Goal: Contribute content: Contribute content

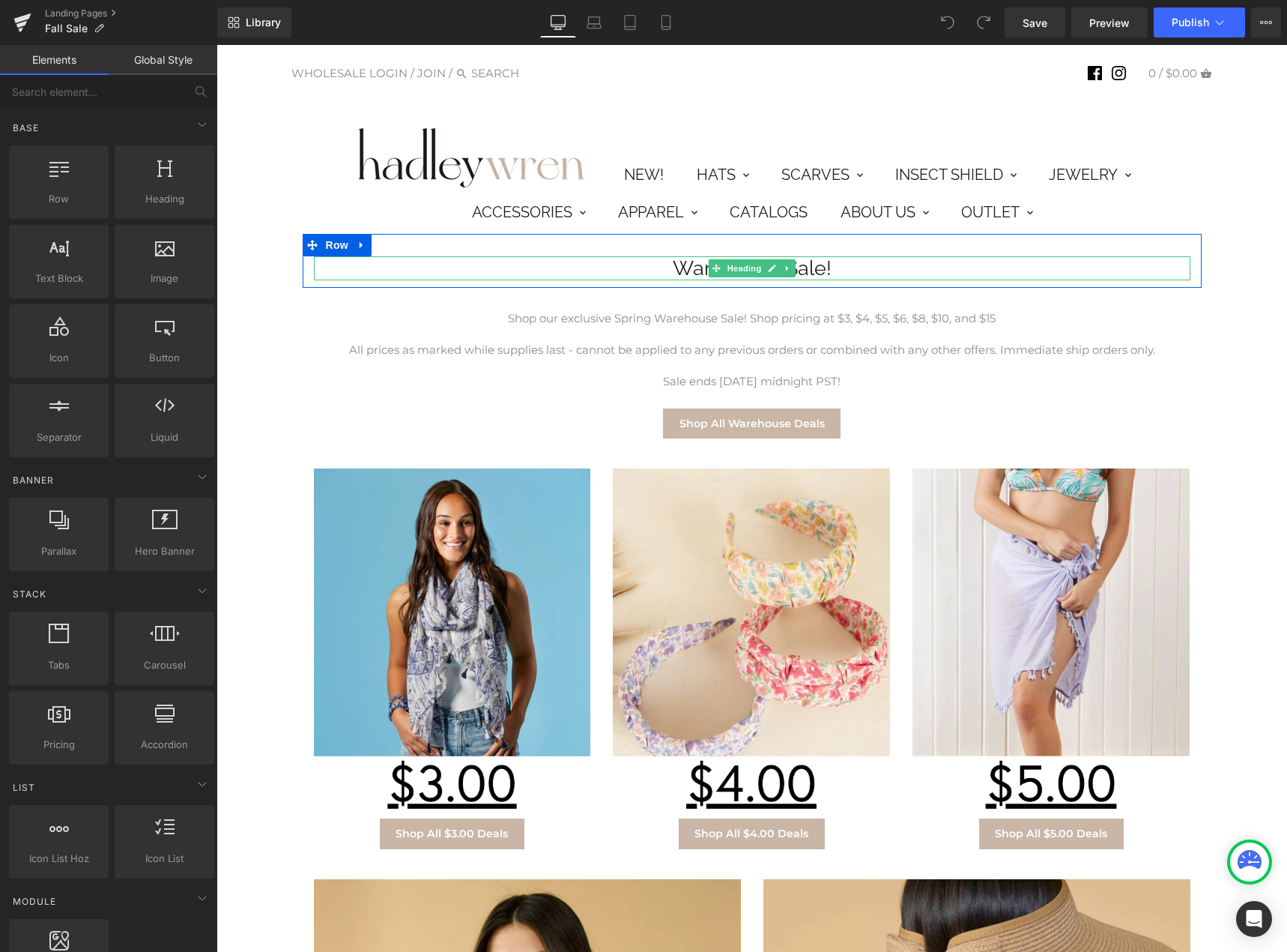
click at [675, 262] on h1 "Warehouse Sale!" at bounding box center [752, 268] width 877 height 24
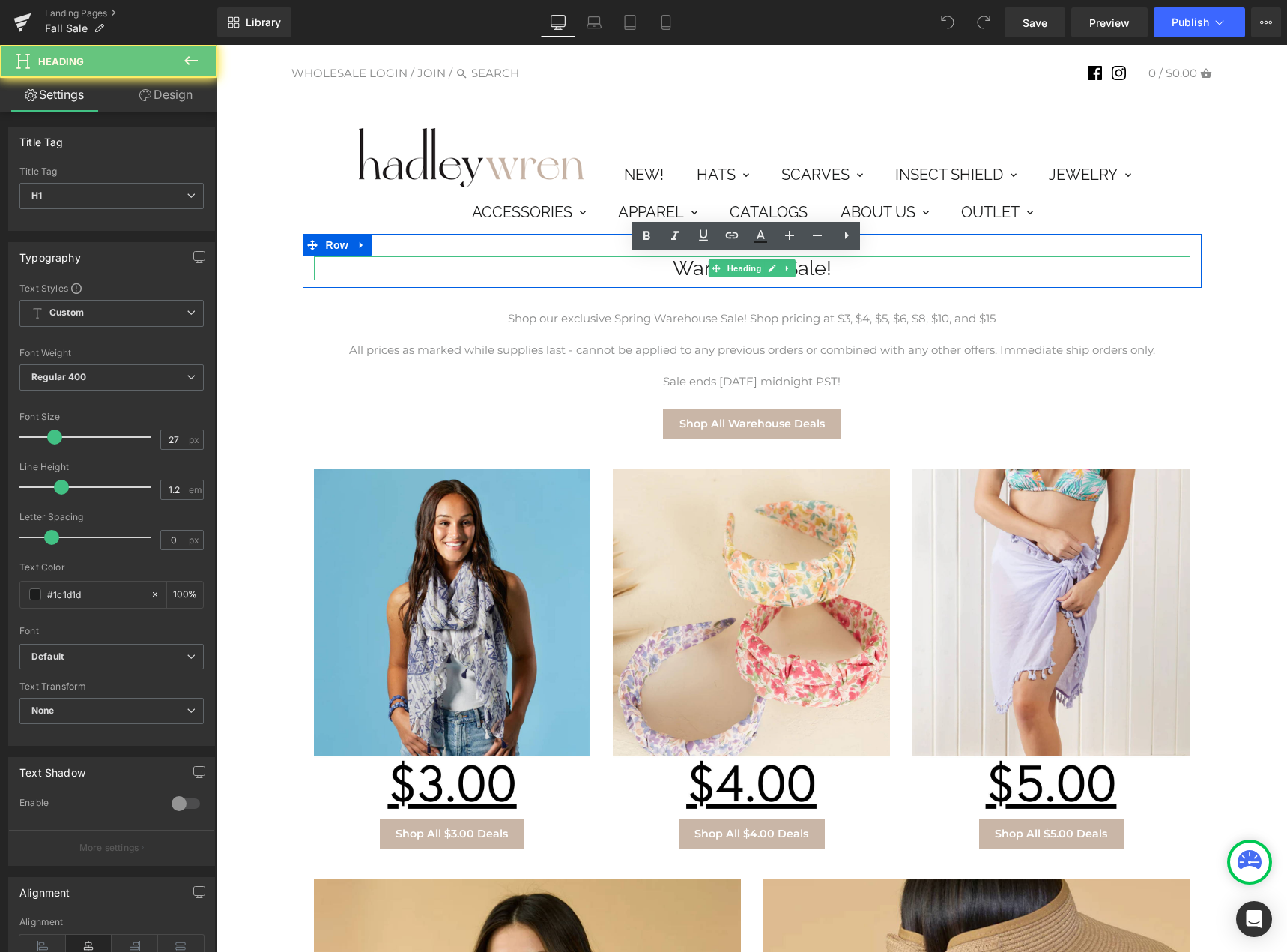
click at [675, 262] on h1 "Warehouse Sale!" at bounding box center [752, 268] width 877 height 24
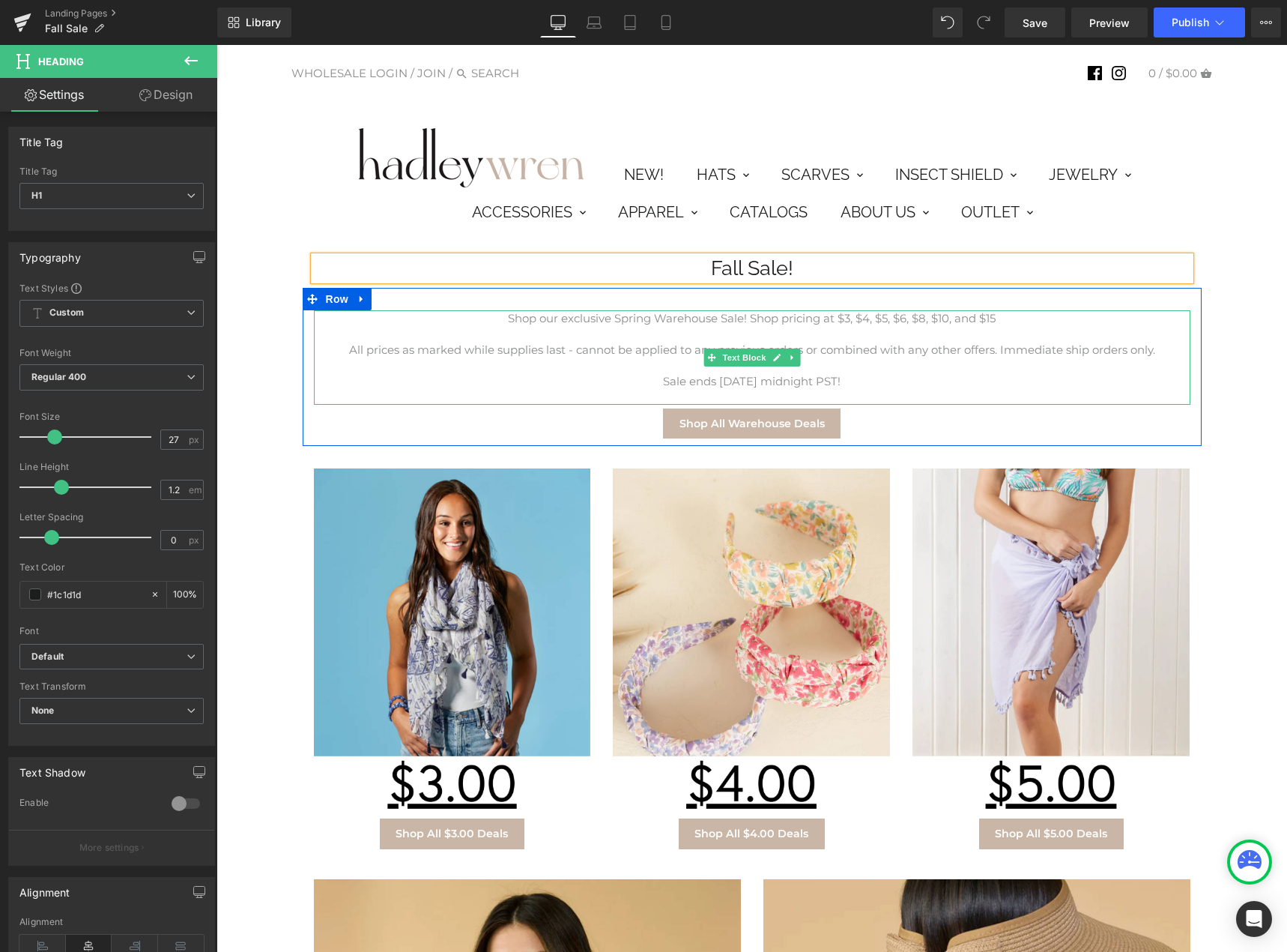
click at [707, 328] on p at bounding box center [752, 334] width 877 height 16
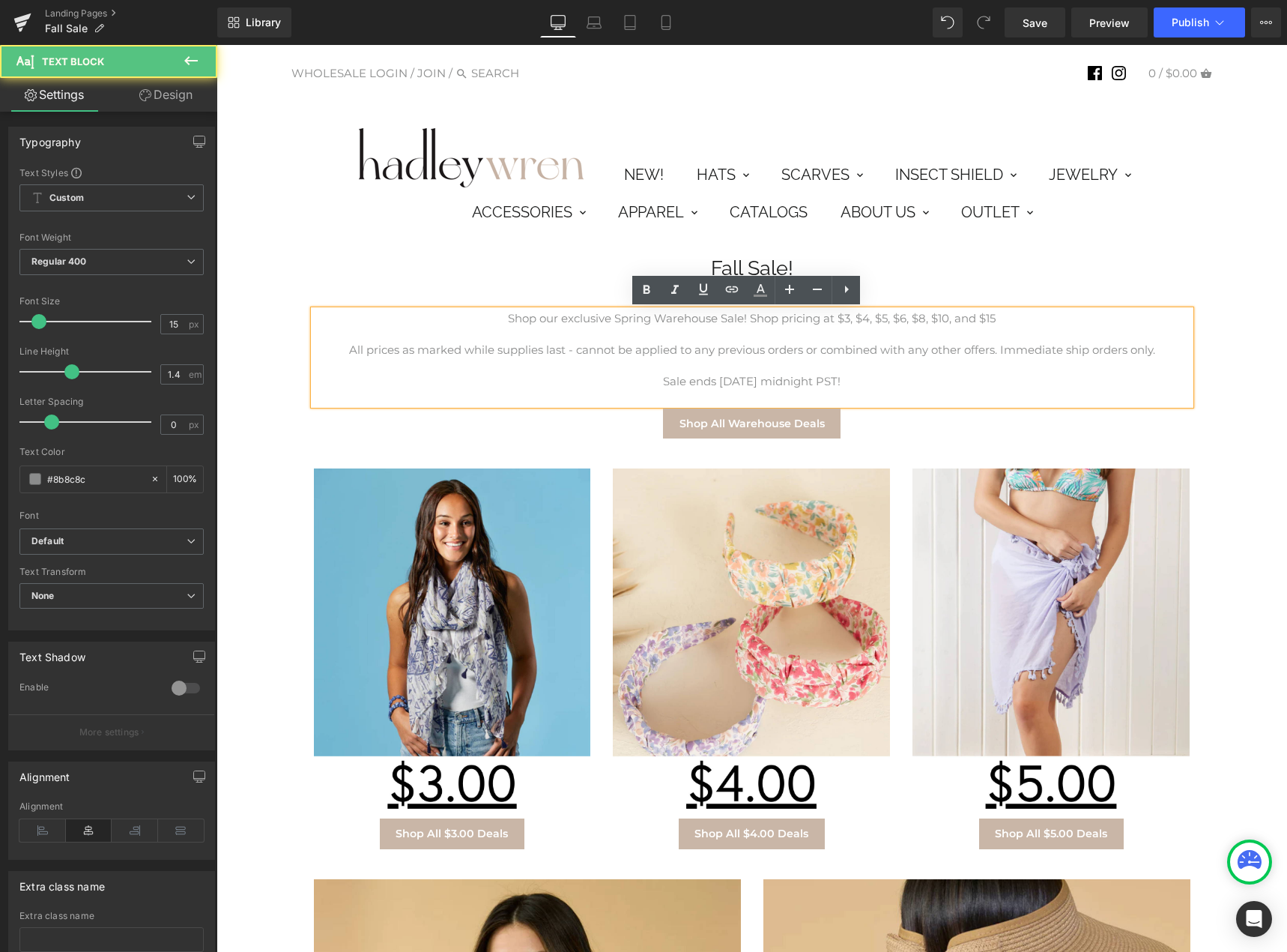
click at [666, 314] on p "Shop our exclusive Spring Warehouse Sale! Shop pricing at $3, $4, $5, $6, $8, $…" at bounding box center [752, 318] width 877 height 16
click at [648, 318] on p "Shop our exclusive Spring Warehouse Sale! Shop pricing at $3, $4, $5, $6, $8, $…" at bounding box center [752, 318] width 877 height 16
click at [738, 319] on p "Shop our exclusive Spring Warehouse Sale! Shop pricing at $3, $4, $5, $6, $8, $…" at bounding box center [752, 318] width 877 height 16
click at [713, 314] on p "Shop our exclusive Spring Warehouse Sale! Shop pricing at $3, $4, $5, $6, $8, $…" at bounding box center [752, 318] width 877 height 16
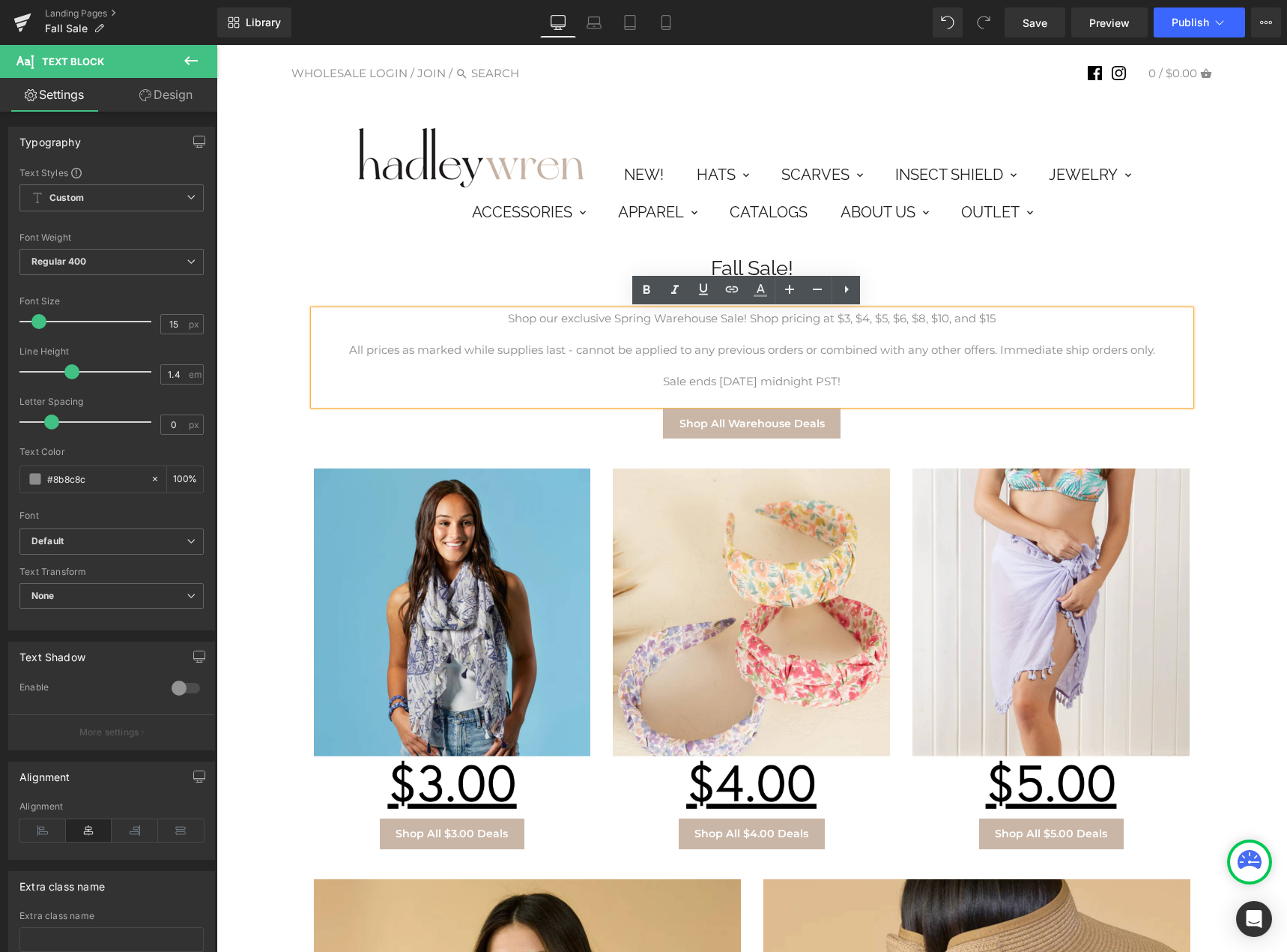
drag, startPoint x: 709, startPoint y: 320, endPoint x: 601, endPoint y: 335, distance: 109.0
click at [561, 314] on p "Shop our exclusive Spring Warehouse Sale! Shop pricing at $3, $4, $5, $6, $8, $…" at bounding box center [752, 318] width 877 height 16
click at [922, 322] on p "Shop our Fall Sale! Shop pricing at $3, $4, $5, $6, $8, $10, and $15" at bounding box center [752, 318] width 877 height 16
drag, startPoint x: 927, startPoint y: 318, endPoint x: 667, endPoint y: 318, distance: 260.0
click at [667, 318] on p "Shop our Fall Sale! Shop pricing at $3, $4, $5, $6, $8, $10, and $15" at bounding box center [752, 318] width 877 height 16
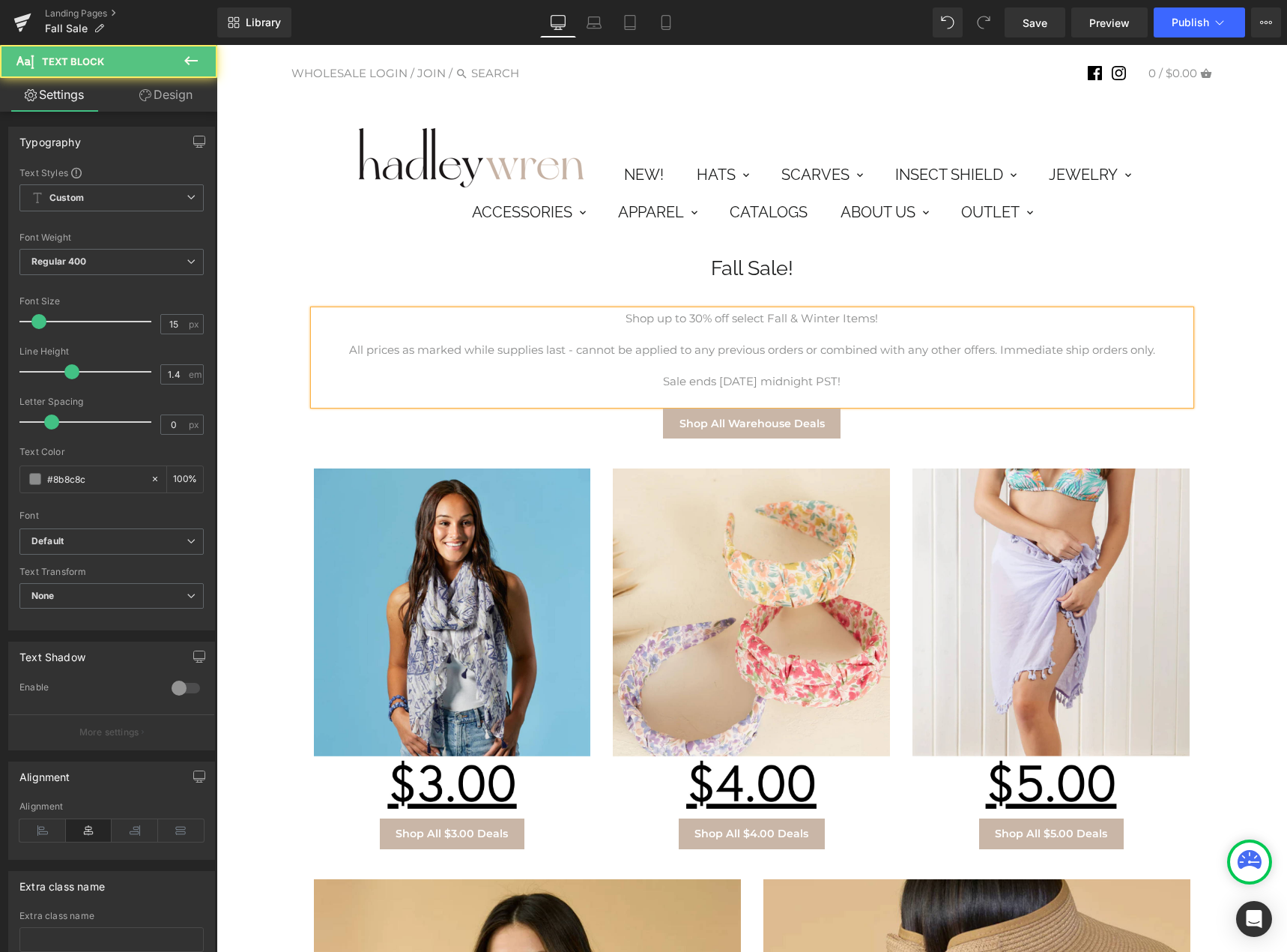
click at [572, 351] on p "All prices as marked while supplies last - cannot be applied to any previous or…" at bounding box center [752, 349] width 877 height 16
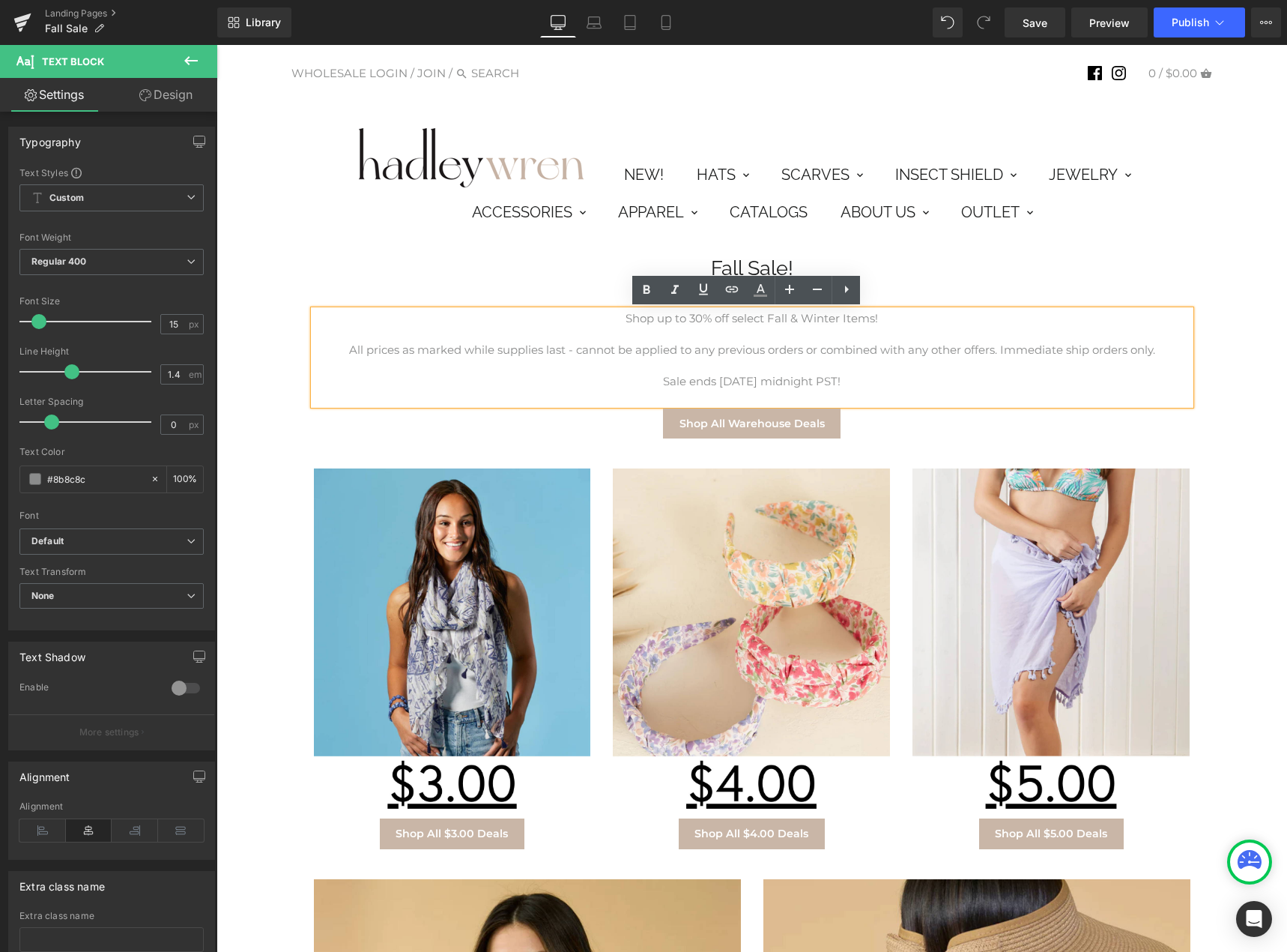
click at [703, 379] on p "Sale ends [DATE] midnight PST!" at bounding box center [752, 381] width 877 height 16
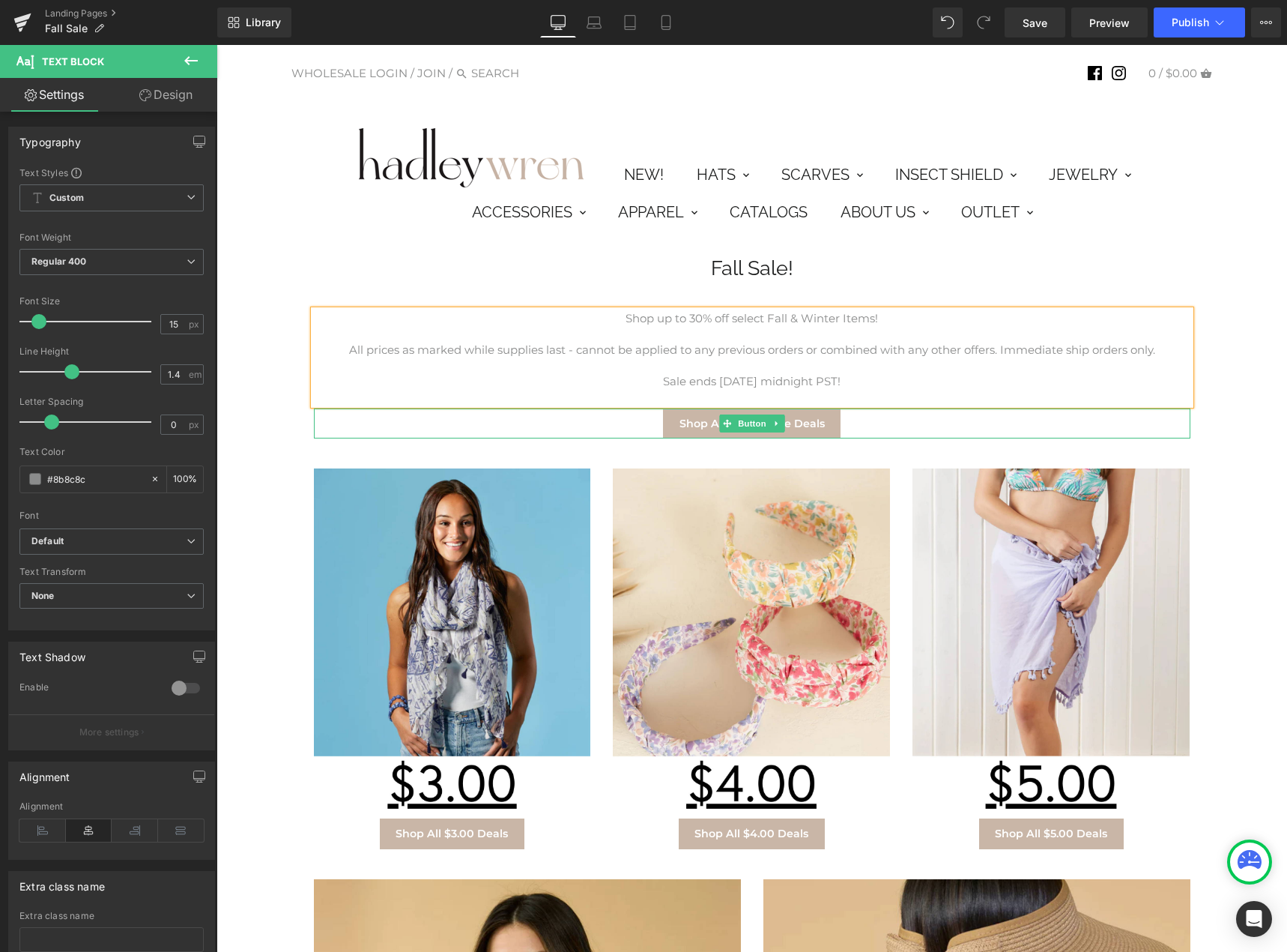
click at [884, 425] on div "Shop All Warehouse Deals" at bounding box center [752, 423] width 877 height 30
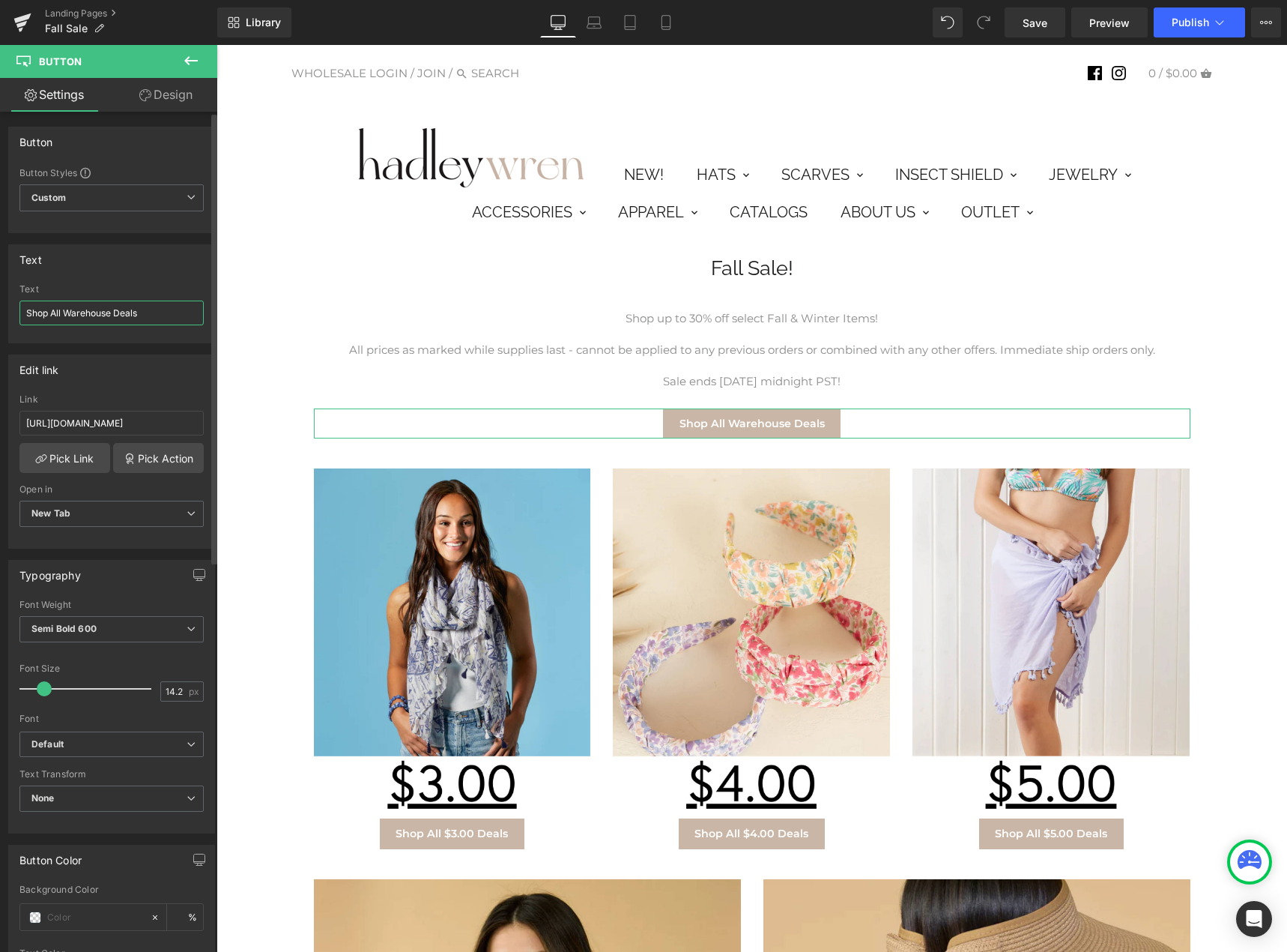
click at [104, 317] on input "Shop All Warehouse Deals" at bounding box center [111, 313] width 184 height 25
drag, startPoint x: 117, startPoint y: 311, endPoint x: 91, endPoint y: 312, distance: 26.0
click at [91, 312] on input "Shop All Warehouse Deals" at bounding box center [111, 313] width 184 height 25
drag, startPoint x: 114, startPoint y: 317, endPoint x: 63, endPoint y: 313, distance: 51.2
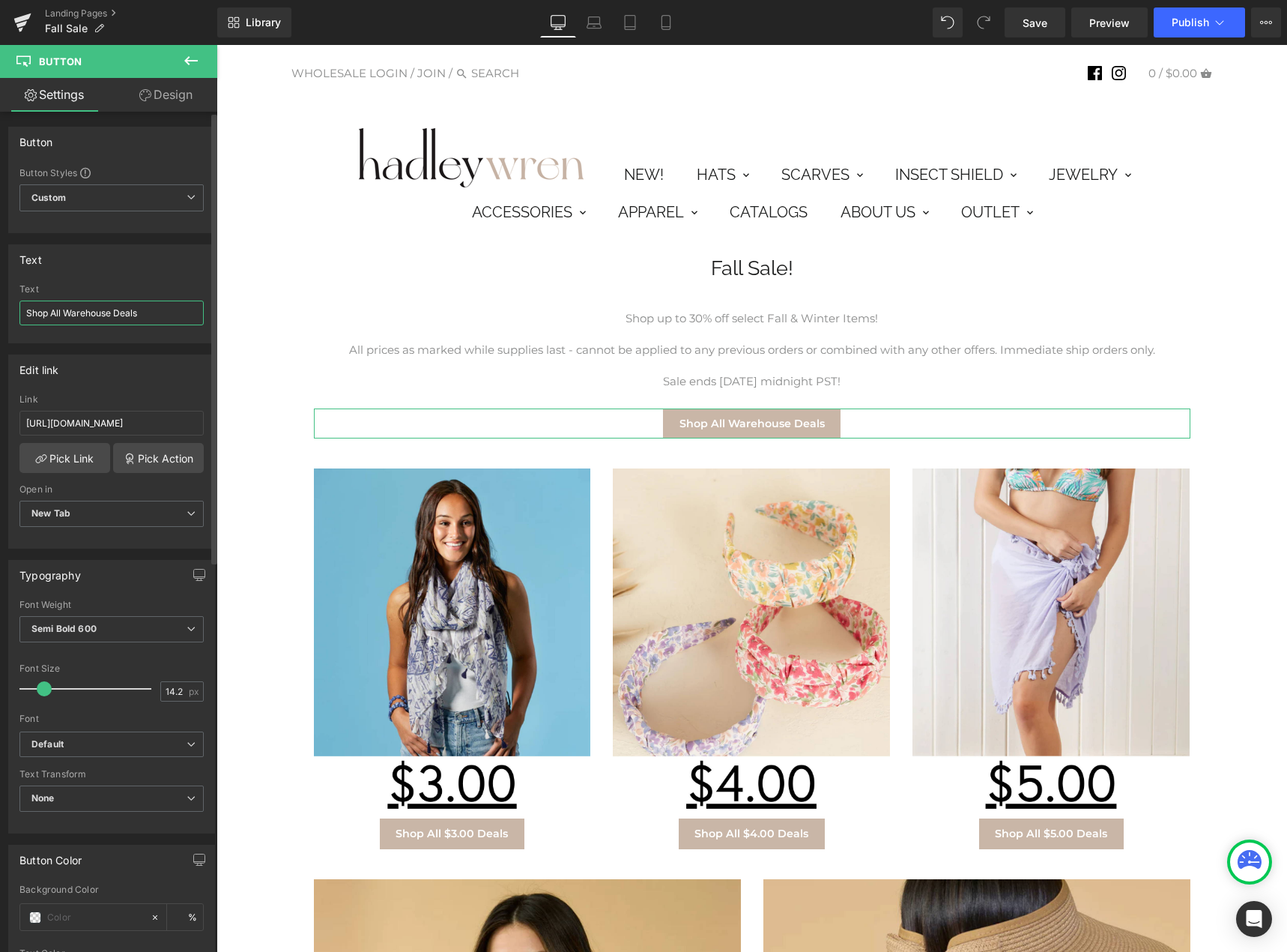
click at [63, 313] on input "Shop All Warehouse Deals" at bounding box center [111, 313] width 184 height 25
type input "Shop All Fall & Winter Deals"
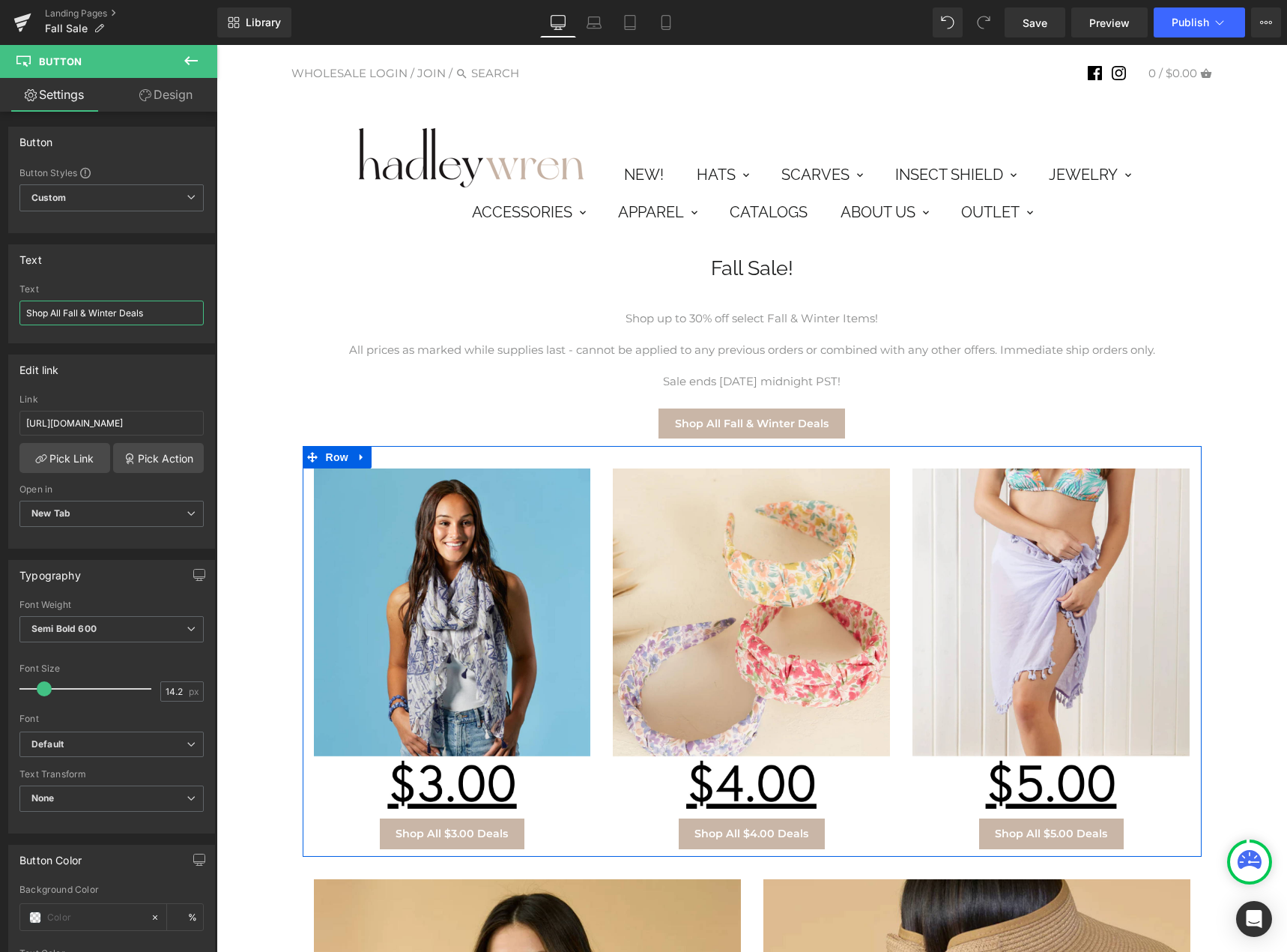
scroll to position [225, 0]
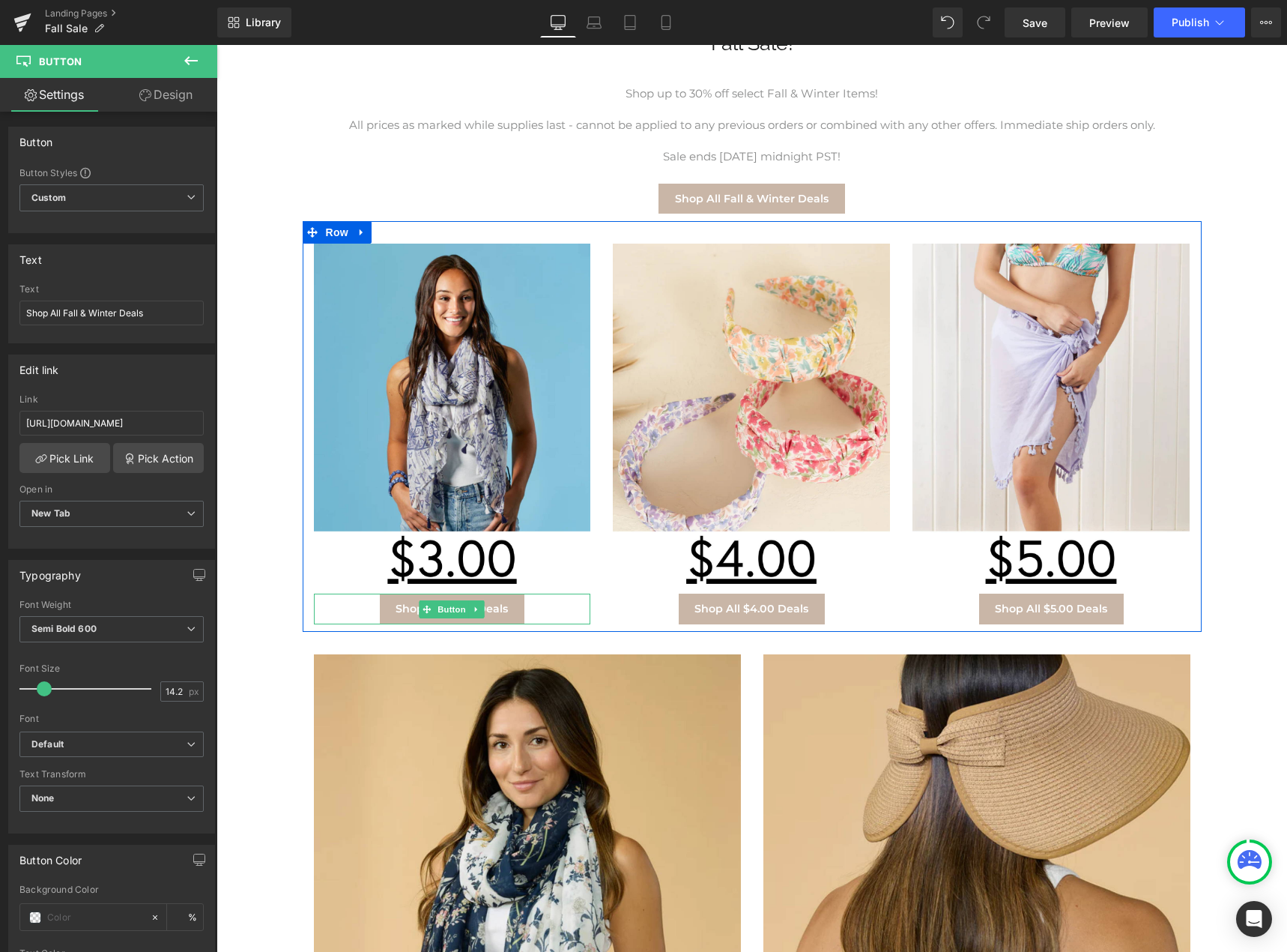
click at [538, 604] on div "Shop All $3.00 Deals" at bounding box center [452, 608] width 277 height 30
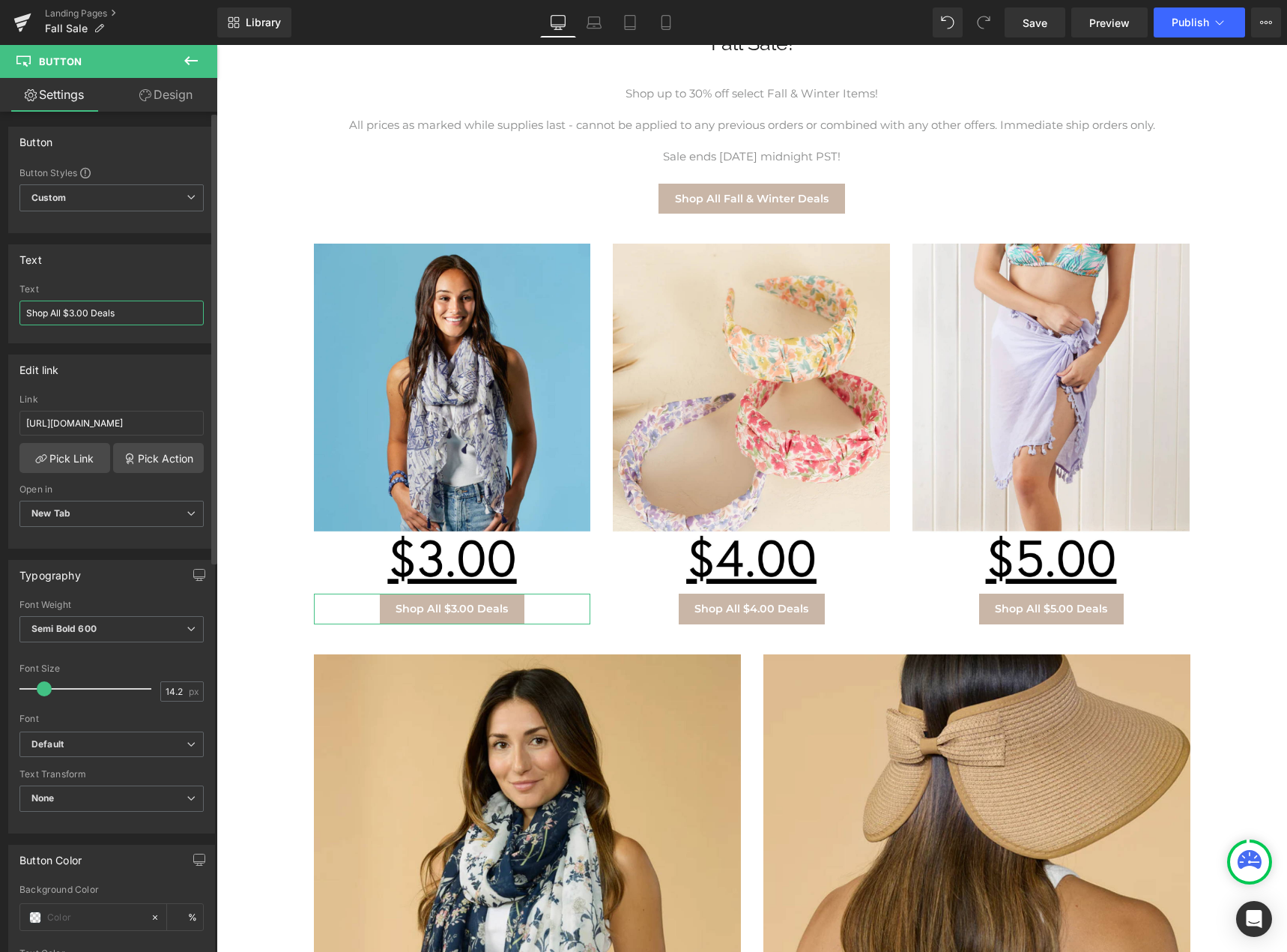
drag, startPoint x: 91, startPoint y: 309, endPoint x: 21, endPoint y: 308, distance: 70.0
click at [21, 308] on input "Shop All $3.00 Deals" at bounding box center [111, 313] width 184 height 25
click at [59, 322] on input "10% off Items" at bounding box center [111, 313] width 184 height 25
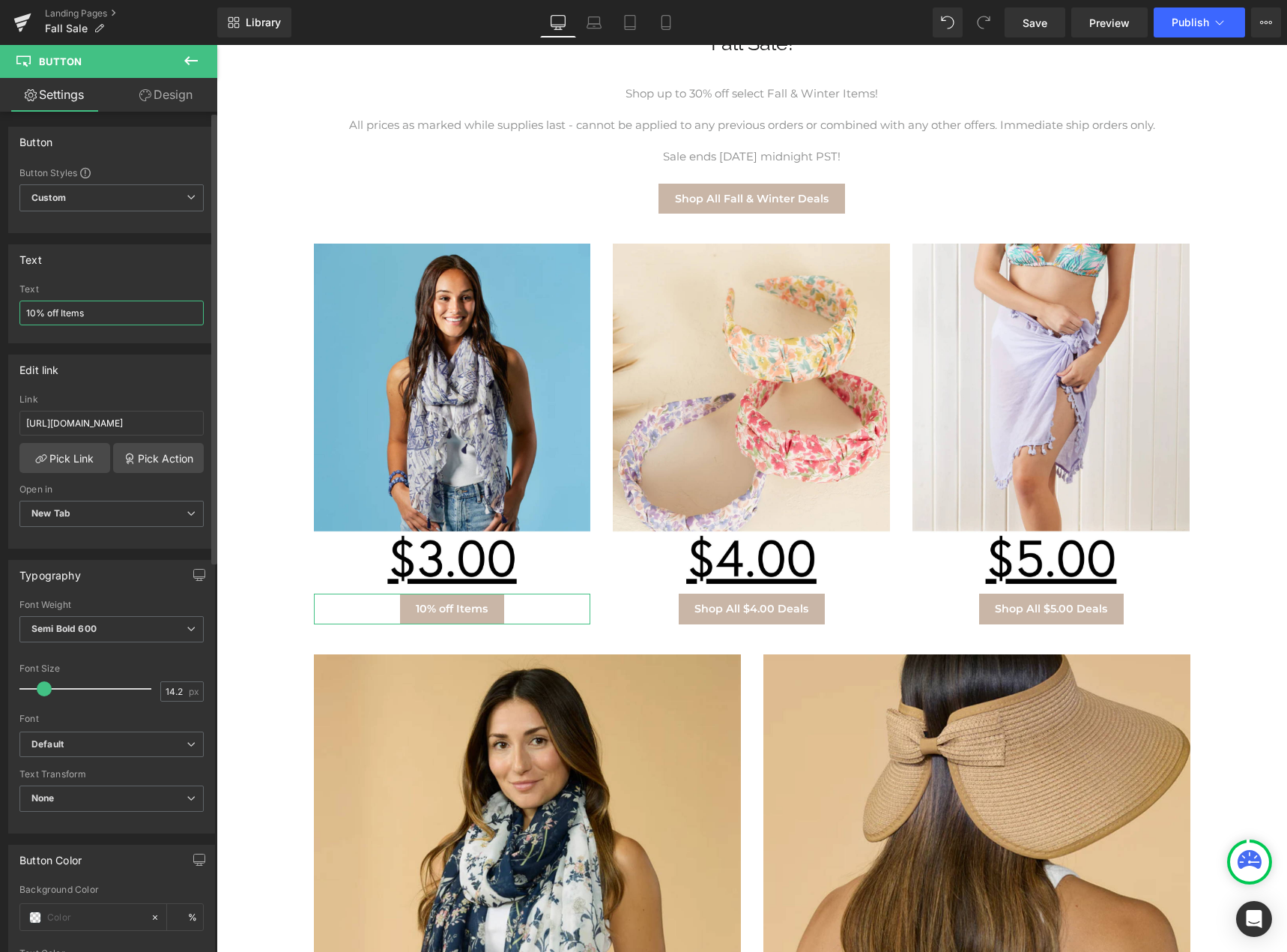
click at [50, 308] on input "10% off Items" at bounding box center [111, 313] width 184 height 25
click at [133, 308] on input "10% Off Items" at bounding box center [111, 313] width 184 height 25
click at [120, 275] on div "Text 10% Off Items Text 10% Off Items" at bounding box center [112, 293] width 207 height 99
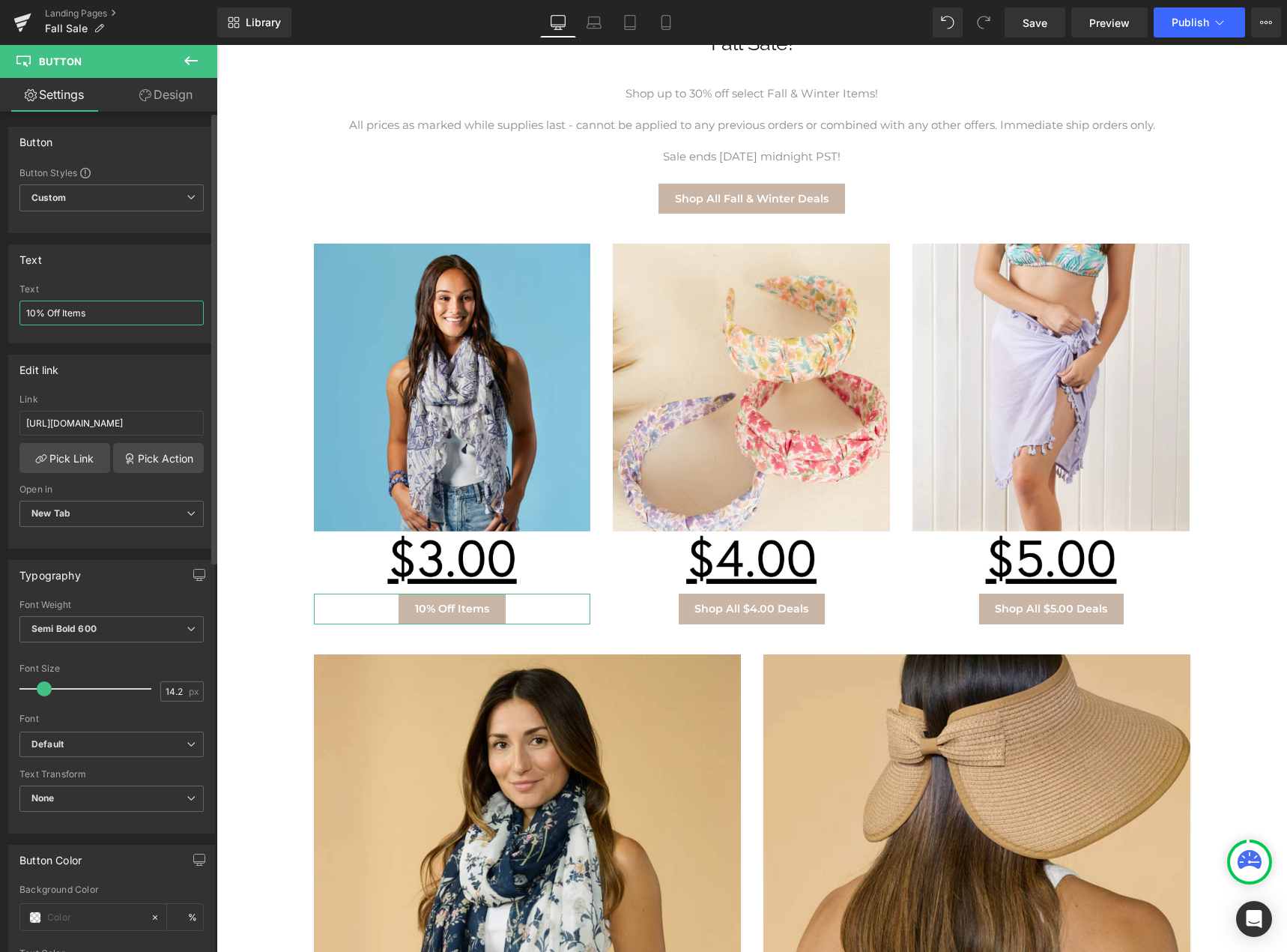
click at [75, 303] on input "10% Off Items" at bounding box center [111, 313] width 184 height 25
click at [73, 319] on input "10% off Items" at bounding box center [111, 313] width 184 height 25
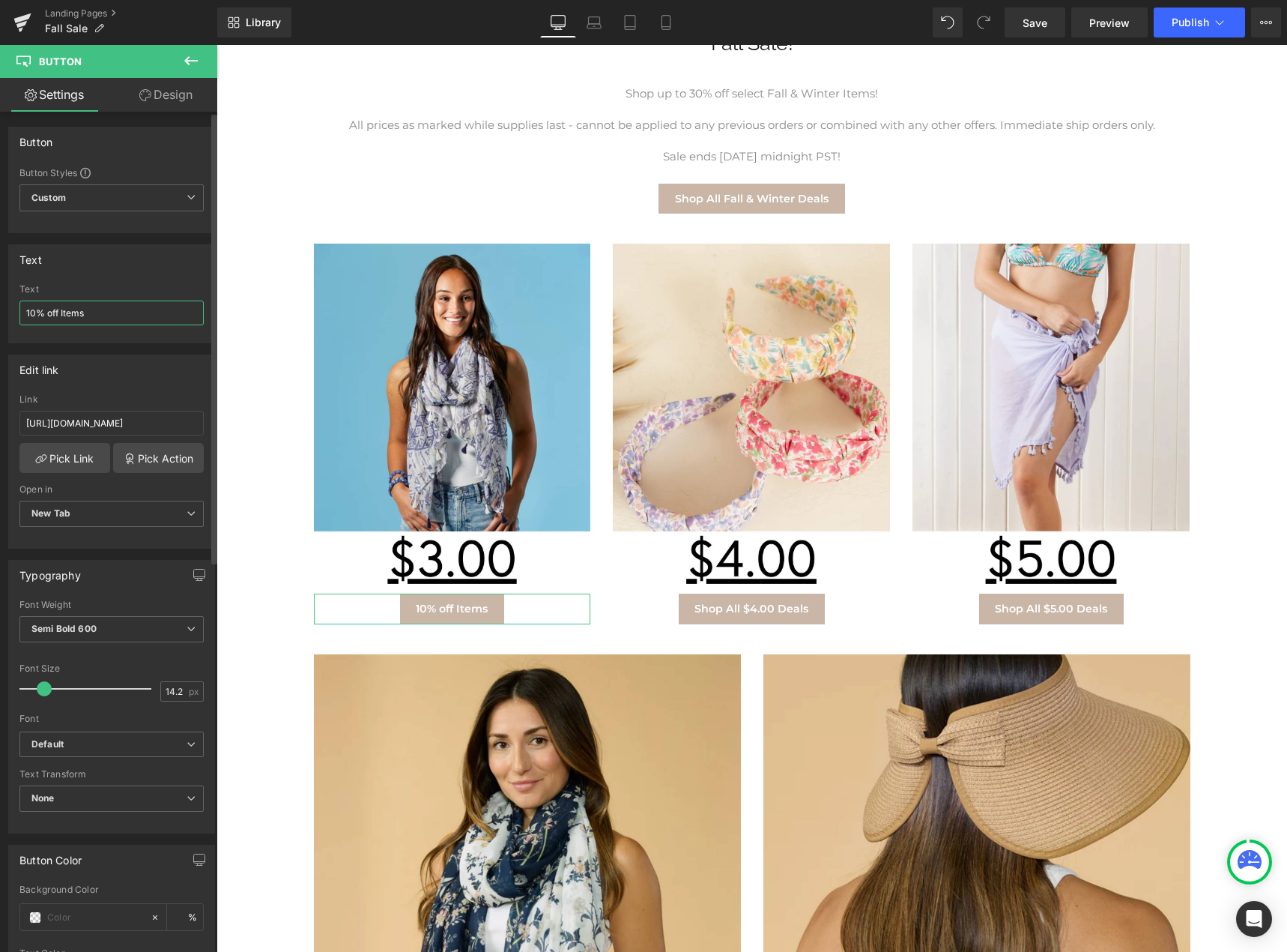
click at [73, 319] on input "10% off Items" at bounding box center [111, 313] width 184 height 25
type input "10% off Items"
click at [116, 266] on div "Text" at bounding box center [112, 259] width 206 height 28
click at [341, 199] on div "Shop All Fall & Winter Deals" at bounding box center [752, 198] width 877 height 30
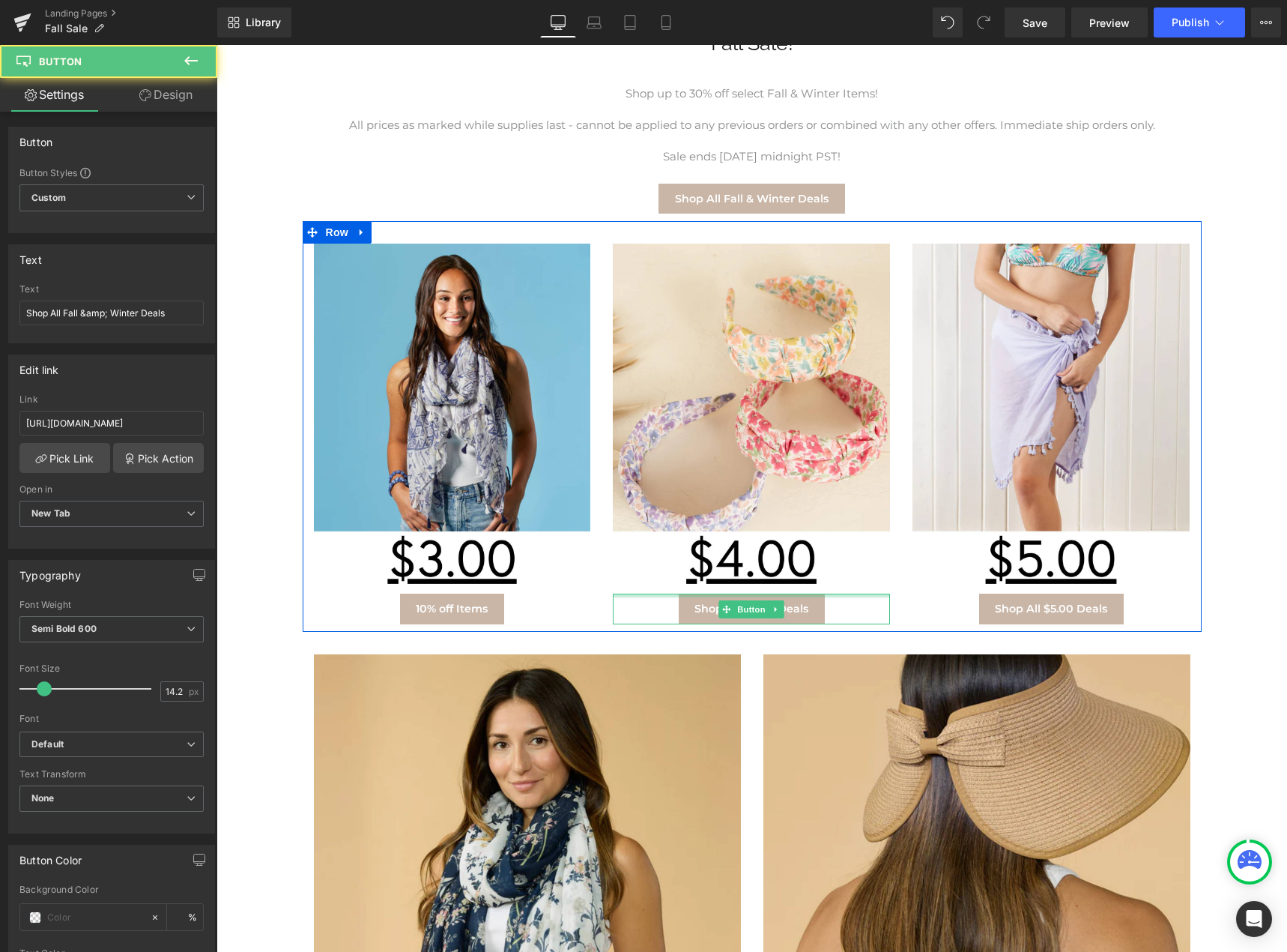
click at [762, 595] on div at bounding box center [751, 595] width 277 height 4
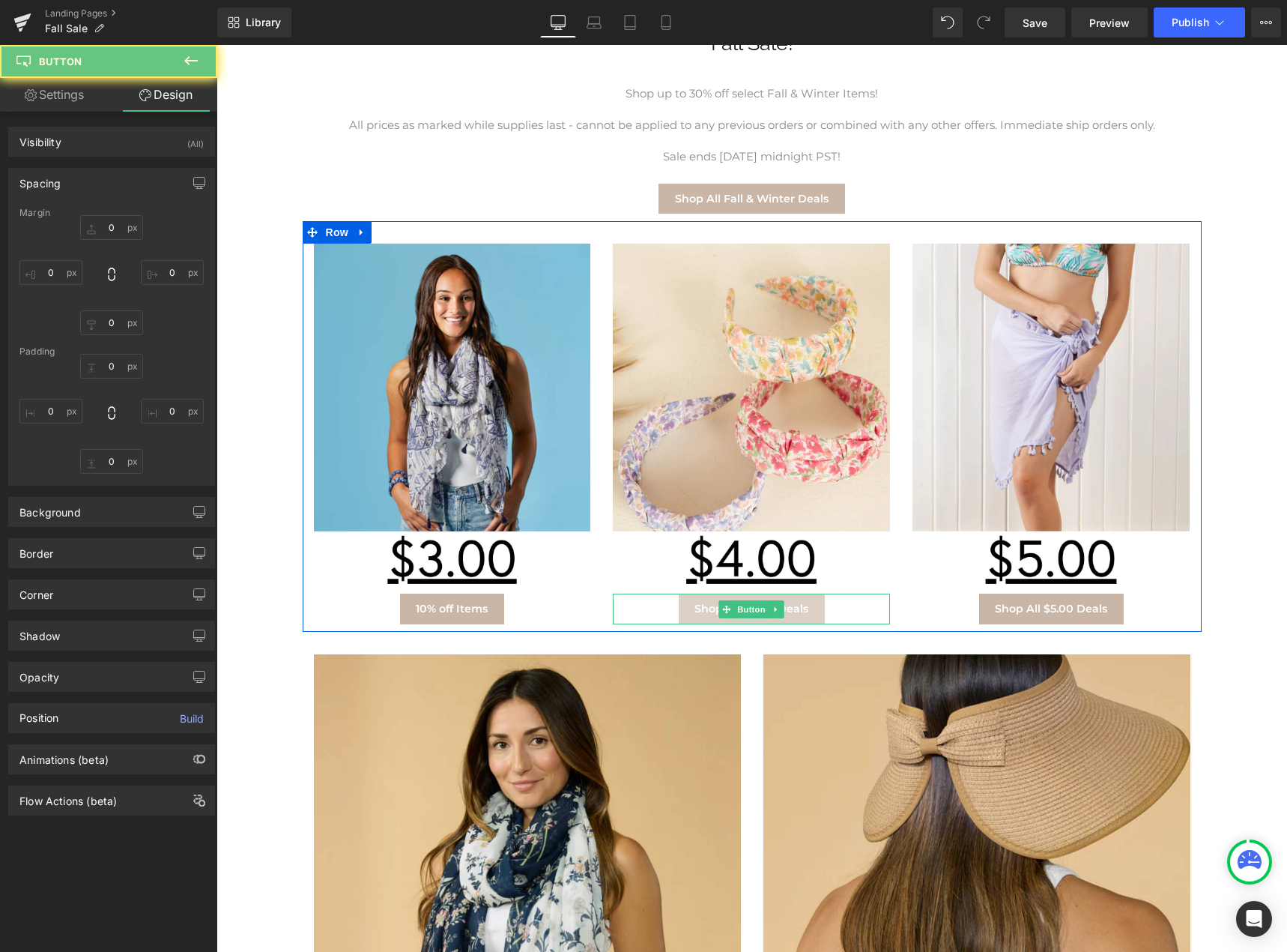
type input "5"
type input "0"
type input "10"
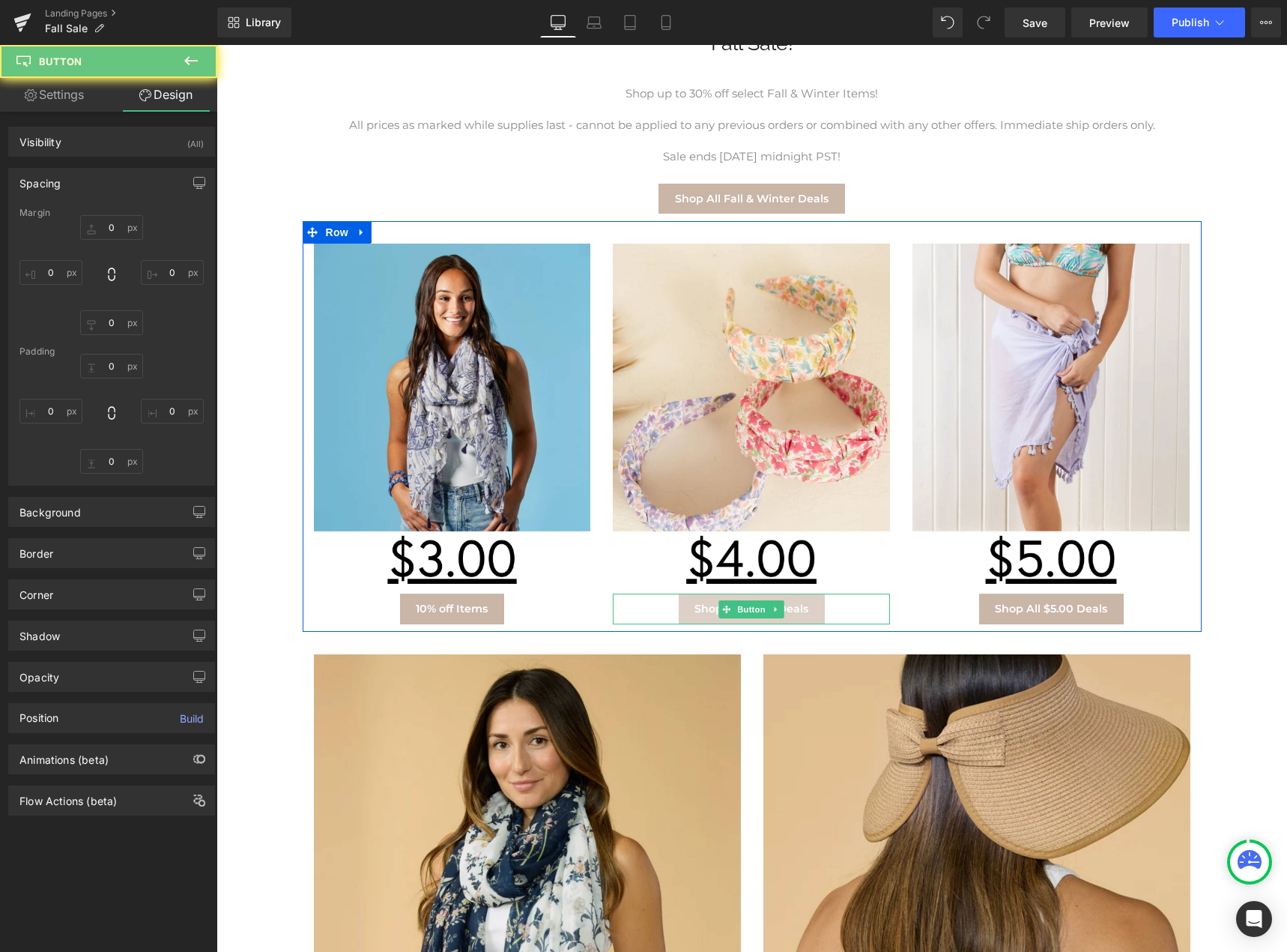
type input "19.95"
type input "9"
type input "19.95"
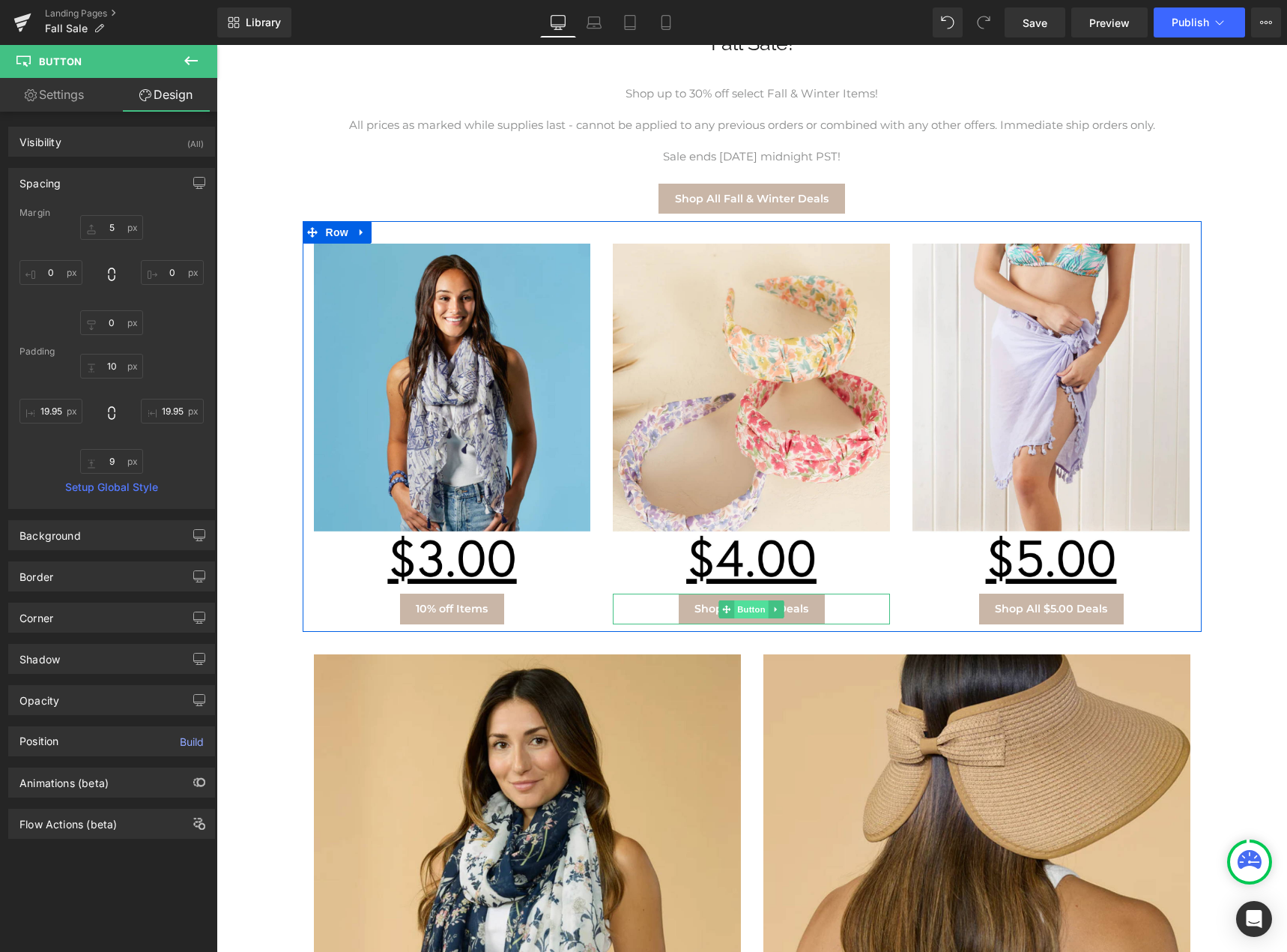
click at [744, 604] on span "Button" at bounding box center [752, 609] width 35 height 18
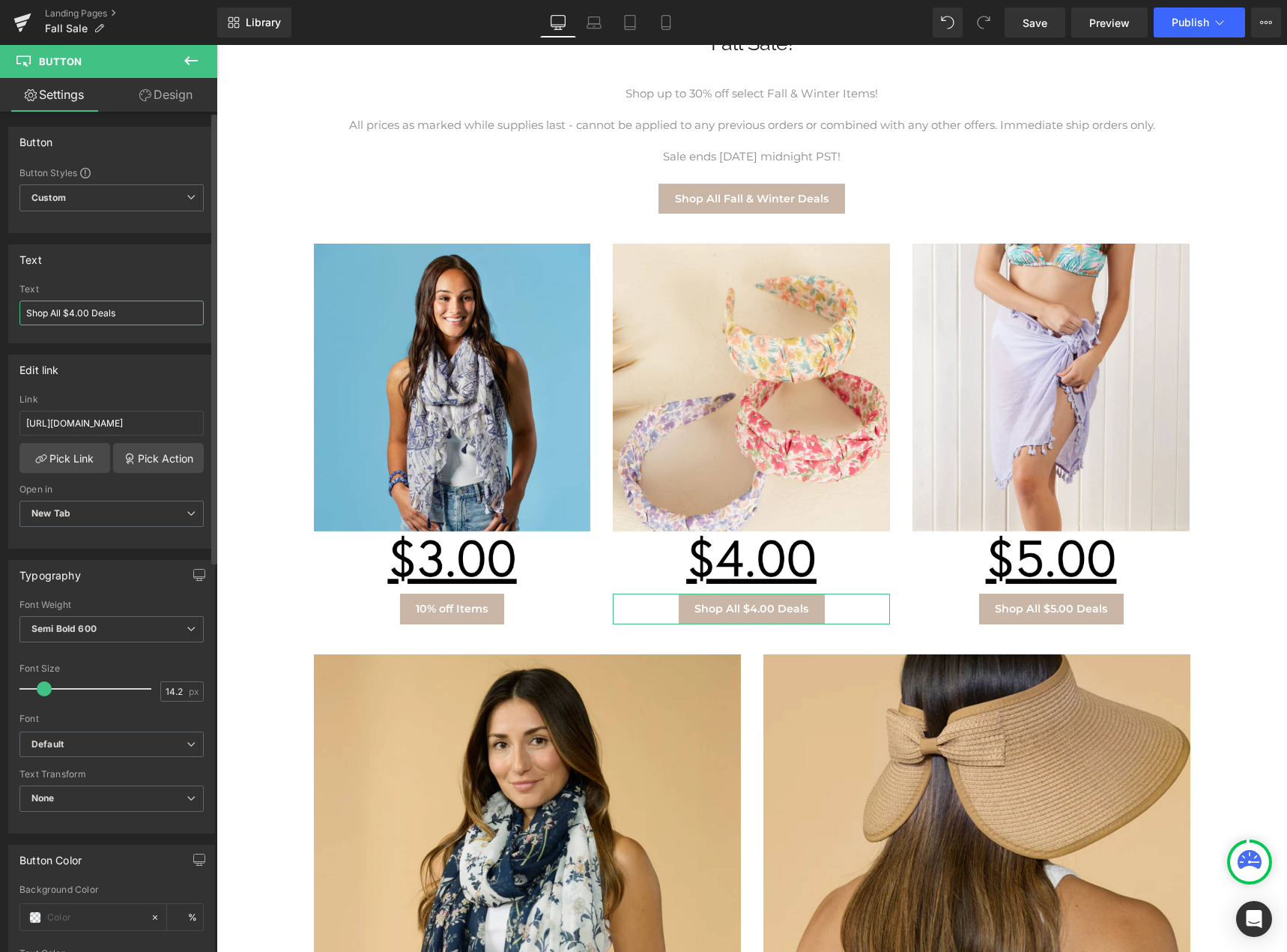
click at [106, 318] on input "Shop All $4.00 Deals" at bounding box center [111, 313] width 184 height 25
paste input "10% off Item"
type input "10% off Items"
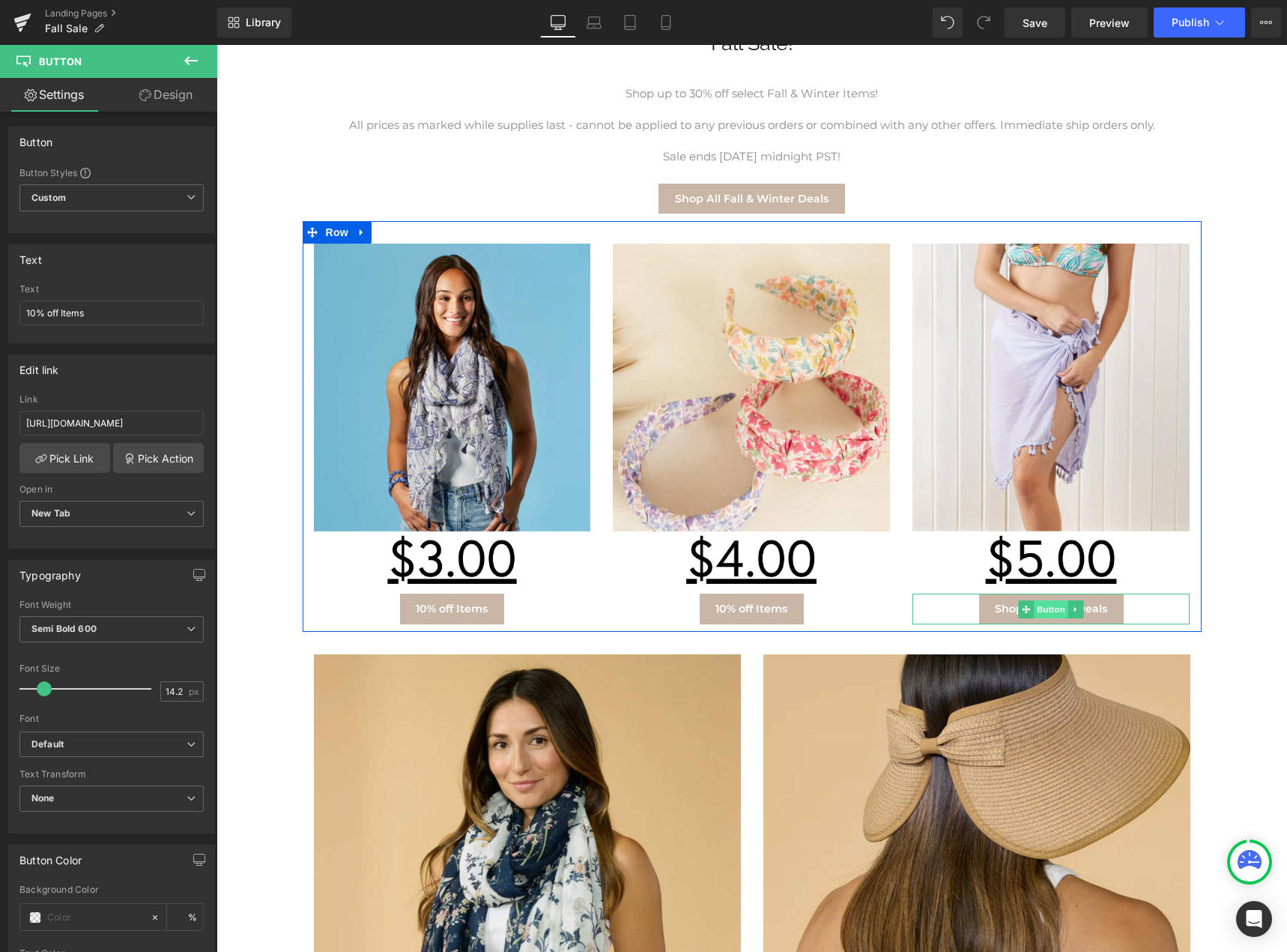
click at [1054, 604] on span "Button" at bounding box center [1052, 609] width 35 height 18
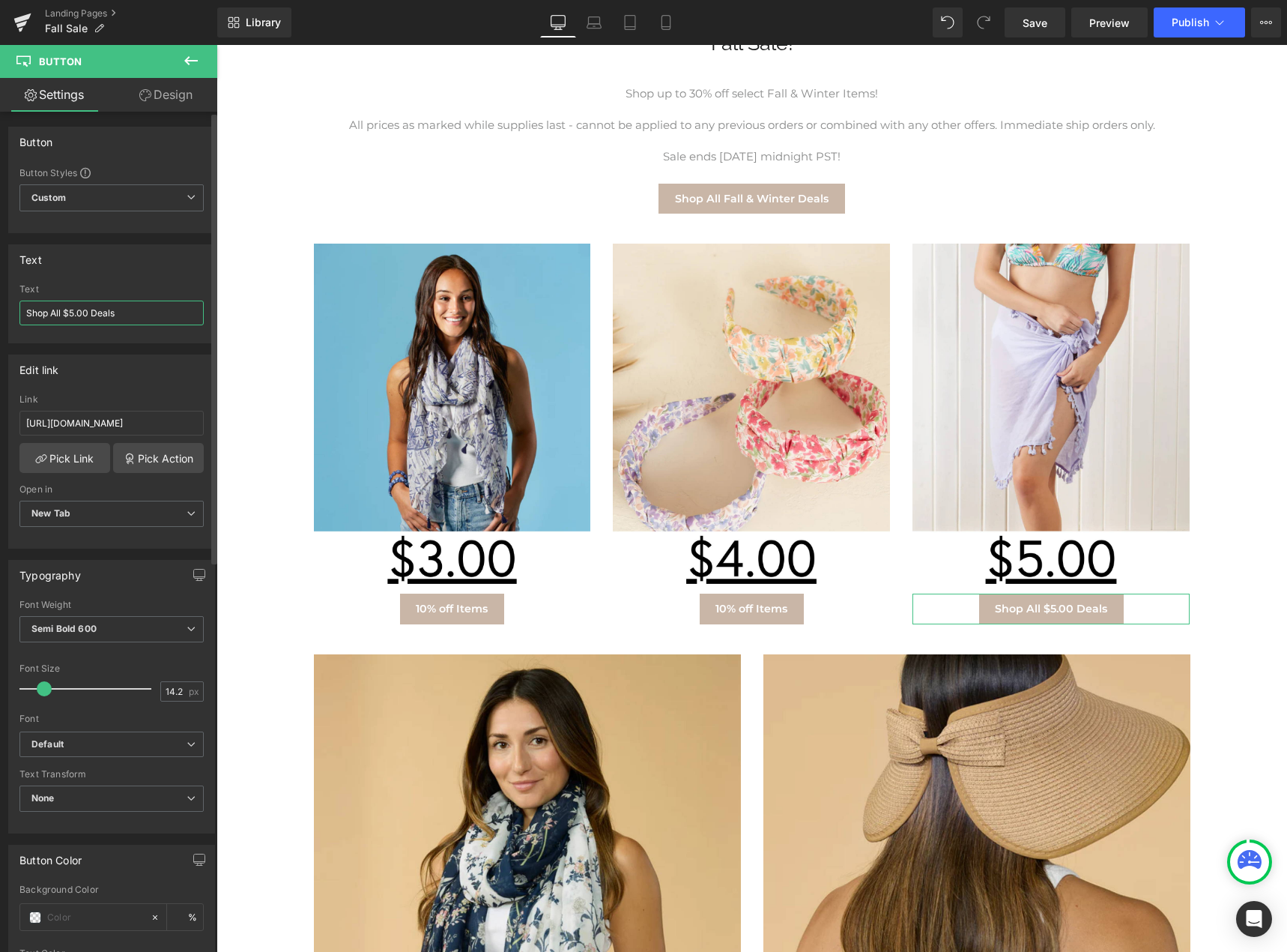
click at [141, 311] on input "Shop All $5.00 Deals" at bounding box center [111, 313] width 184 height 25
paste input "10% off Item"
click at [25, 311] on input "10% off Items" at bounding box center [111, 313] width 184 height 25
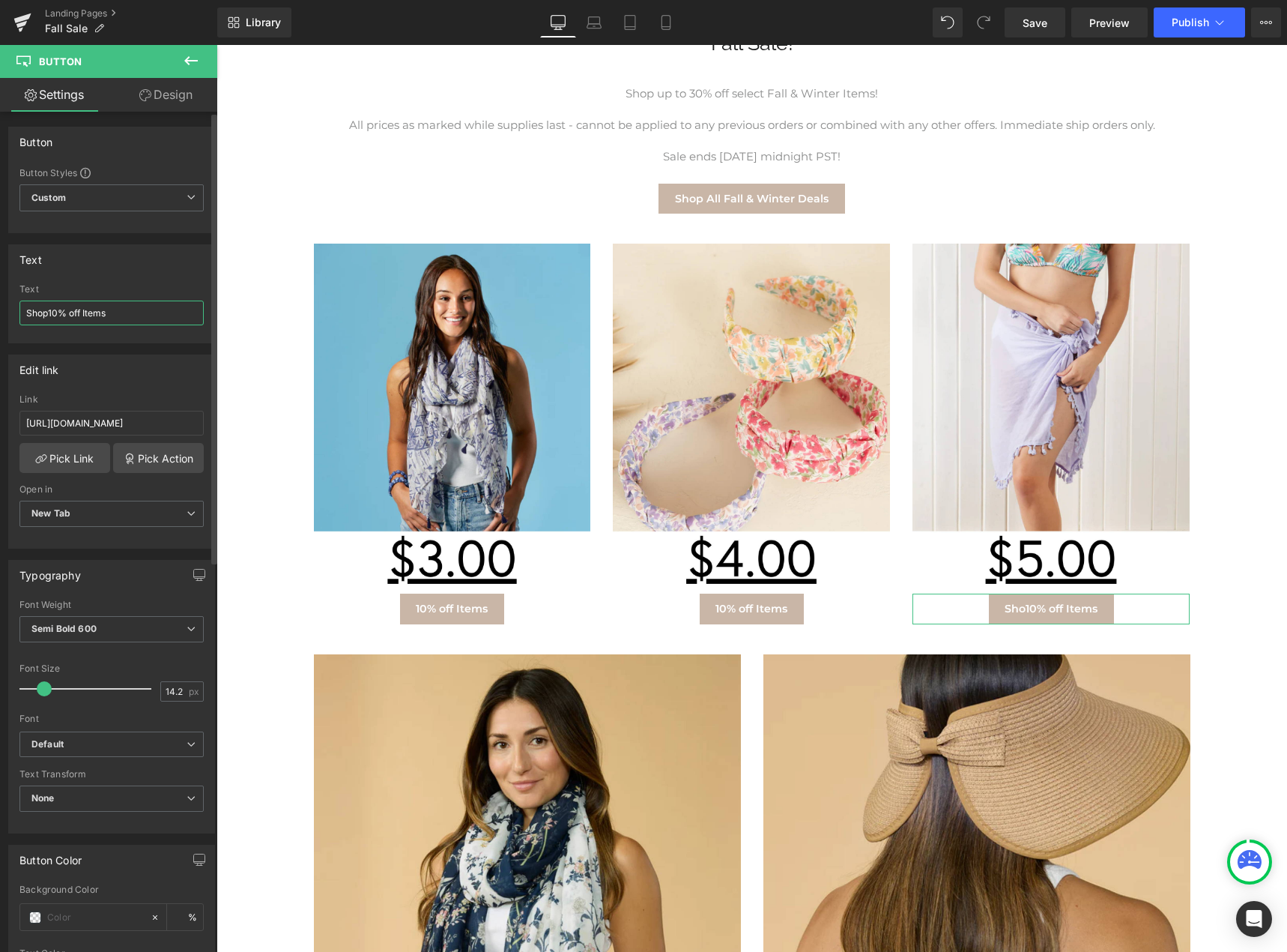
type input "Shop 10% off Items"
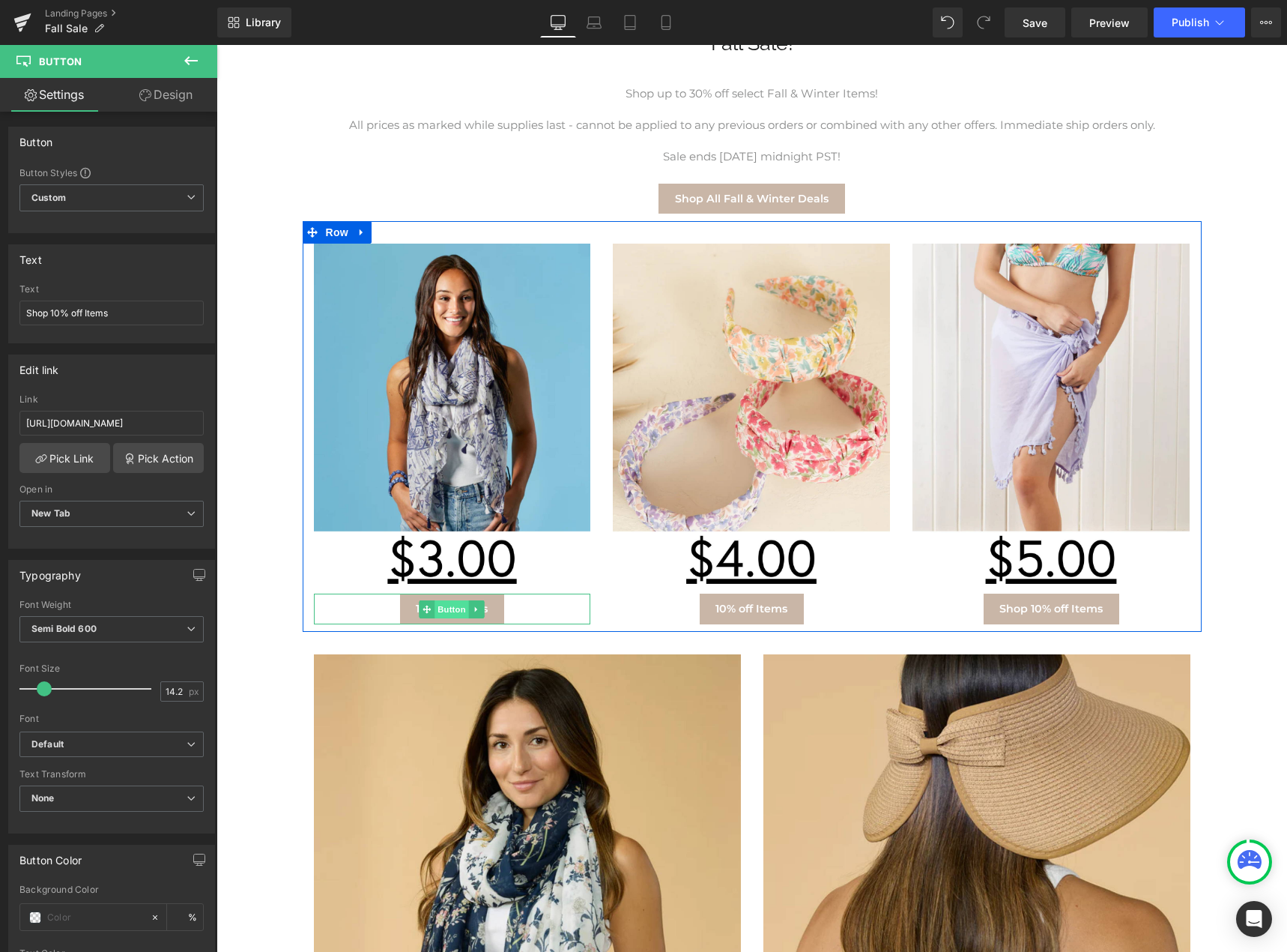
click at [454, 608] on span "Button" at bounding box center [453, 609] width 35 height 18
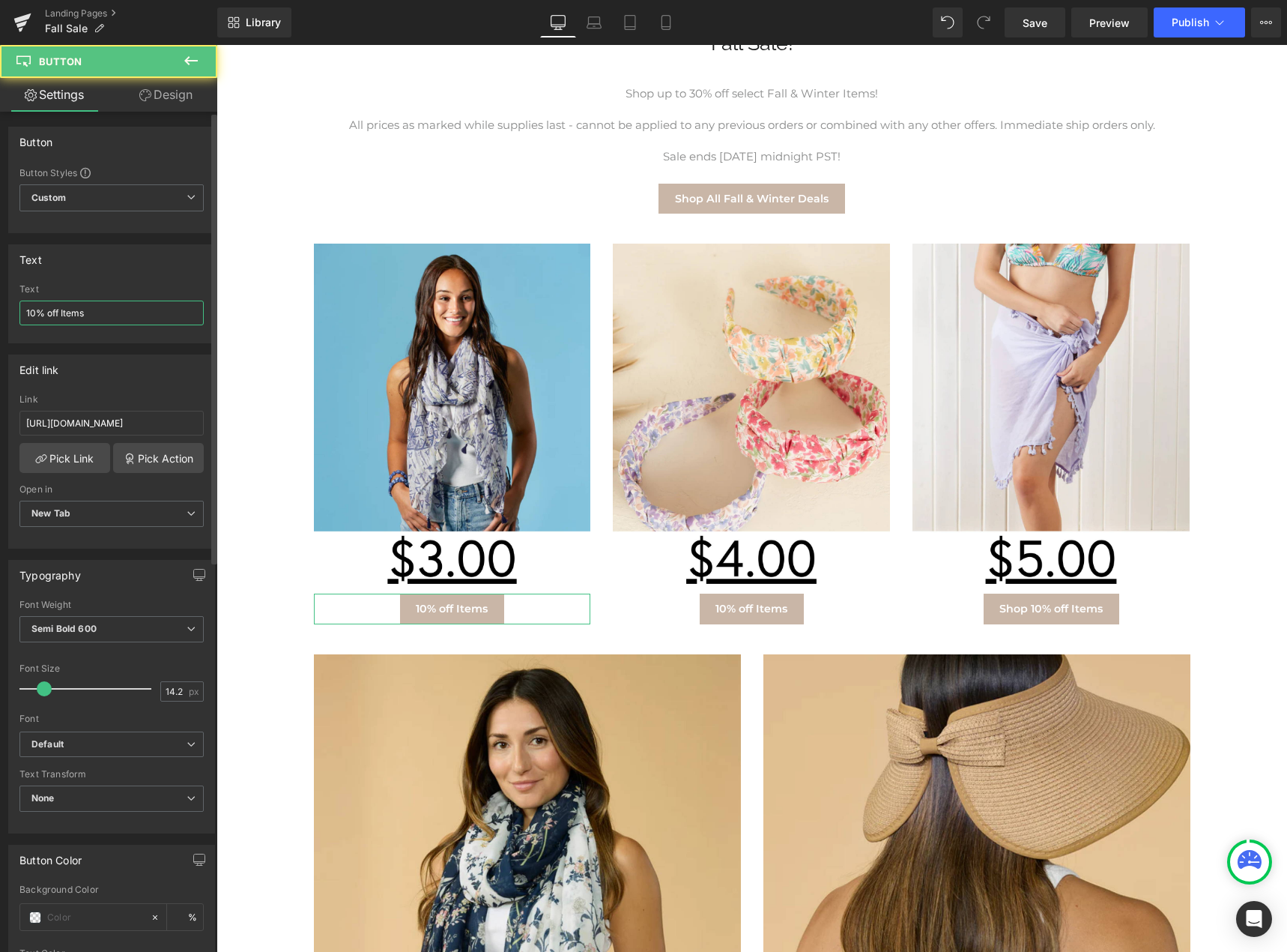
click at [26, 309] on input "10% off Items" at bounding box center [111, 313] width 184 height 25
type input "Shop 10% off Items"
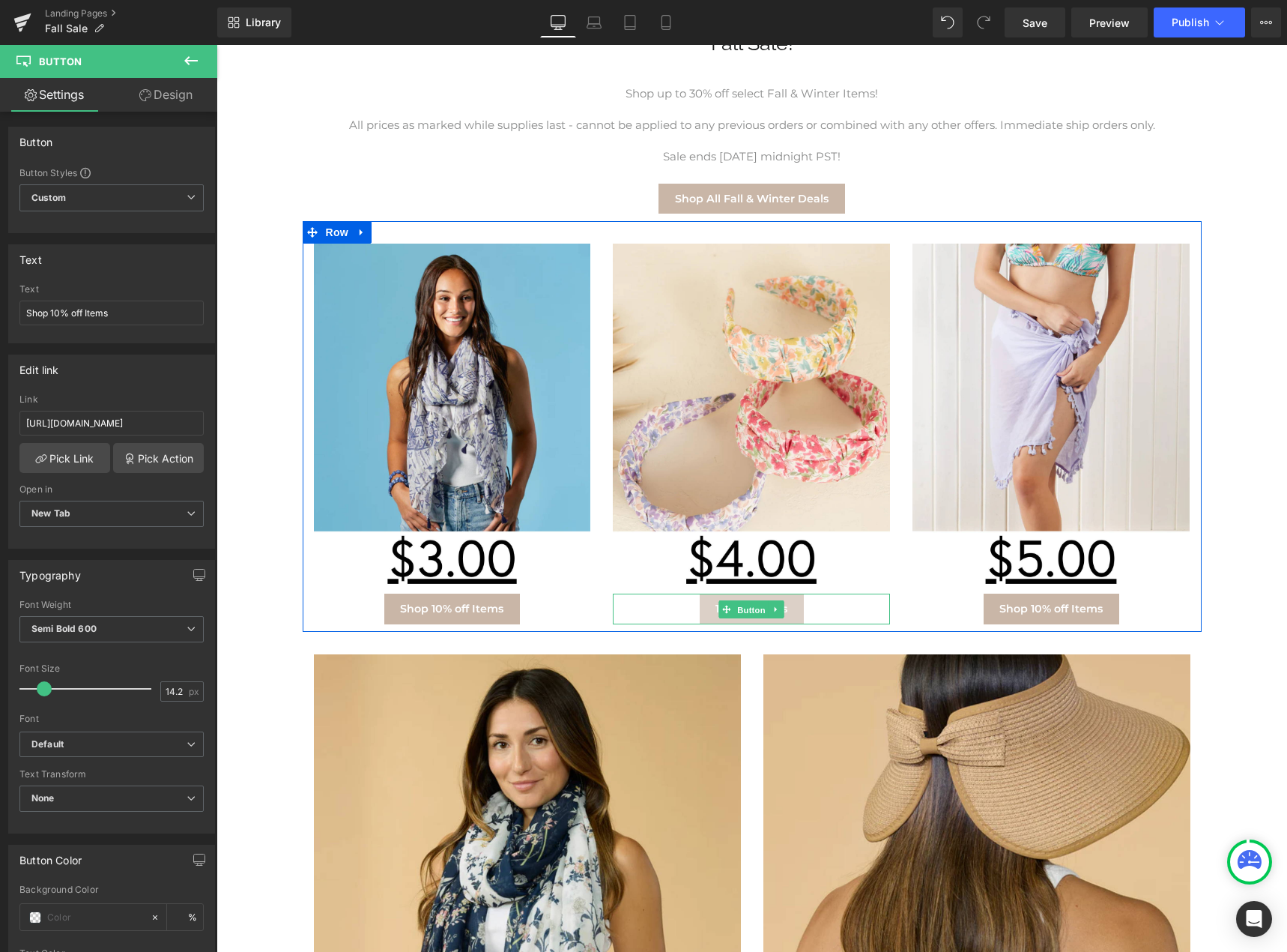
click at [741, 606] on span "Button" at bounding box center [752, 609] width 35 height 18
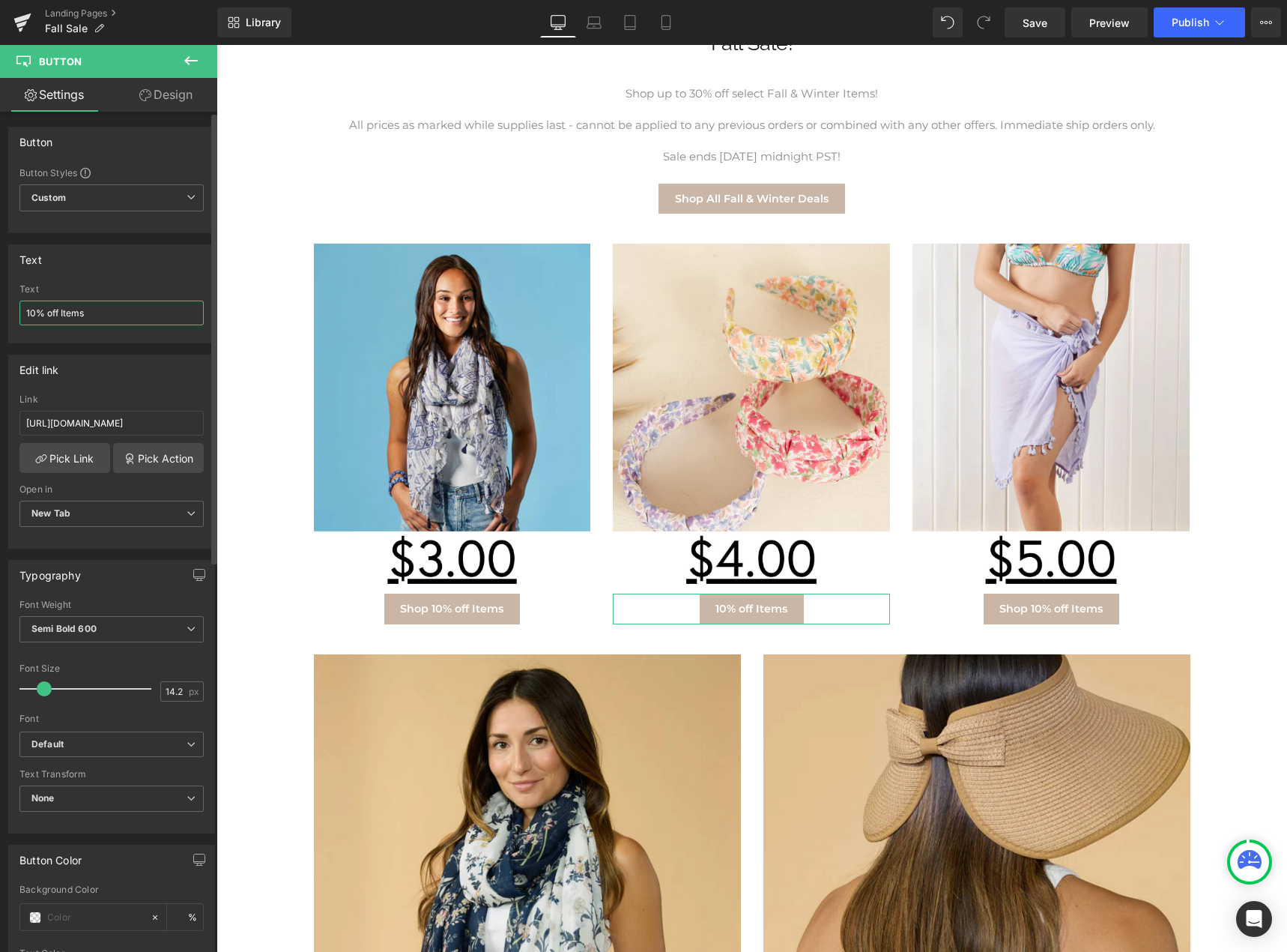
click at [22, 317] on input "10% off Items" at bounding box center [111, 313] width 184 height 25
type input "Shop 10% off Items"
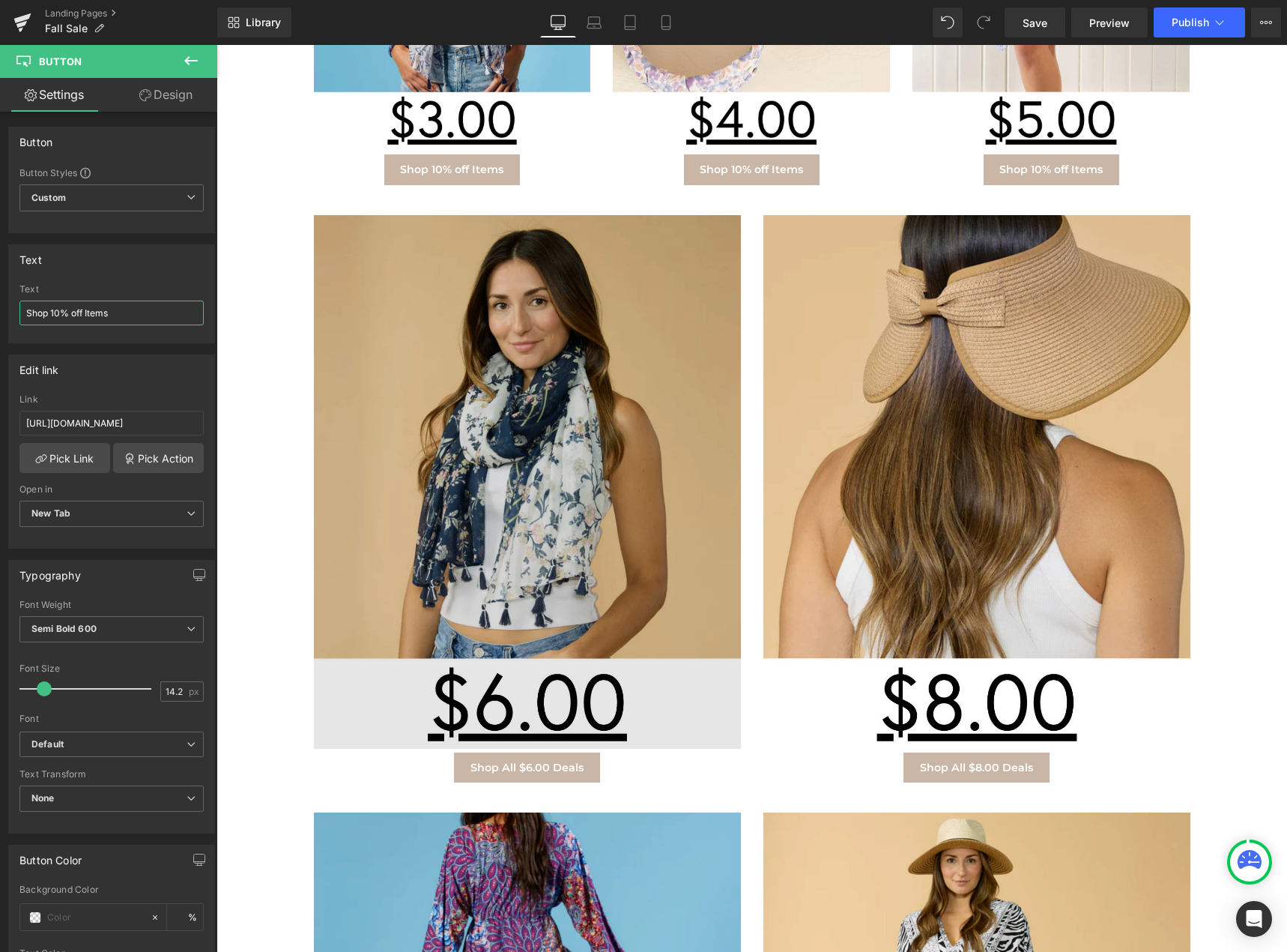
scroll to position [749, 0]
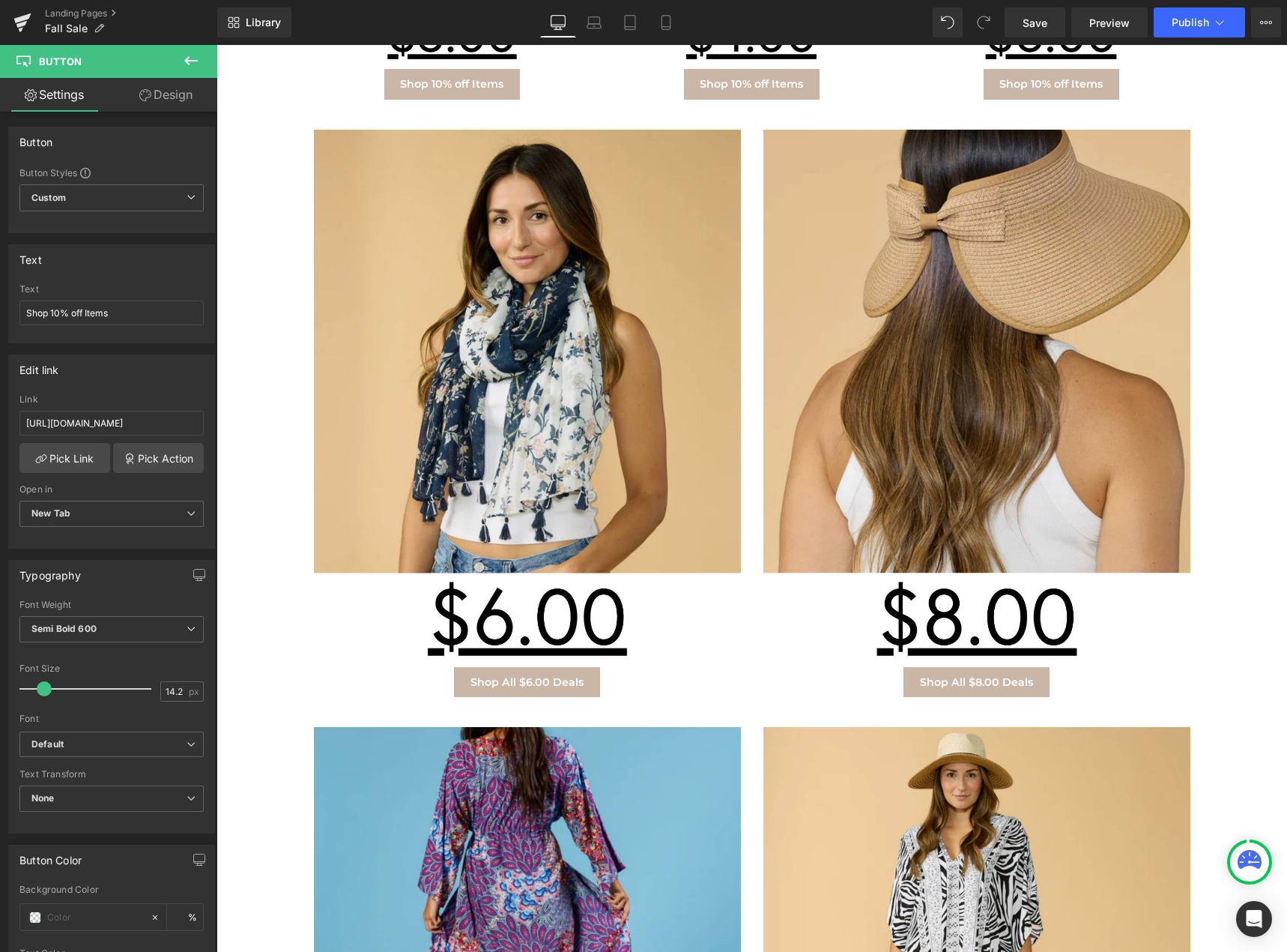
click at [278, 229] on div "Fall Sale! Heading Row Shop up to 30% off select Fall & Winter Items! All price…" at bounding box center [752, 492] width 1055 height 2016
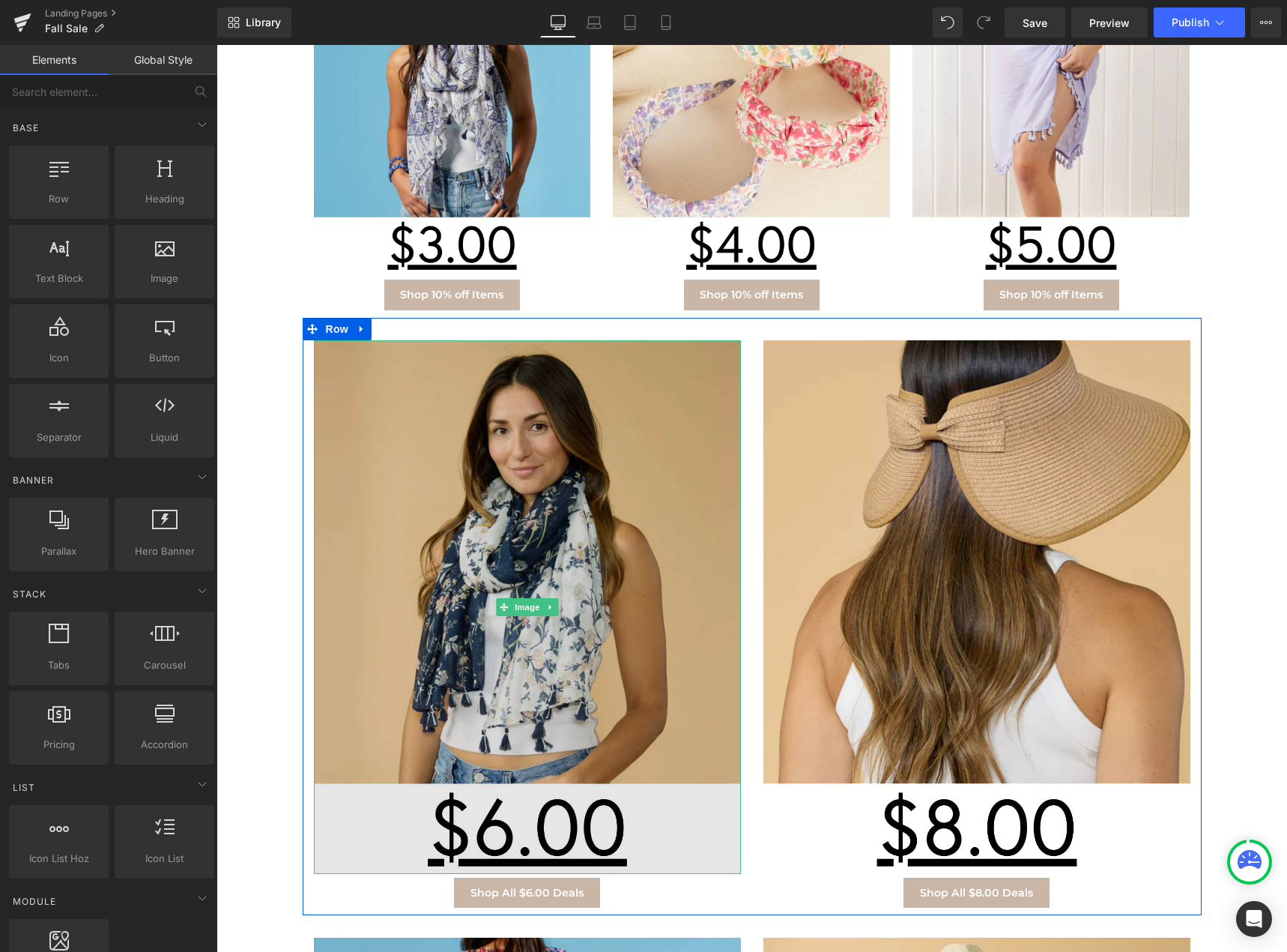
scroll to position [525, 0]
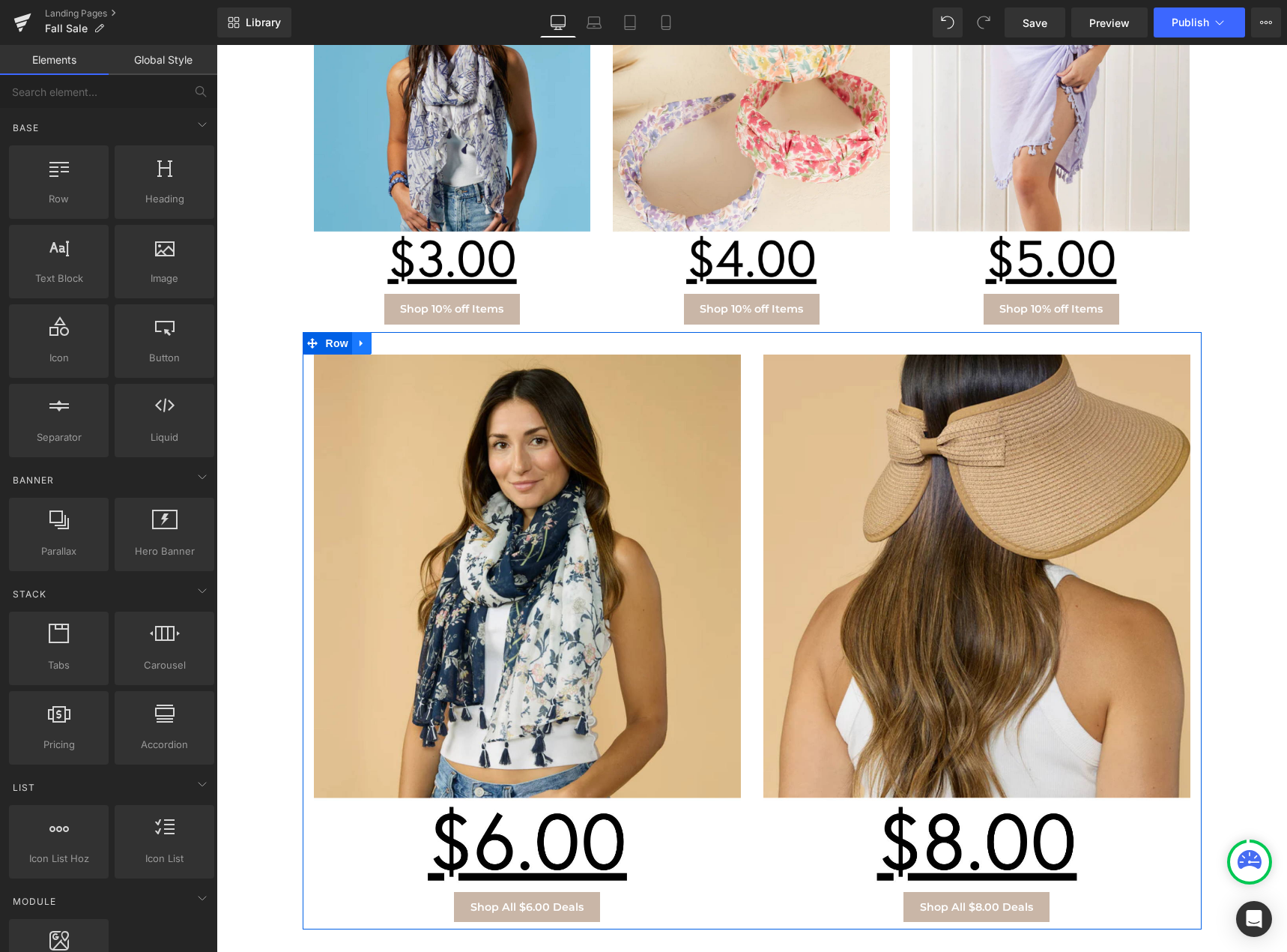
click at [357, 338] on icon at bounding box center [362, 343] width 11 height 12
click at [396, 345] on icon at bounding box center [401, 343] width 11 height 12
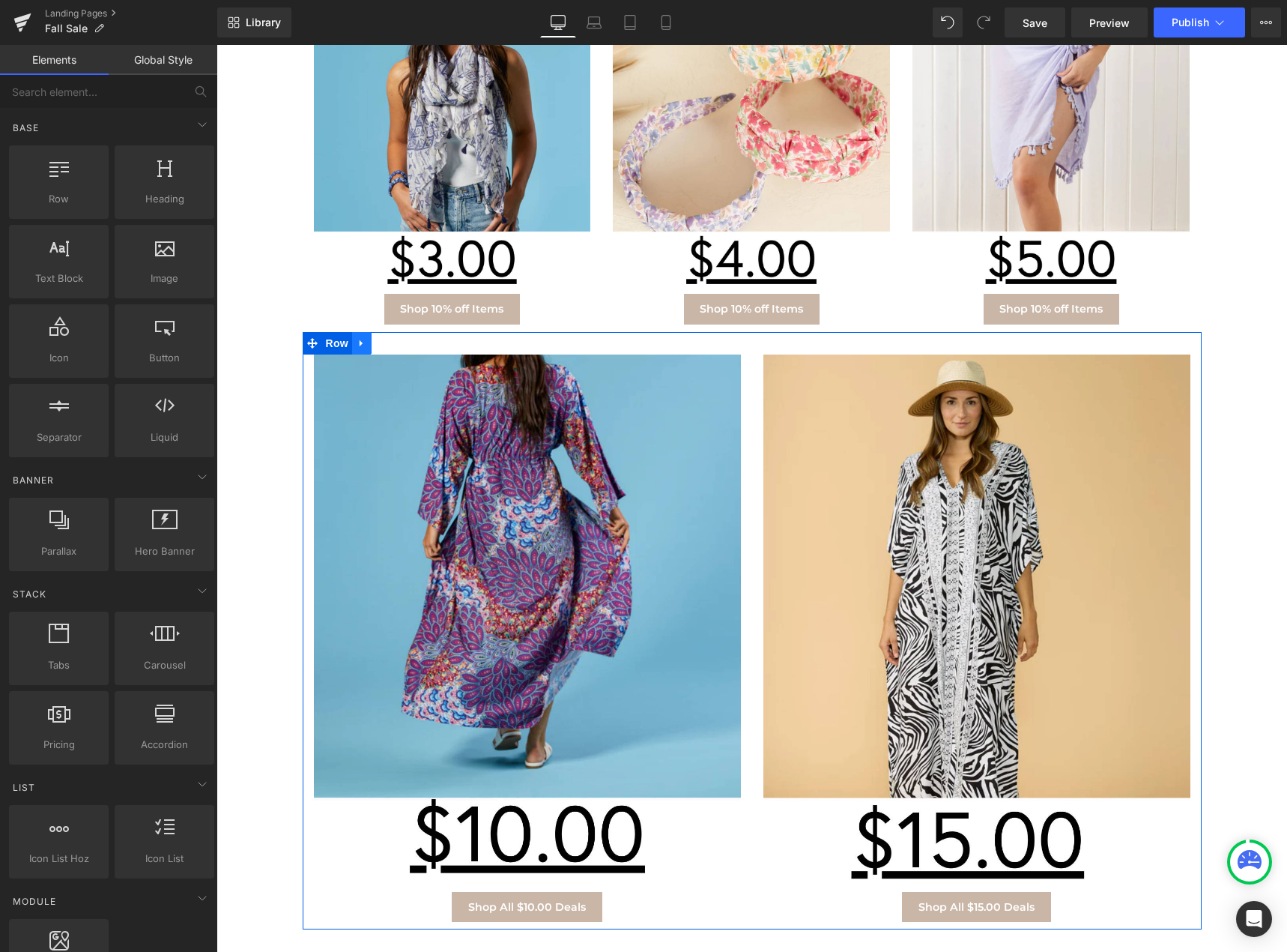
click at [352, 341] on link at bounding box center [361, 343] width 19 height 22
click at [397, 347] on icon at bounding box center [401, 344] width 11 height 11
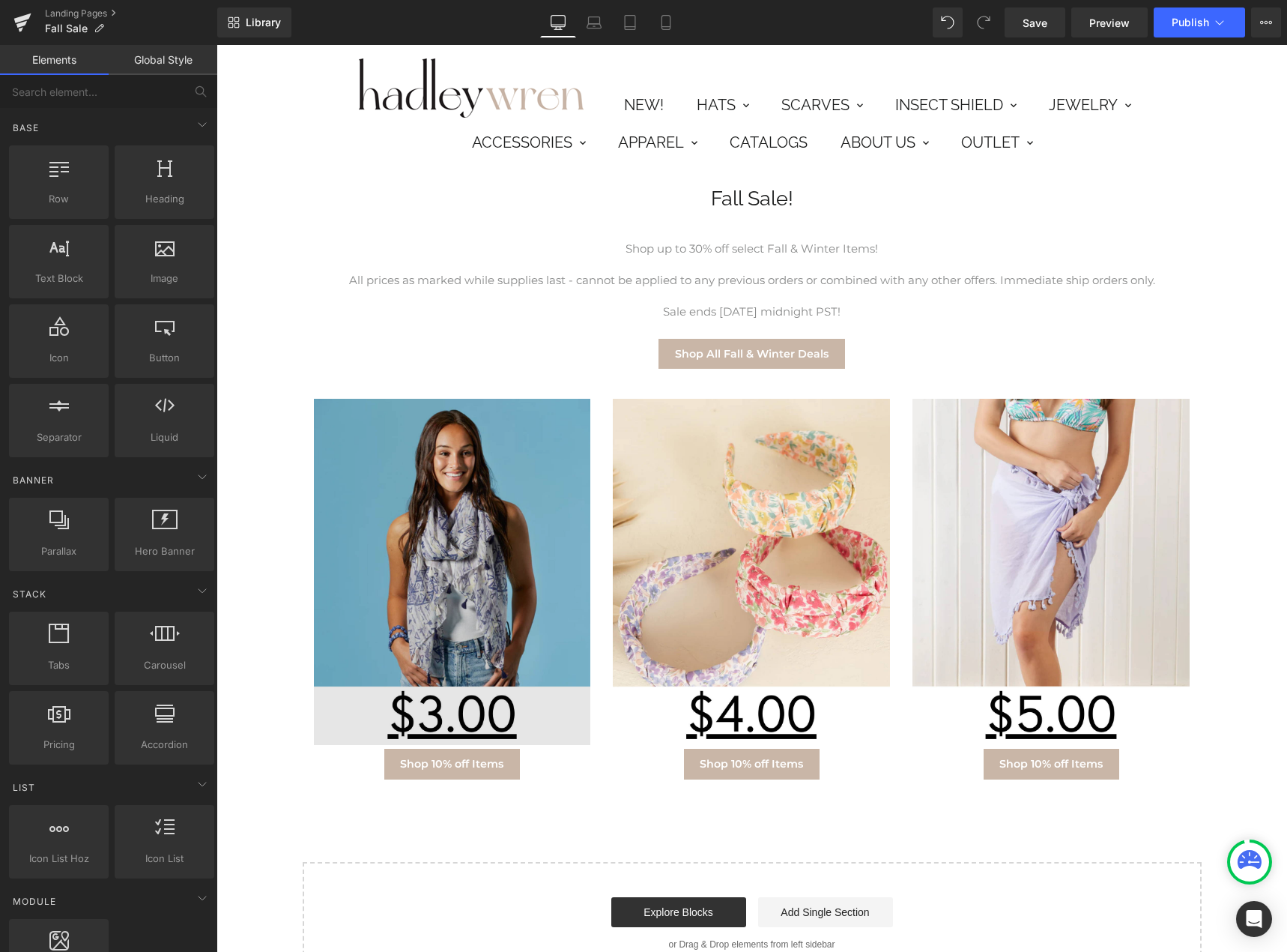
scroll to position [0, 0]
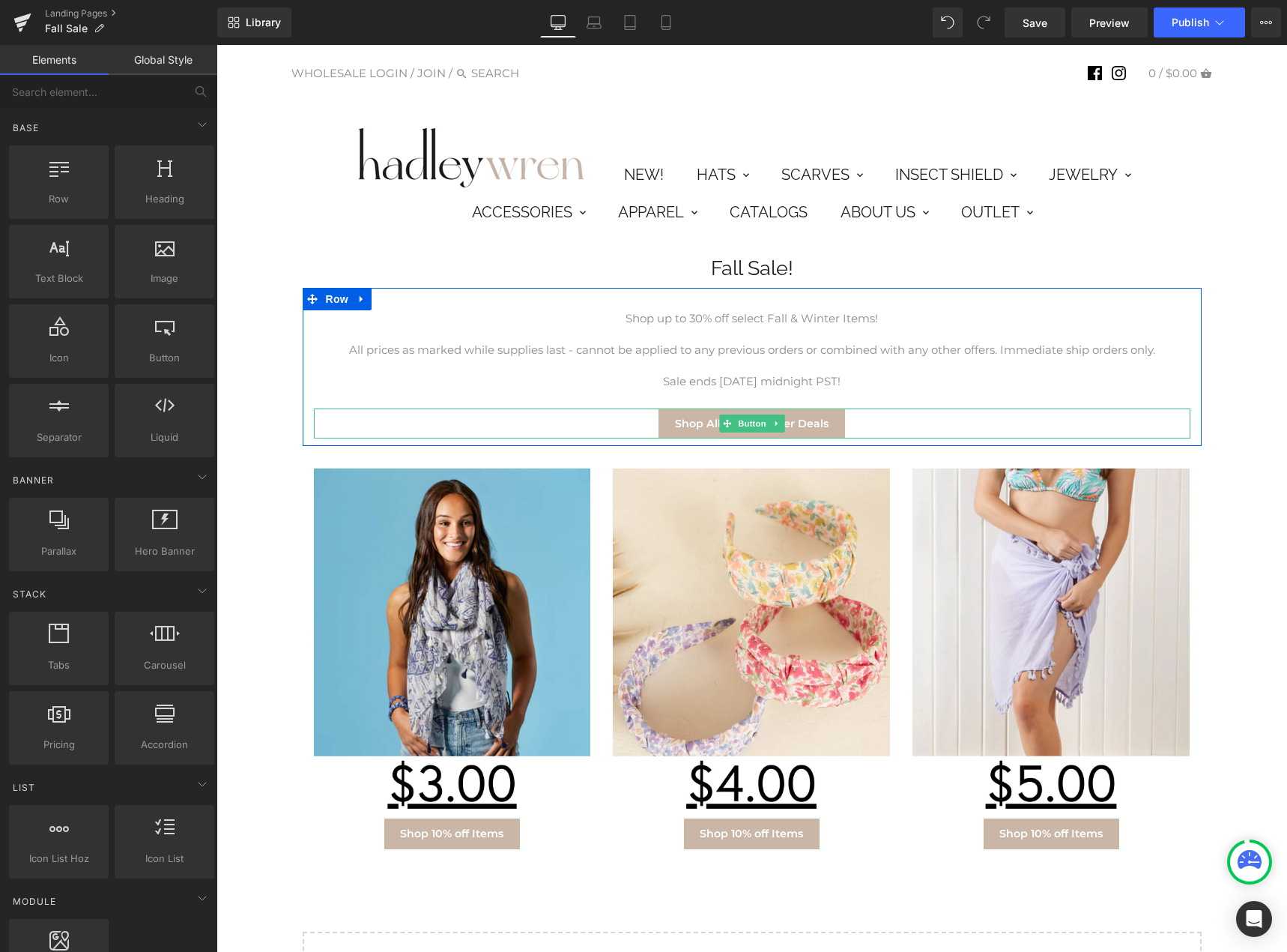
click at [916, 423] on div "Shop All Fall & Winter Deals" at bounding box center [752, 423] width 877 height 30
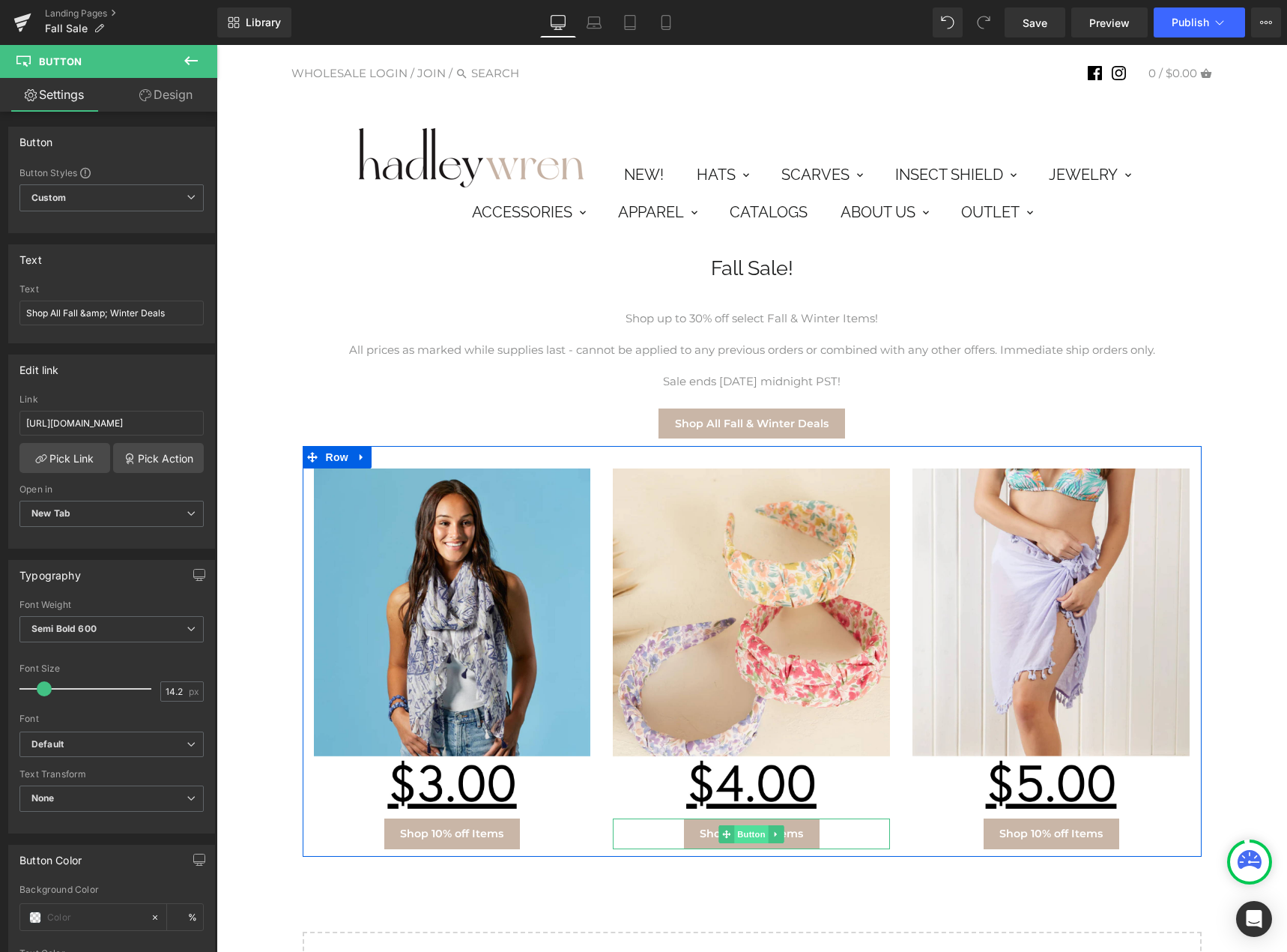
click at [735, 829] on span "Button" at bounding box center [752, 834] width 35 height 18
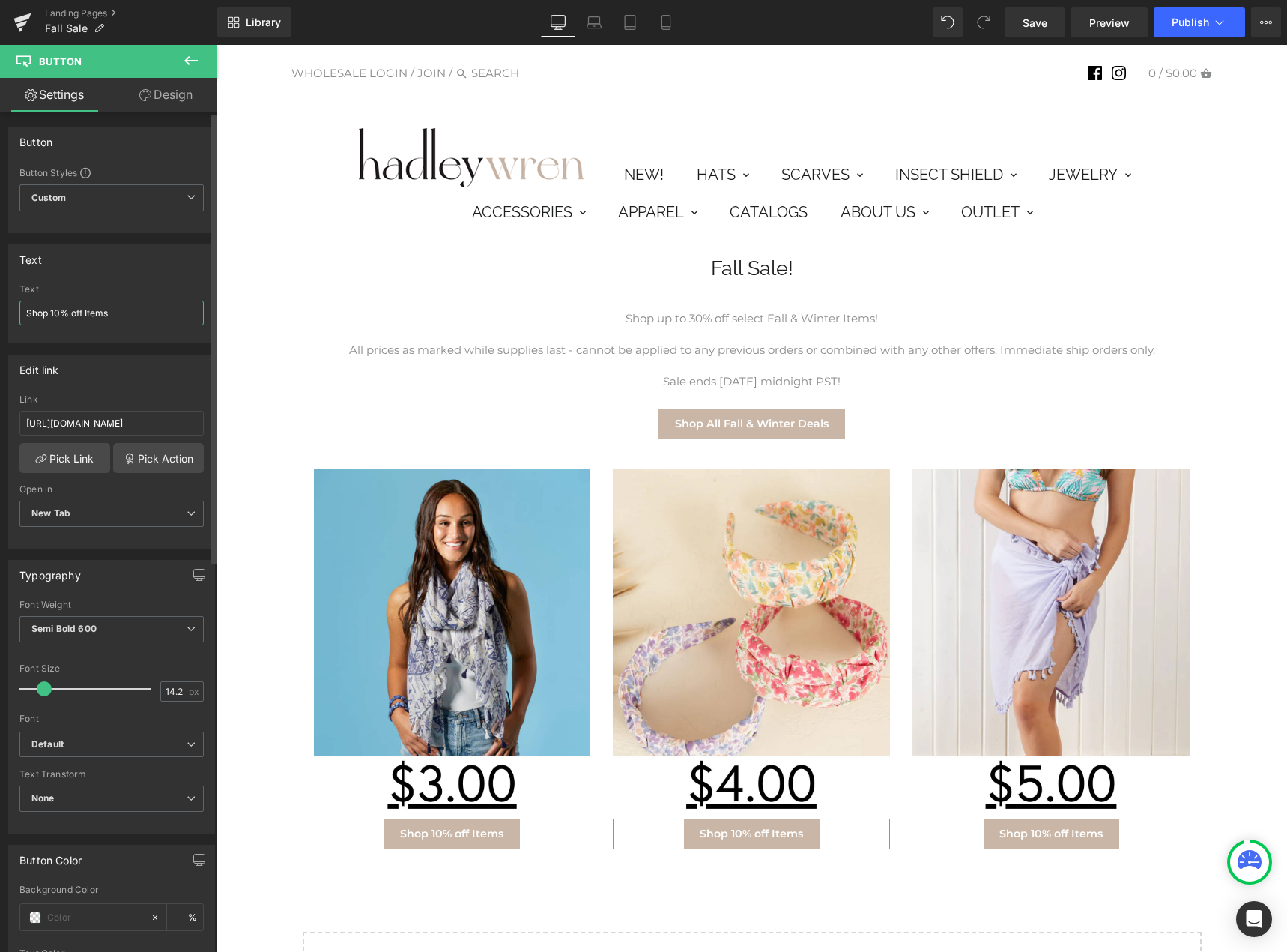
click at [51, 312] on input "Shop 10% off Items" at bounding box center [111, 313] width 184 height 25
type input "Shop 20% off Items"
click at [1058, 843] on link "Shop 10% off Items" at bounding box center [1052, 833] width 137 height 30
click at [67, 317] on input "Shop 10% off Items" at bounding box center [111, 313] width 184 height 25
click at [58, 308] on input "Shop 10% off Items" at bounding box center [111, 313] width 184 height 25
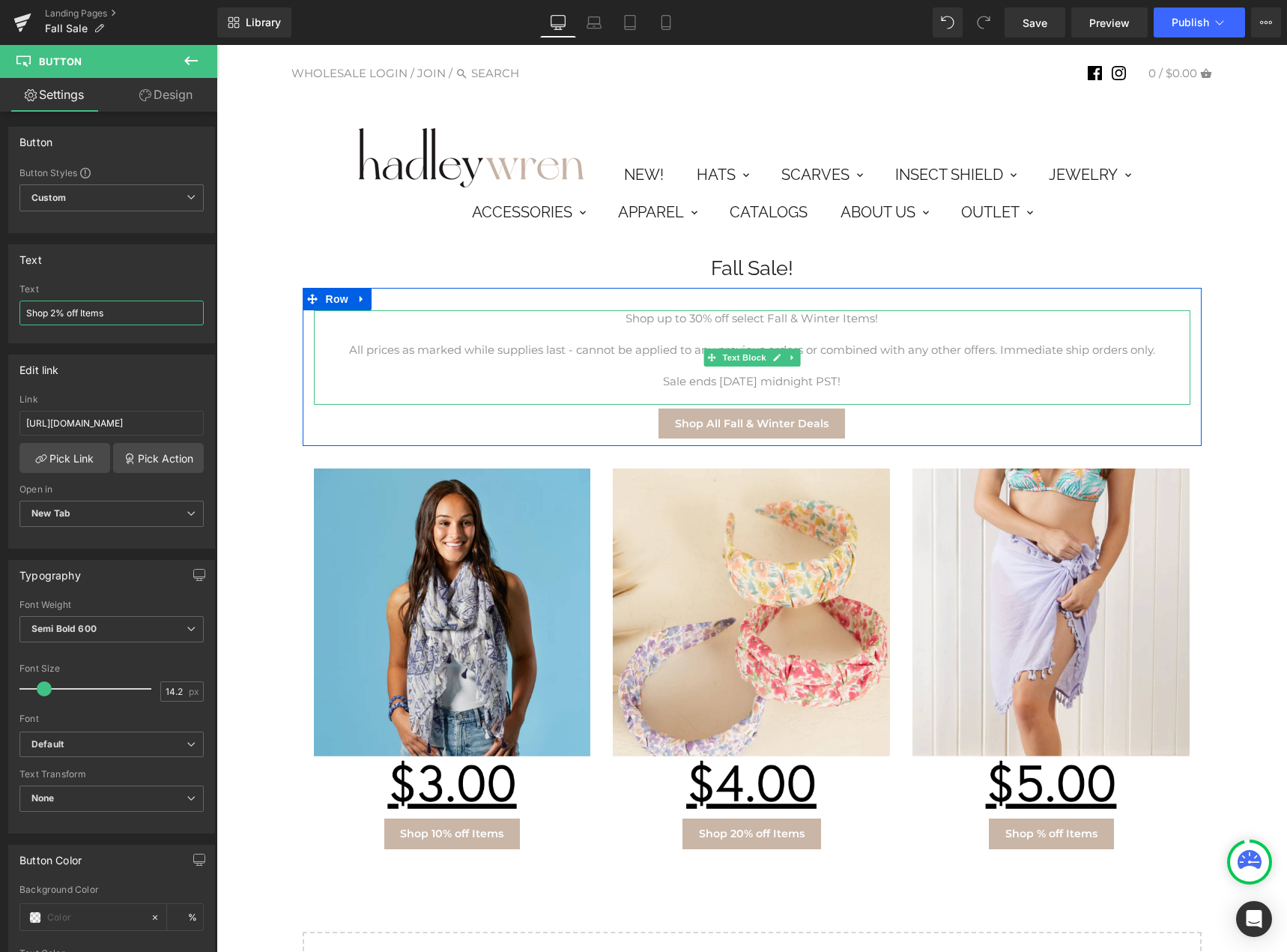
type input "Shop 20% off Items"
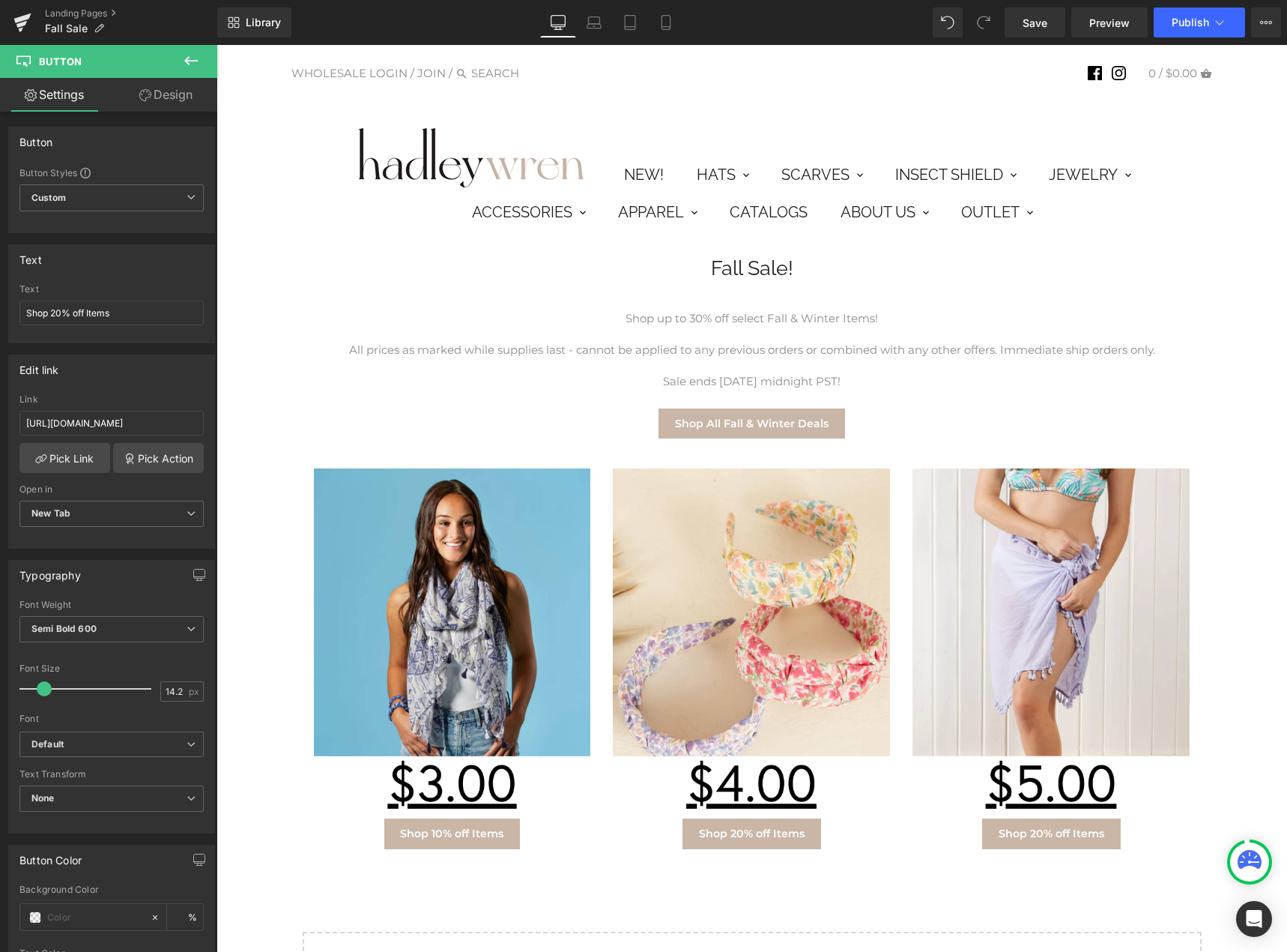
click at [270, 673] on div "Fall Sale! Heading Row Shop up to 30% off select Fall & Winter Items! All price…" at bounding box center [752, 644] width 1055 height 821
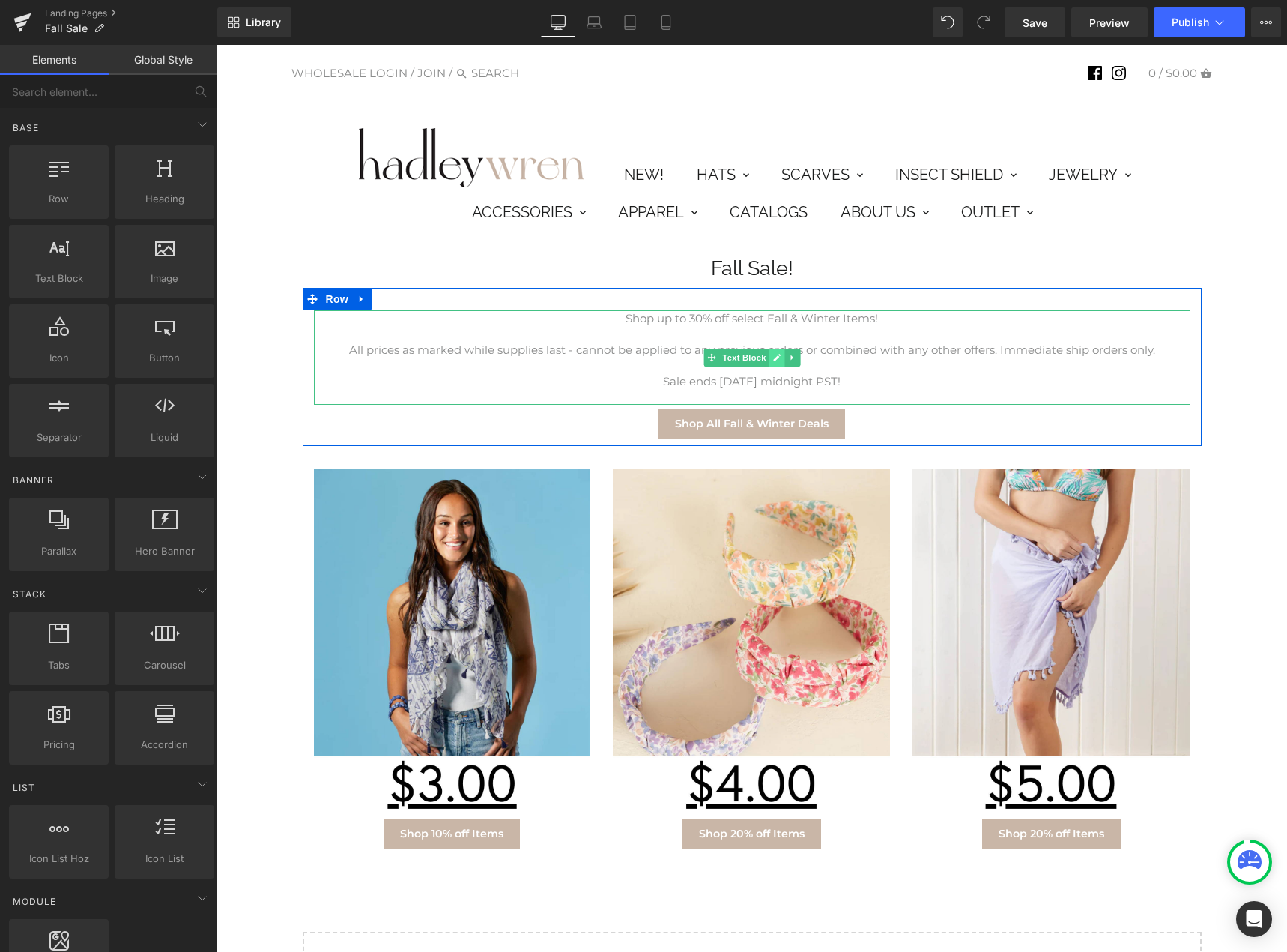
click at [769, 350] on link at bounding box center [776, 357] width 16 height 18
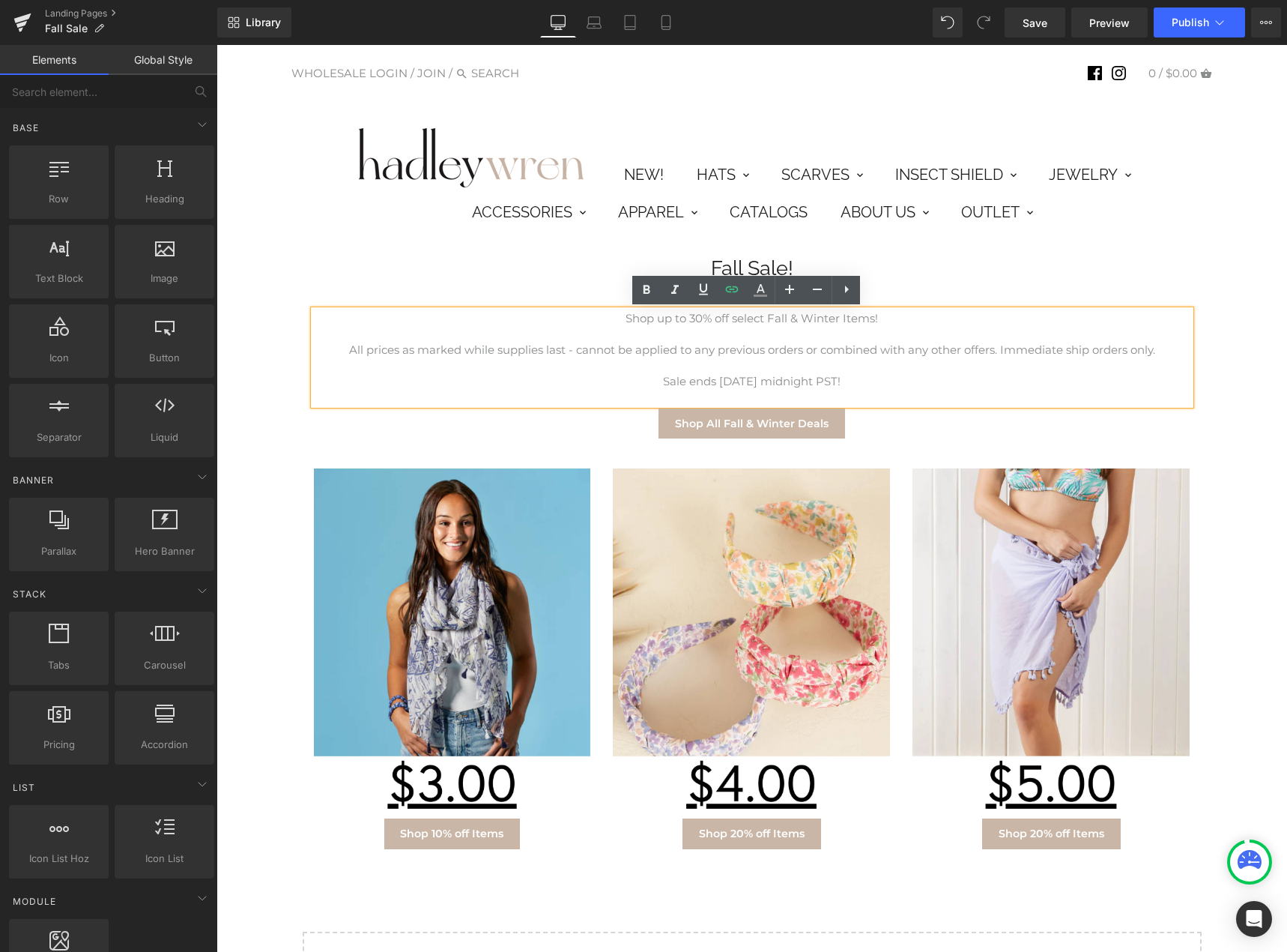
click at [1009, 337] on p at bounding box center [752, 334] width 877 height 16
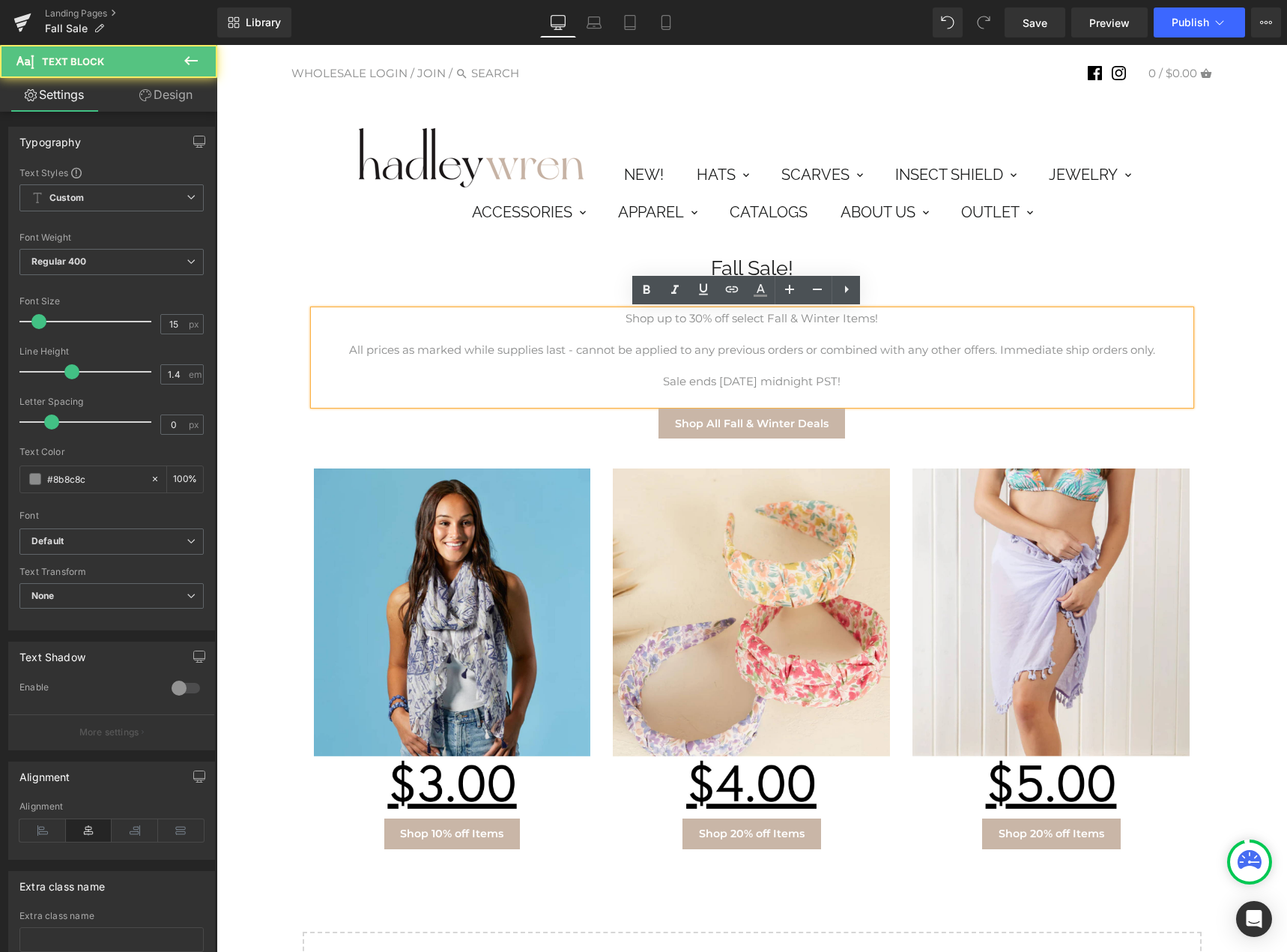
click at [216, 45] on div at bounding box center [216, 45] width 0 height 0
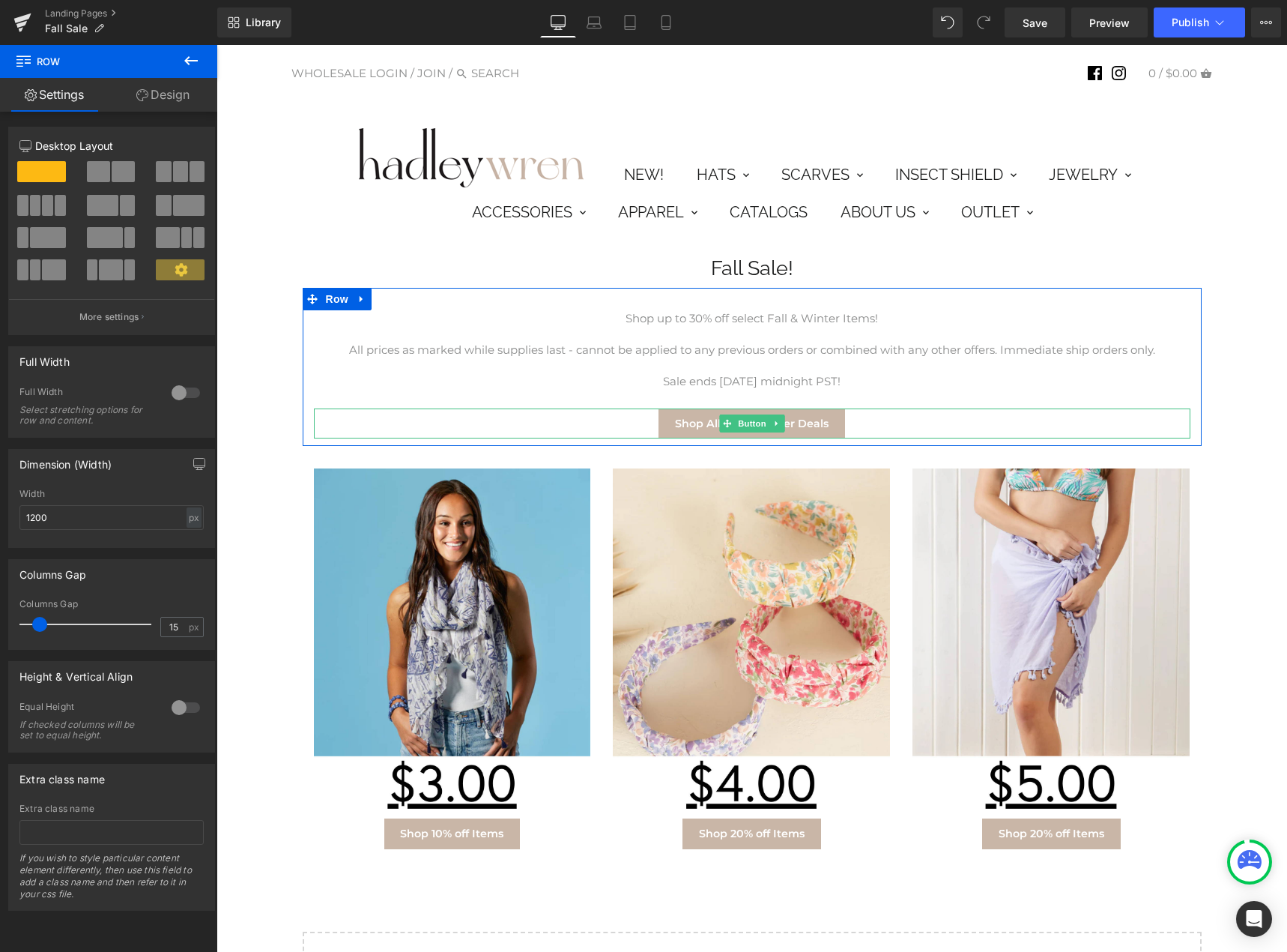
click at [593, 423] on div "Shop All Fall & Winter Deals" at bounding box center [752, 423] width 877 height 30
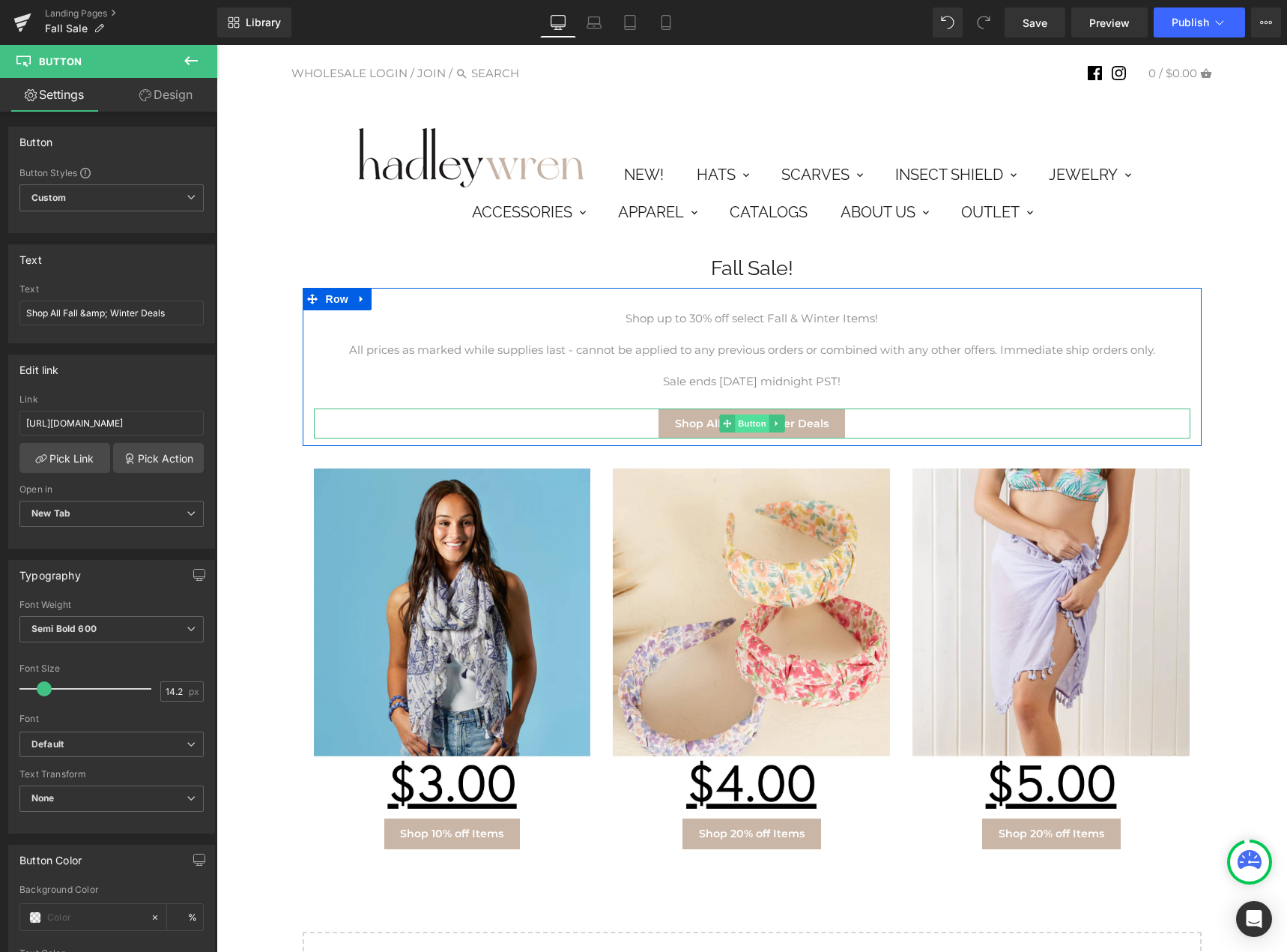
click at [746, 419] on span "Button" at bounding box center [752, 423] width 35 height 18
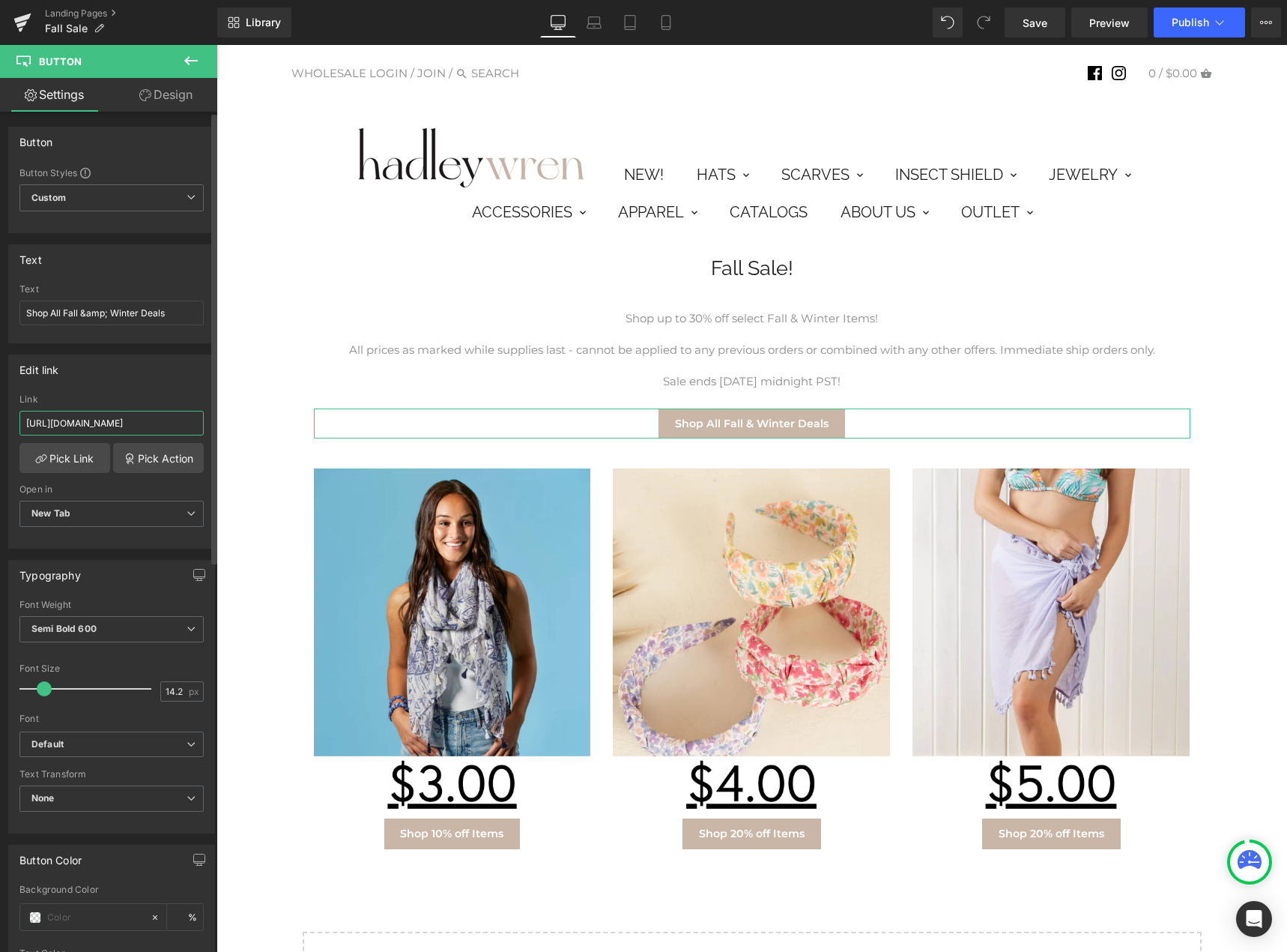
click at [114, 427] on input "[URL][DOMAIN_NAME]" at bounding box center [111, 423] width 184 height 25
paste input "fall-sale-all-items"
type input "[URL][DOMAIN_NAME]"
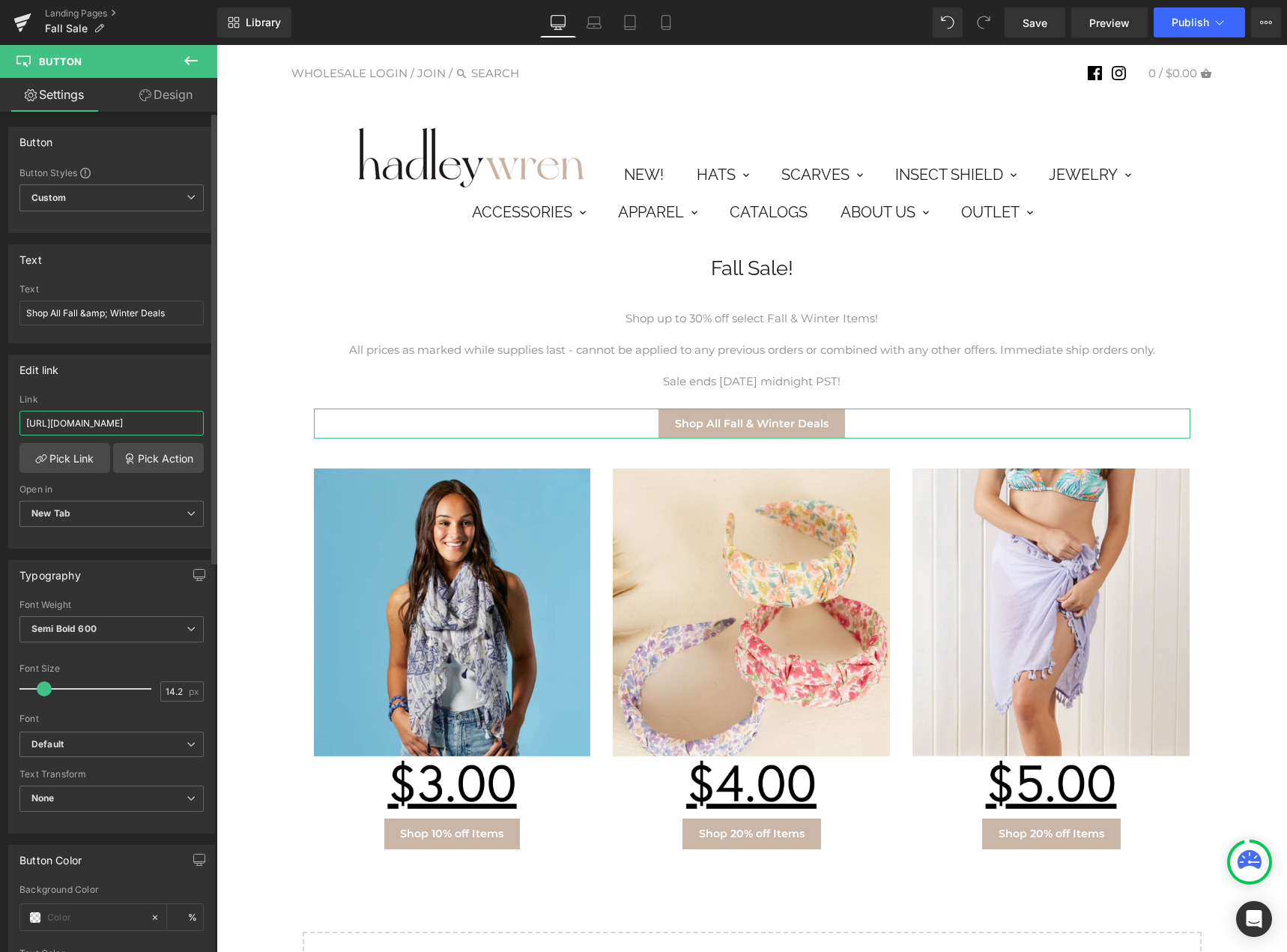
scroll to position [0, 105]
click at [244, 355] on div "Fall Sale! Heading Row Shop up to 30% off select Fall & Winter Items! All price…" at bounding box center [752, 644] width 1055 height 821
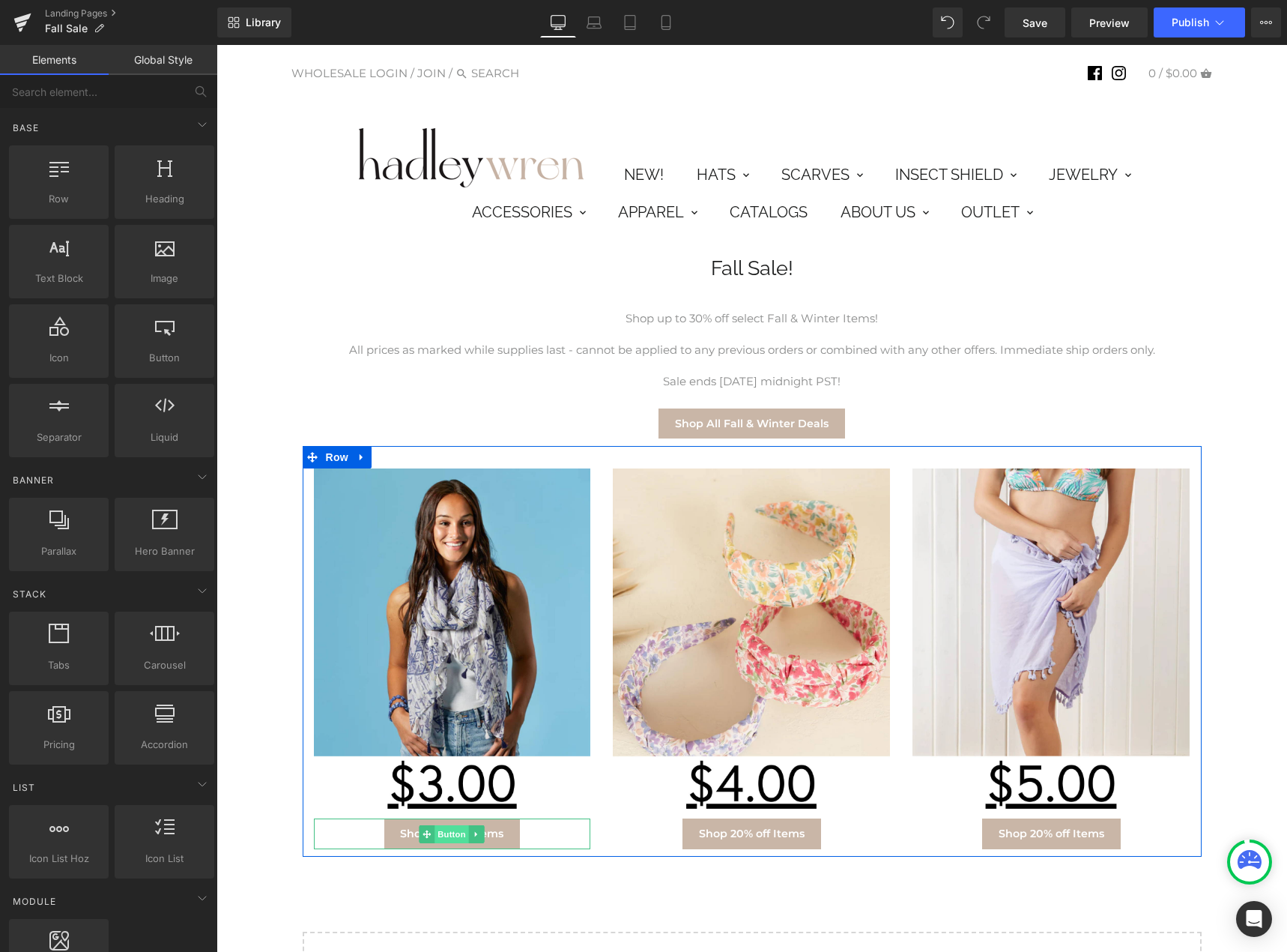
click at [450, 839] on span "Button" at bounding box center [453, 834] width 35 height 18
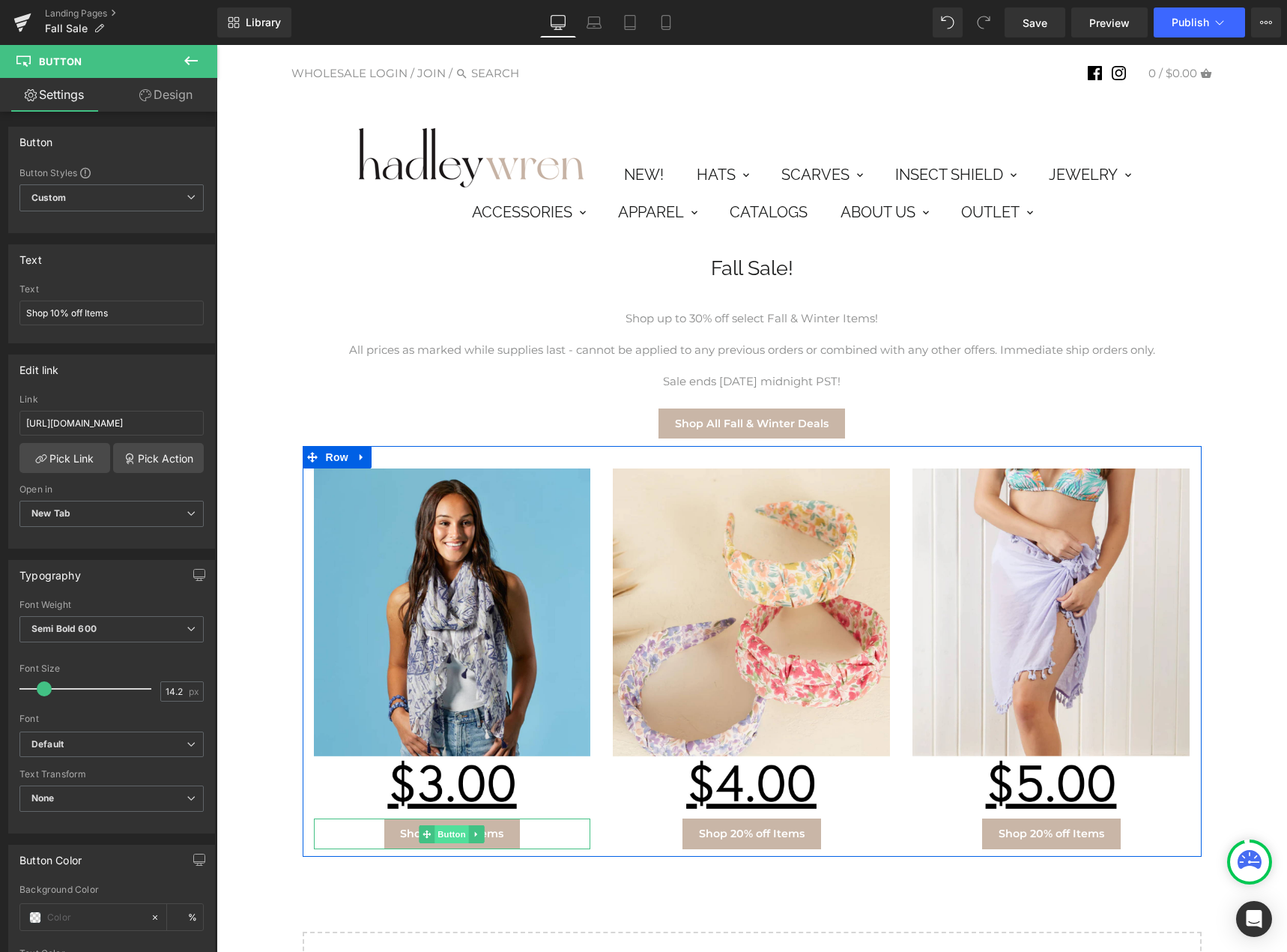
click at [439, 838] on span "Button" at bounding box center [453, 834] width 35 height 18
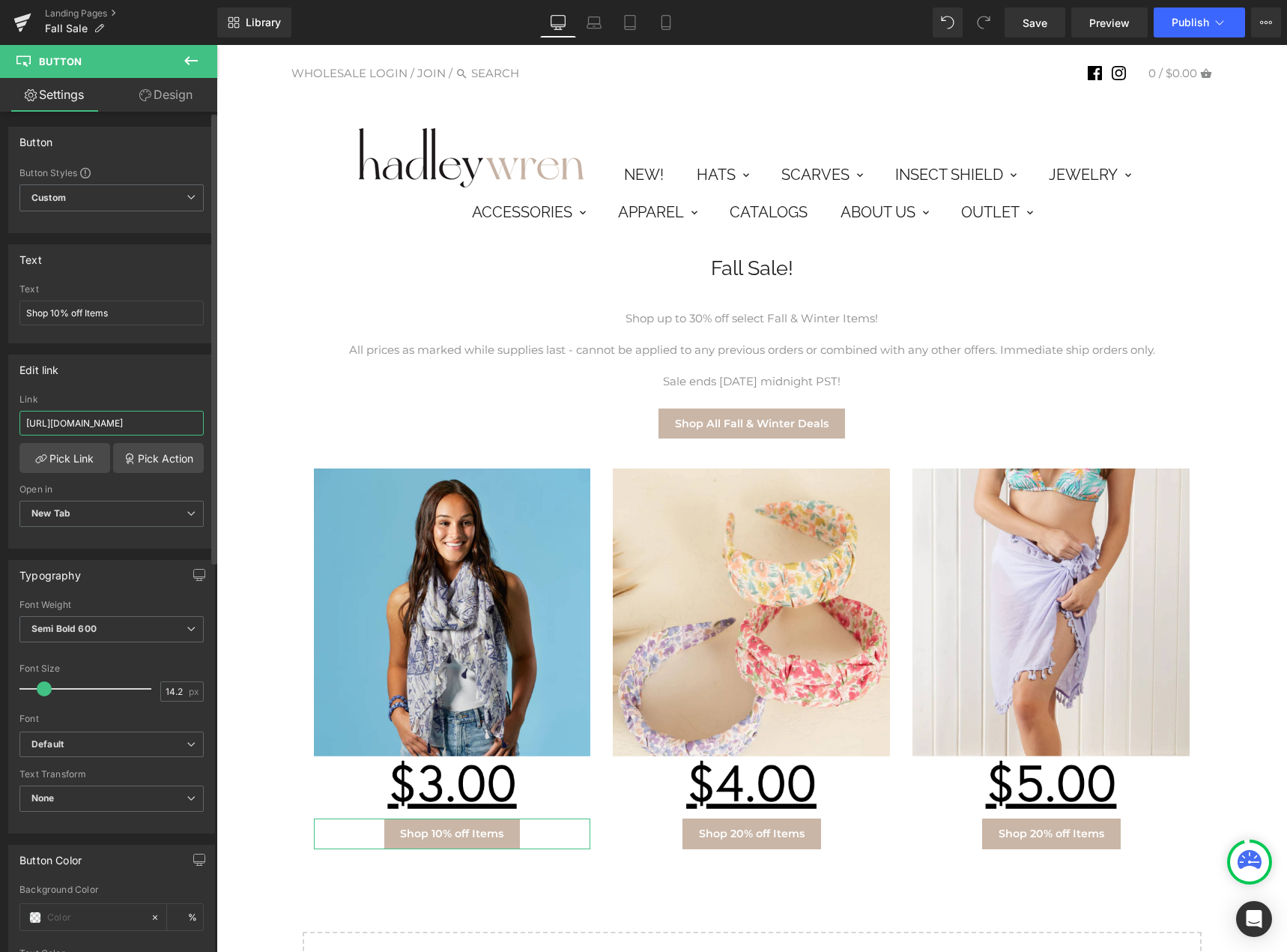
click at [115, 431] on input "[URL][DOMAIN_NAME]" at bounding box center [111, 423] width 184 height 25
paste input "fall-sale-10-off"
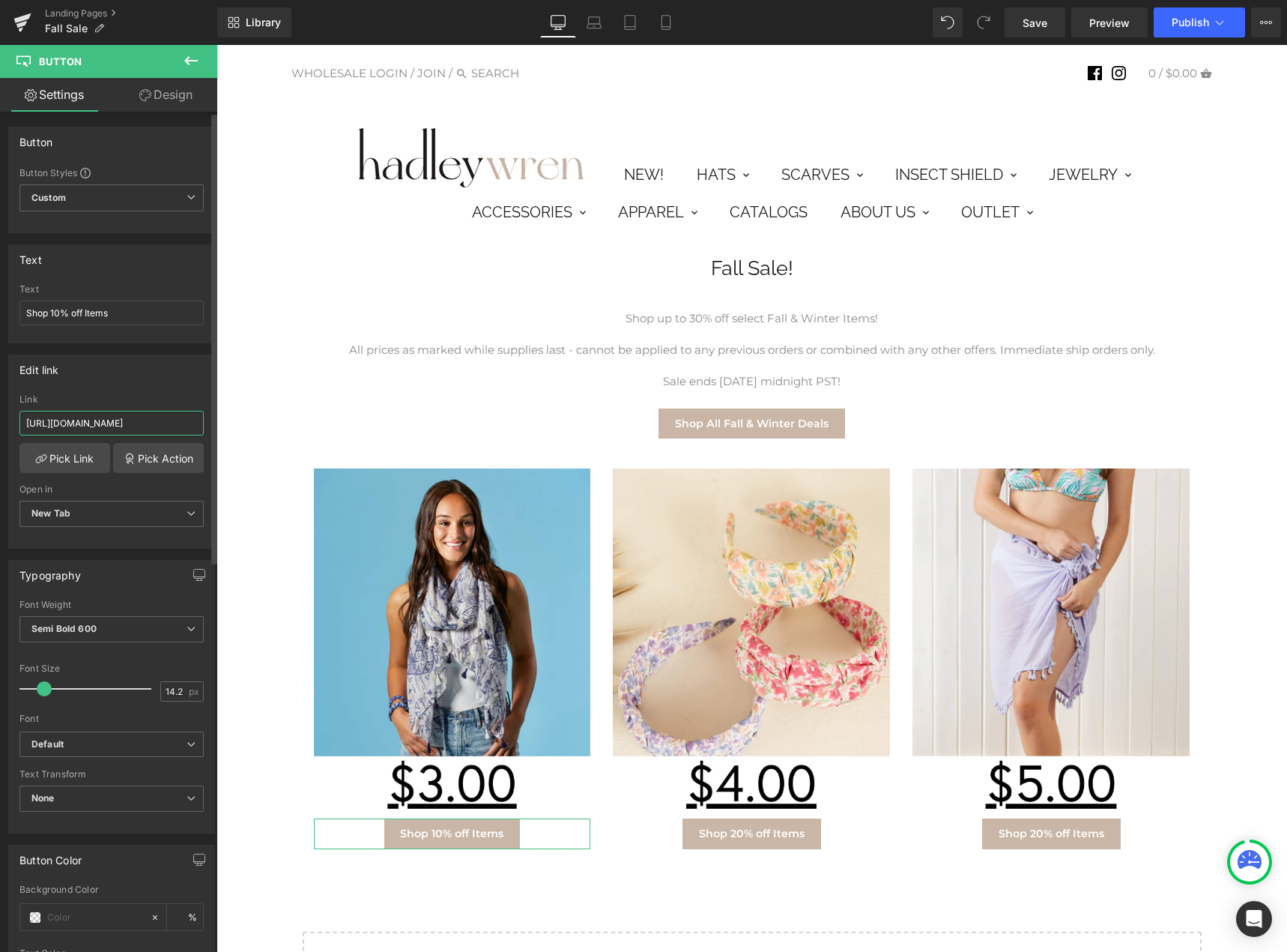
type input "[URL][DOMAIN_NAME]"
click at [137, 370] on div "Edit link" at bounding box center [112, 369] width 206 height 28
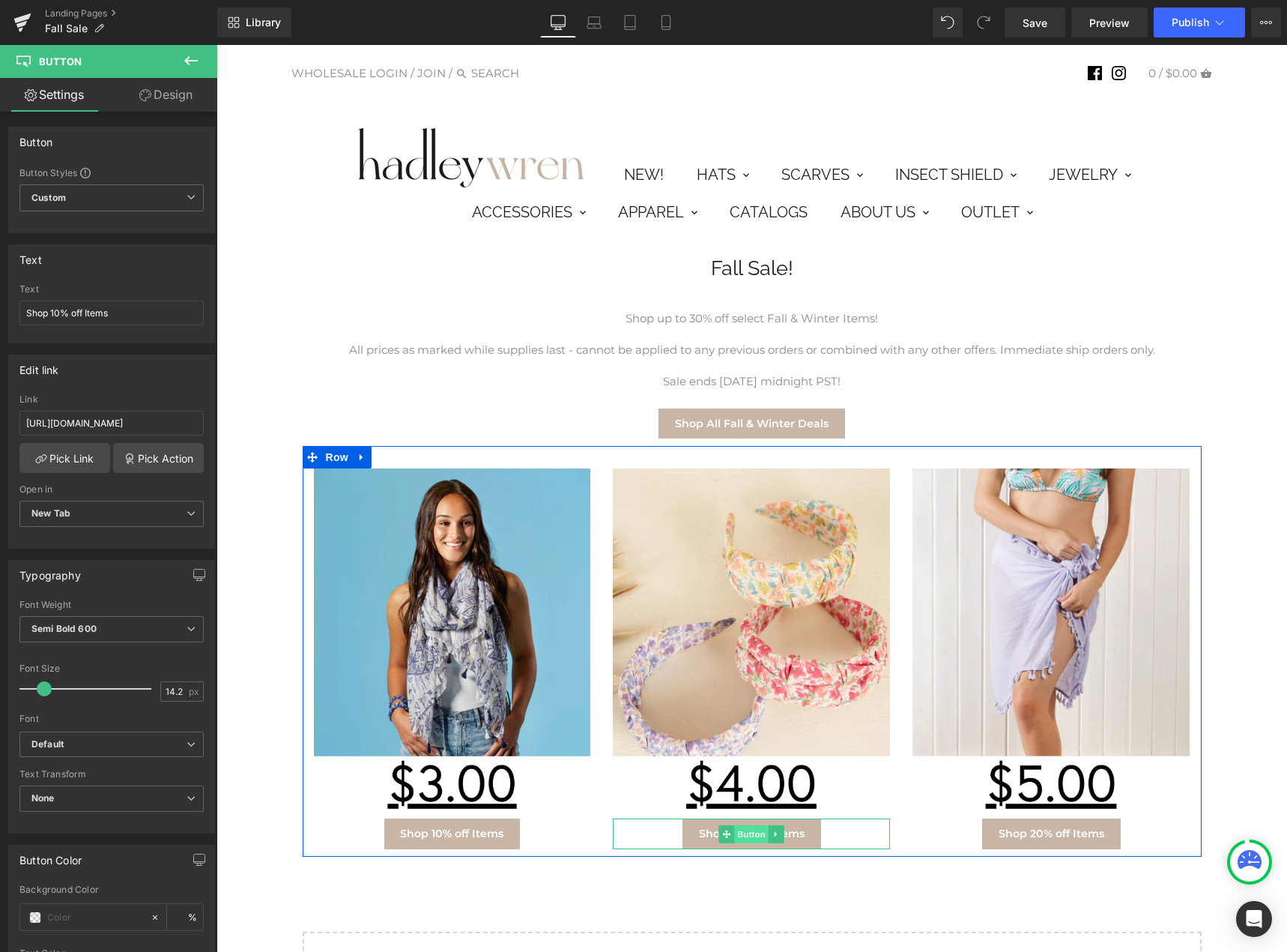
click at [736, 835] on span "Button" at bounding box center [752, 834] width 35 height 18
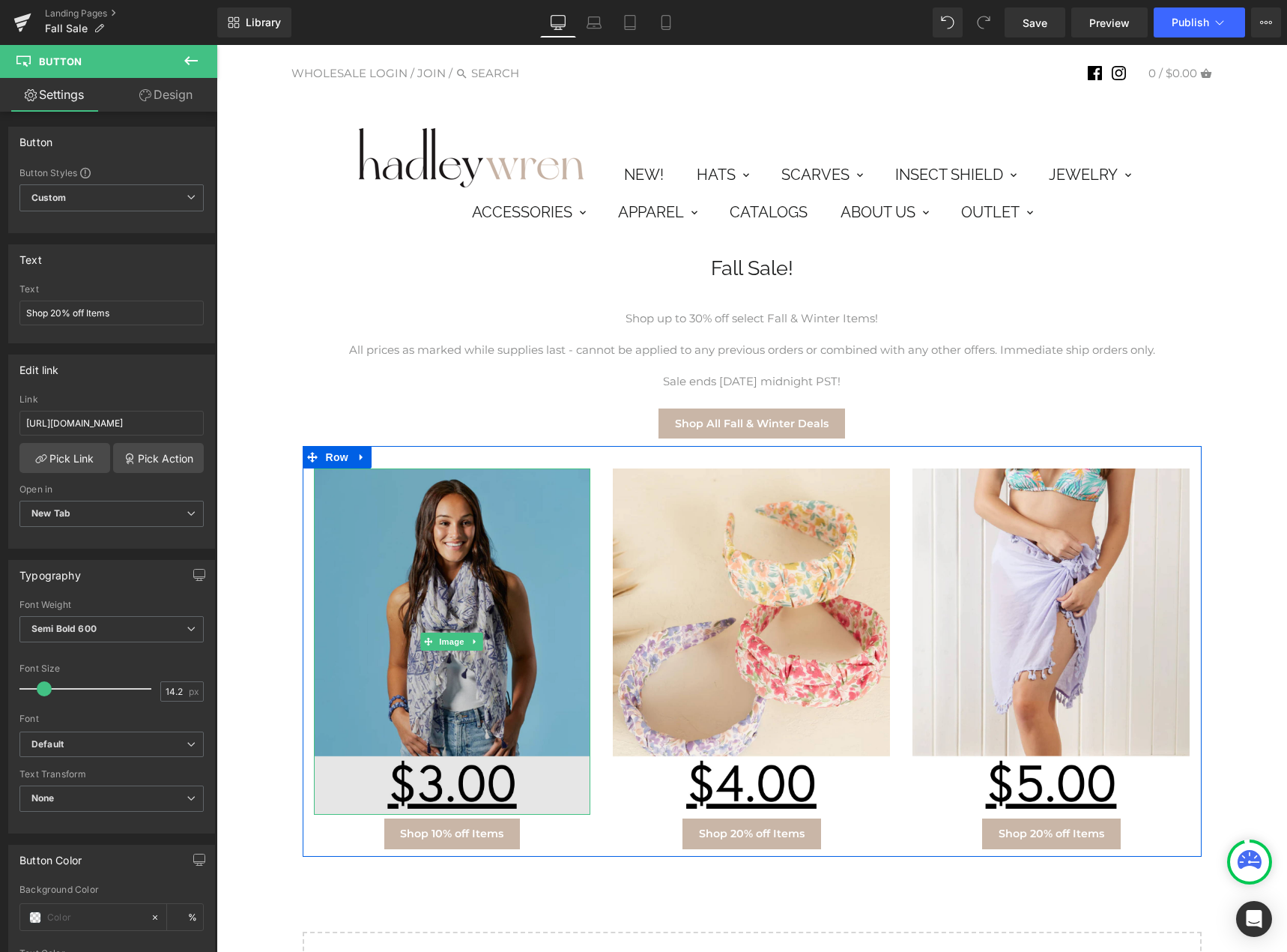
click at [453, 654] on img at bounding box center [452, 641] width 277 height 346
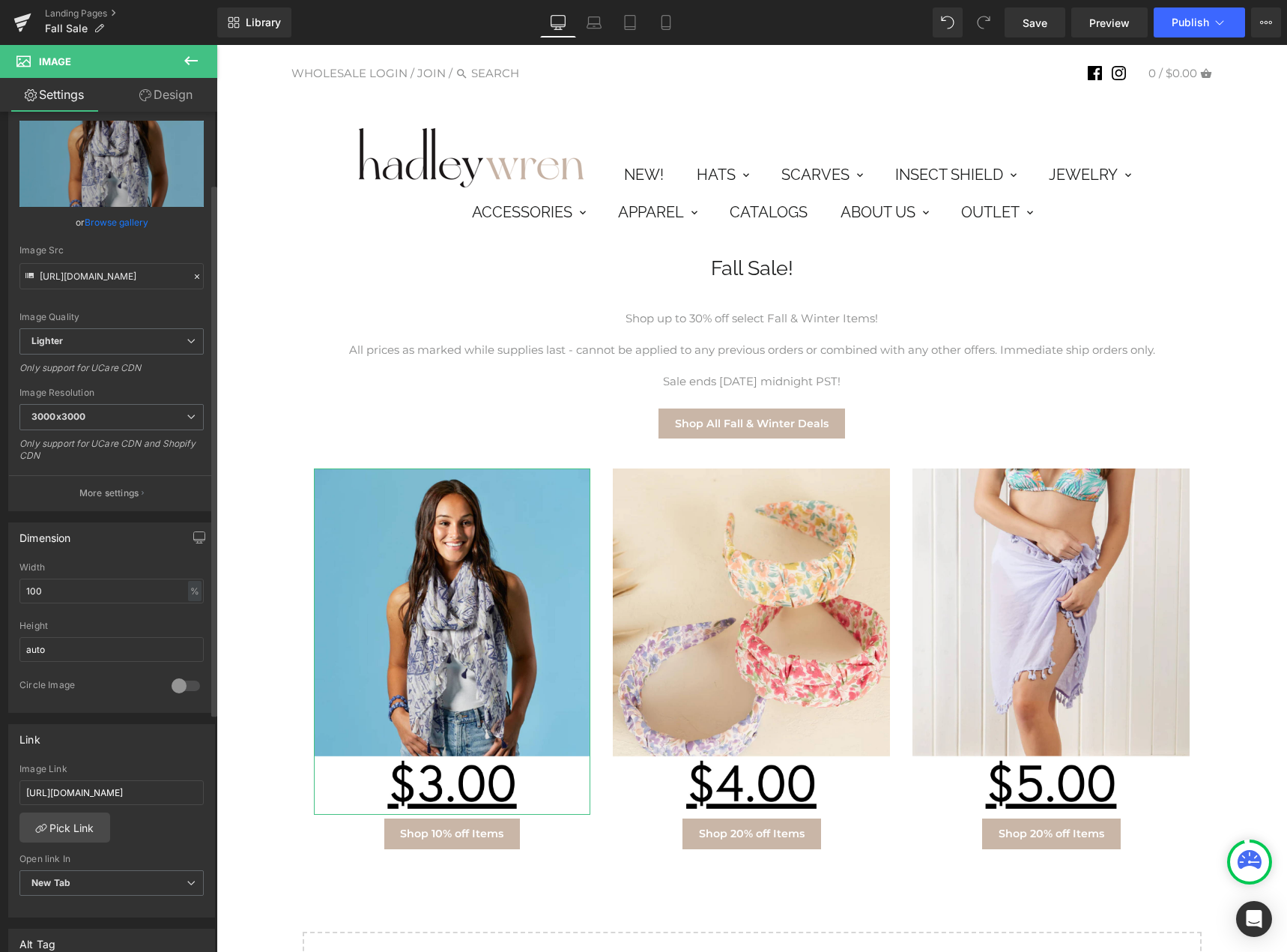
scroll to position [300, 0]
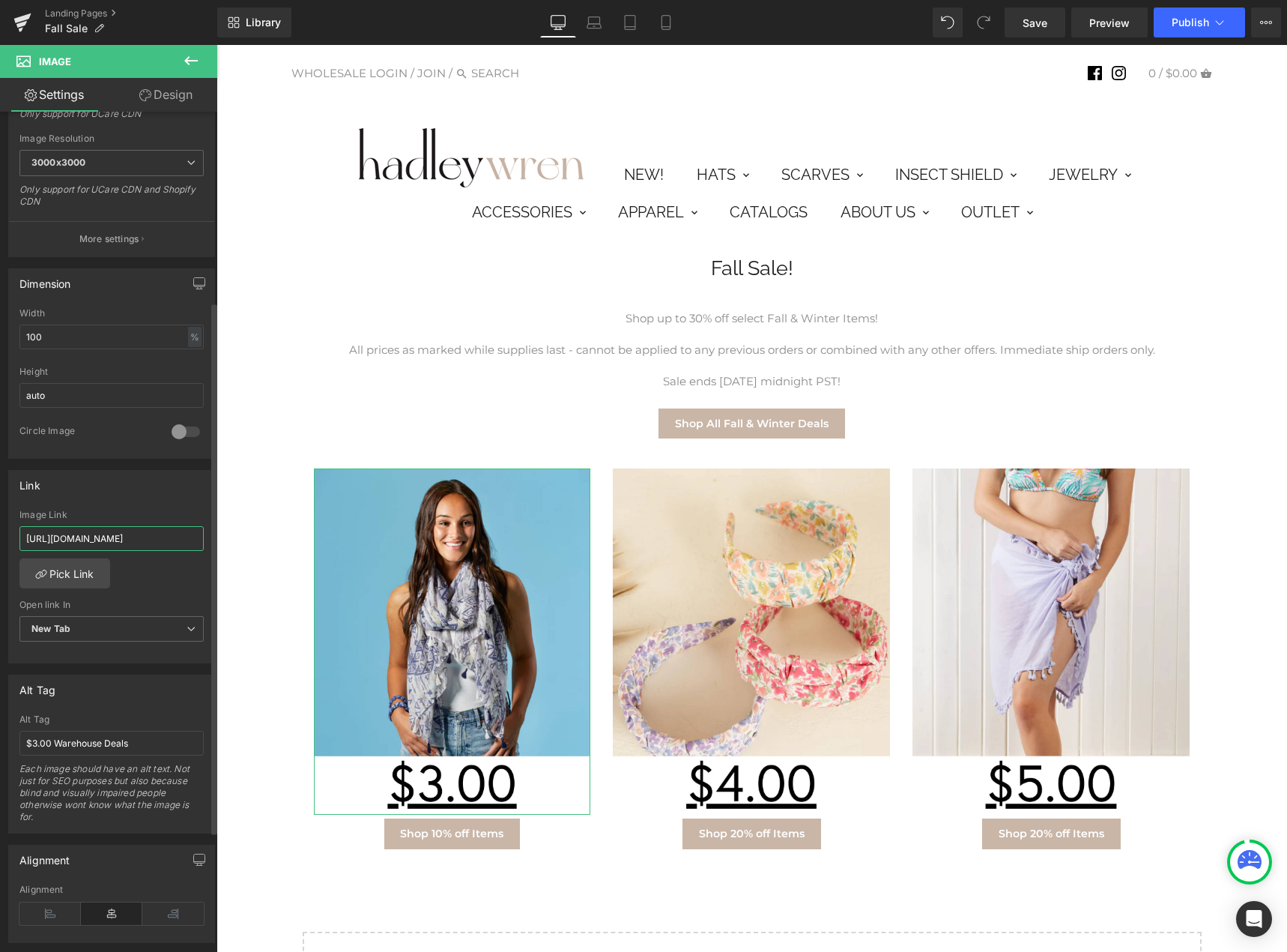
click at [122, 540] on input "[URL][DOMAIN_NAME]" at bounding box center [111, 539] width 184 height 25
paste input "fall-sale-10-off"
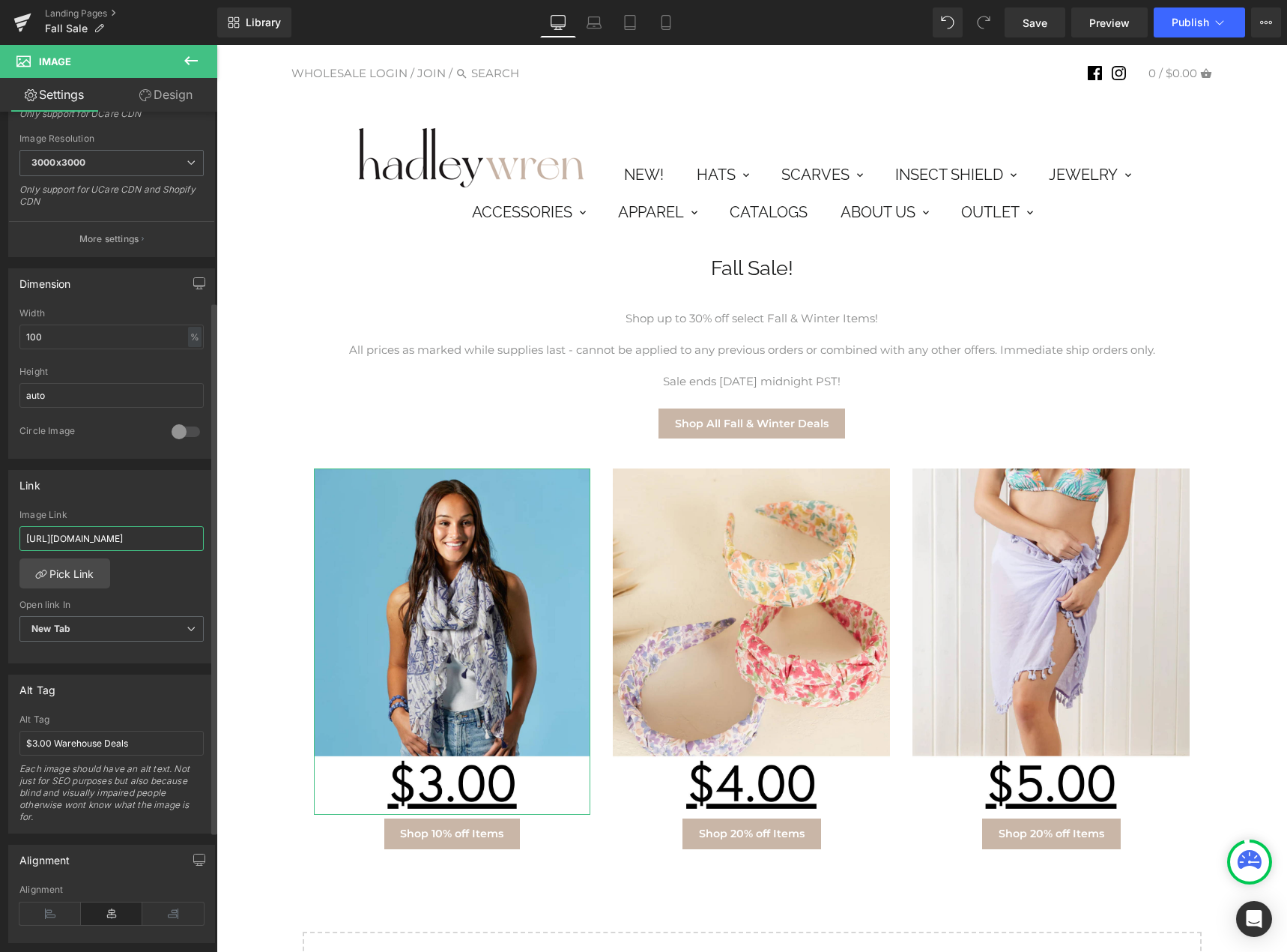
type input "[URL][DOMAIN_NAME]"
click at [146, 583] on div "[URL][DOMAIN_NAME] Image Link [URL][DOMAIN_NAME] Pick Link Current Tab New Tab …" at bounding box center [112, 586] width 206 height 153
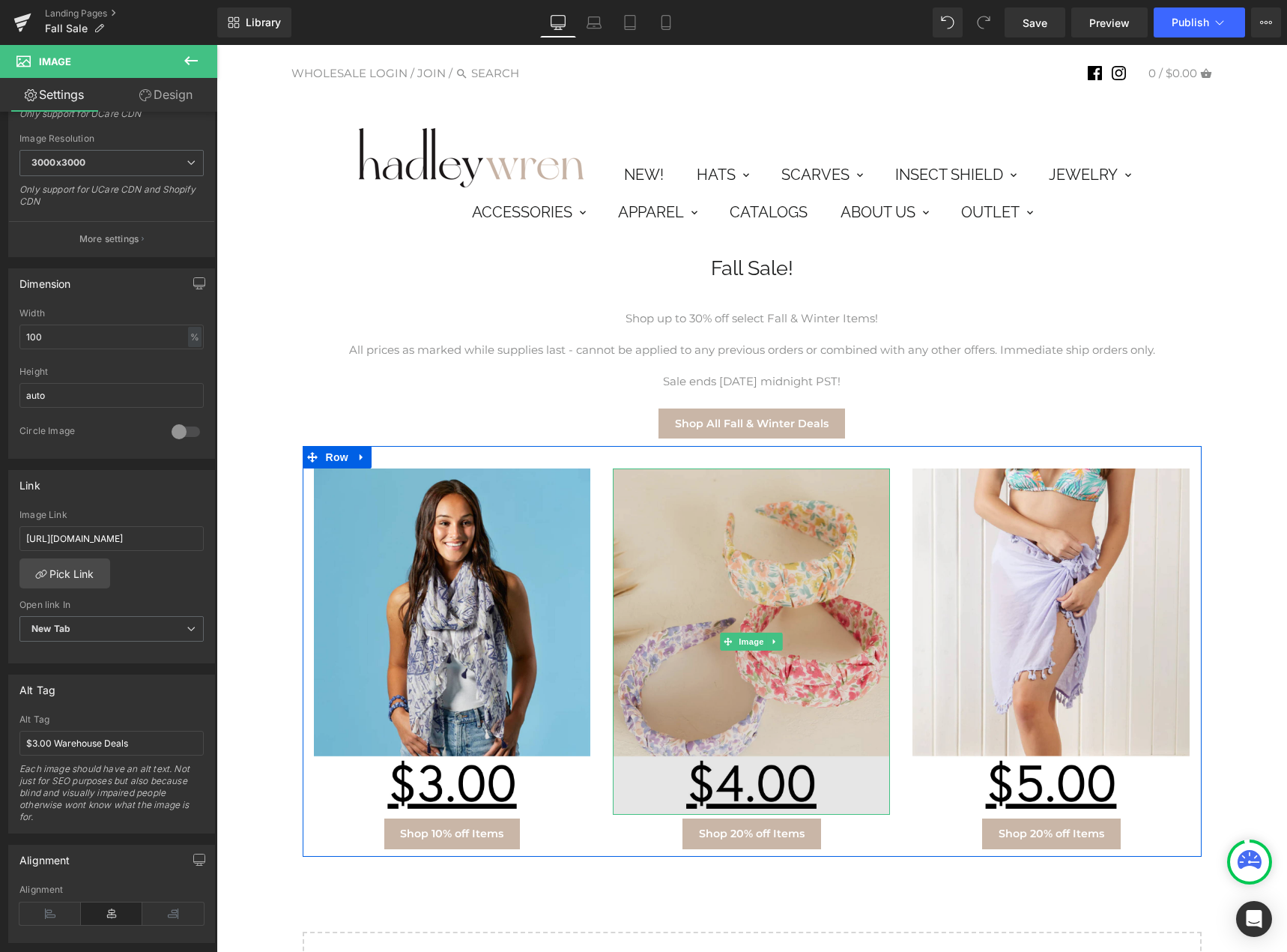
click at [767, 764] on img at bounding box center [751, 641] width 277 height 346
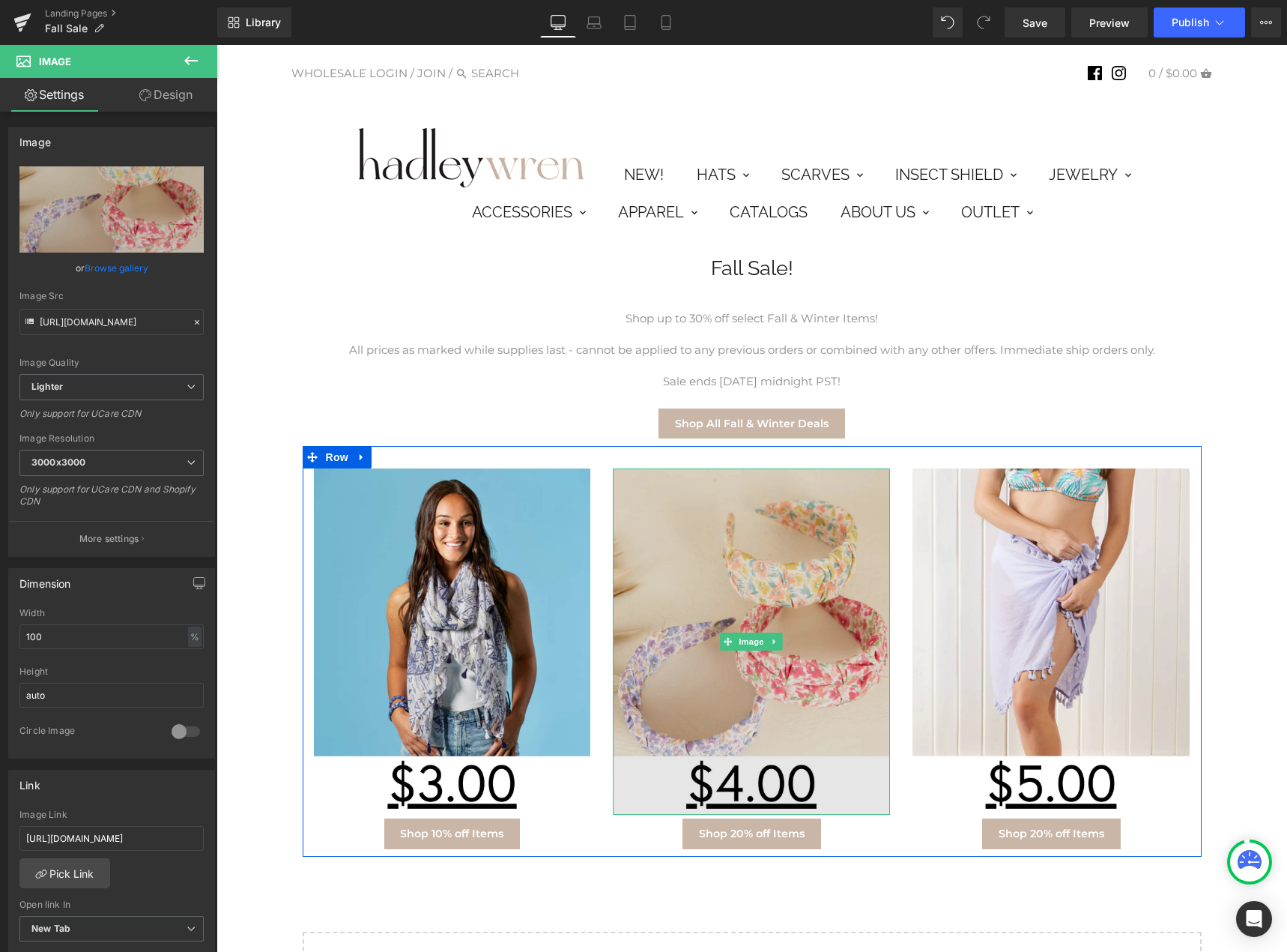
click at [750, 717] on img at bounding box center [751, 641] width 277 height 346
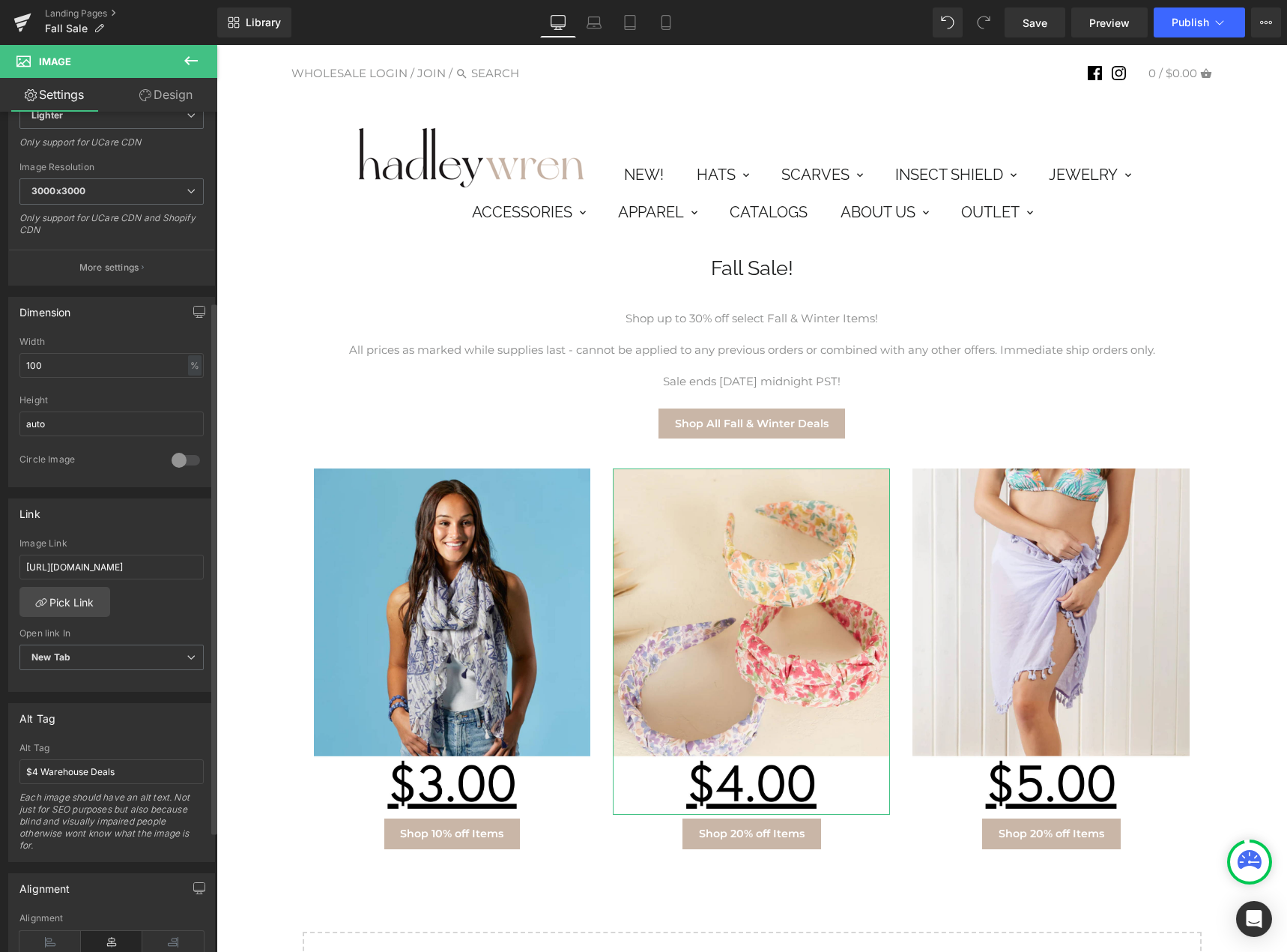
scroll to position [300, 0]
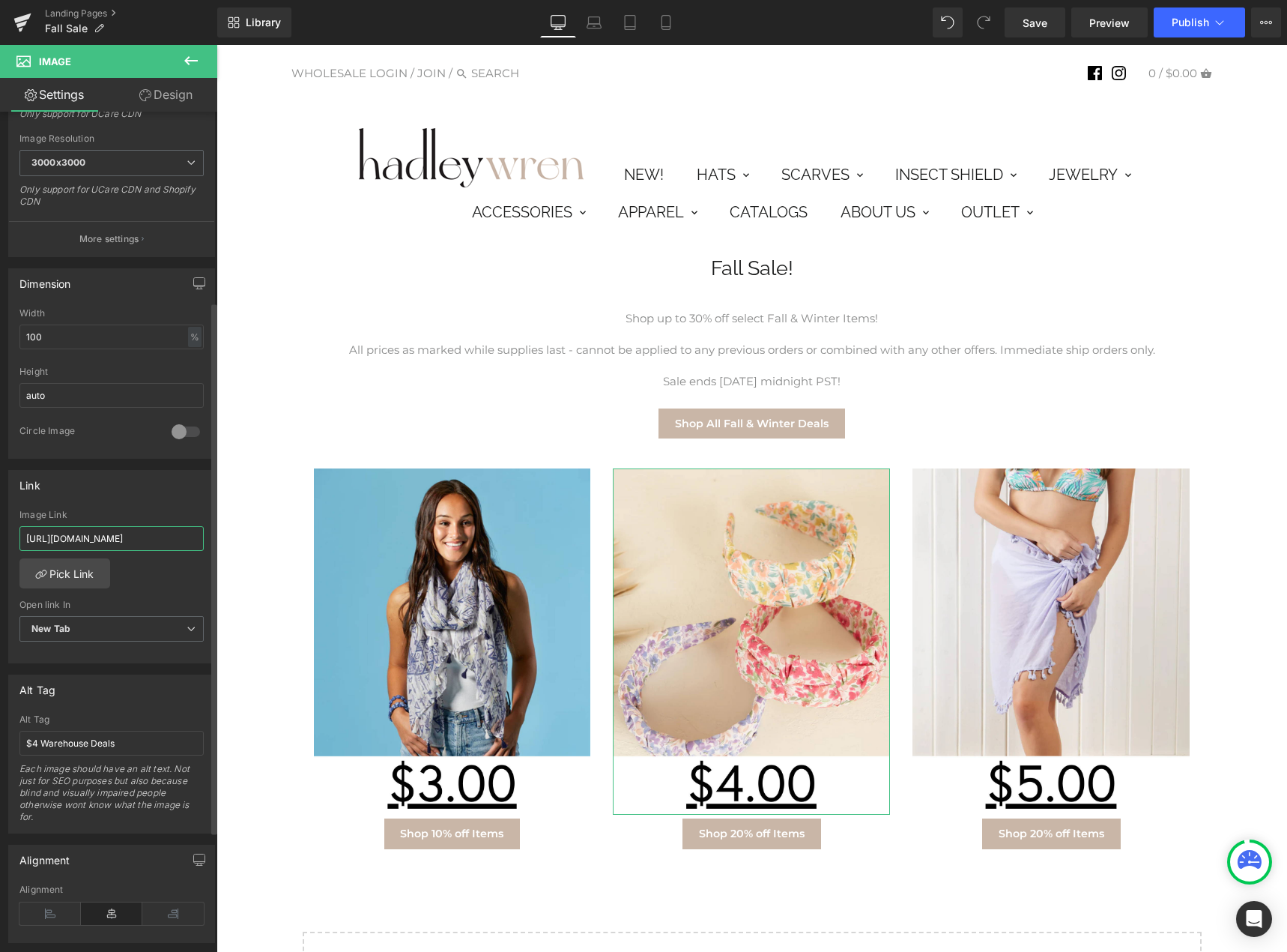
click at [138, 534] on input "[URL][DOMAIN_NAME]" at bounding box center [111, 539] width 184 height 25
type input "[URL][DOMAIN_NAME]"
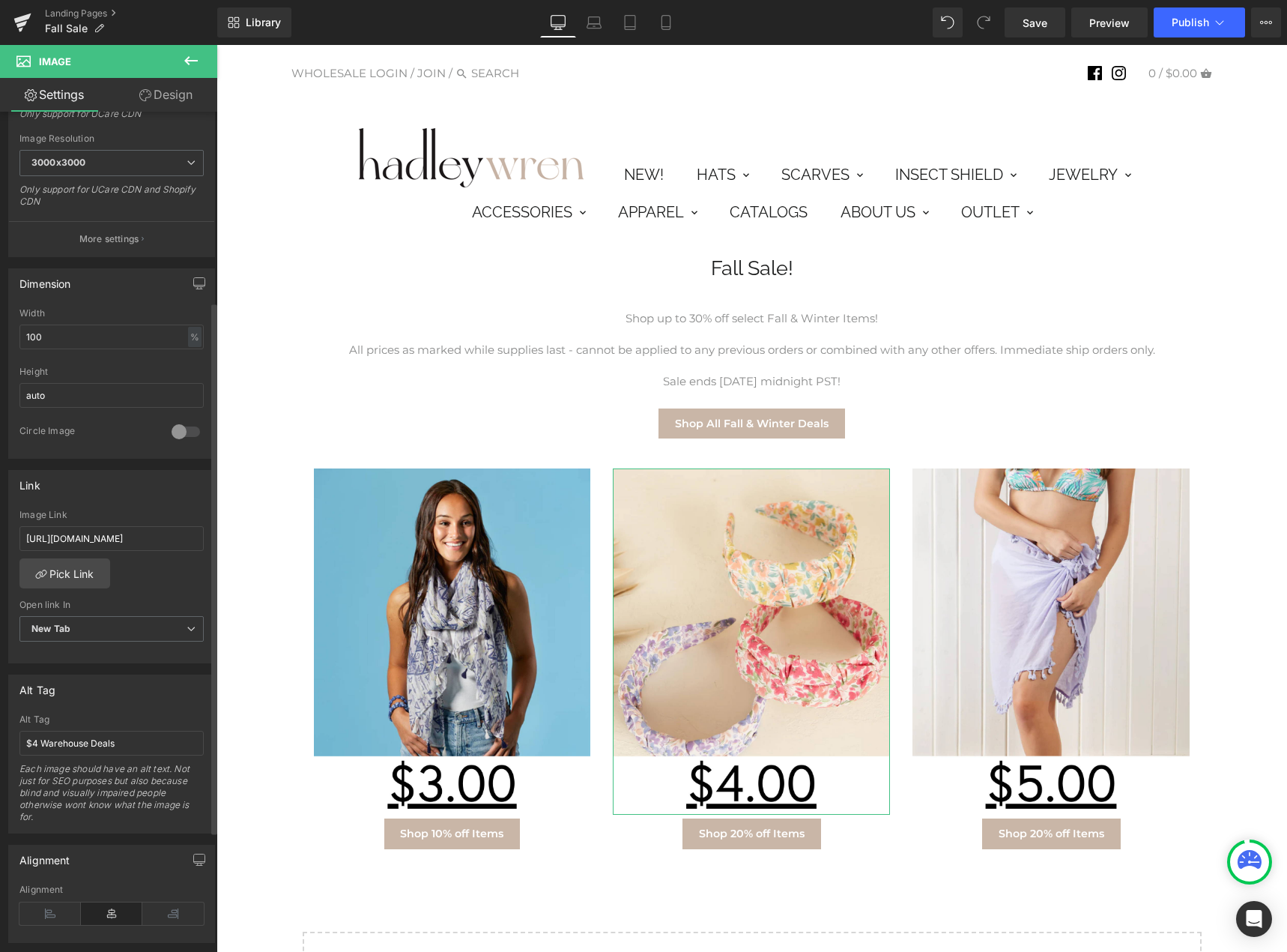
click at [137, 502] on div "Link [URL][DOMAIN_NAME] Image Link [URL][DOMAIN_NAME] Pick Link Current Tab New…" at bounding box center [112, 567] width 207 height 194
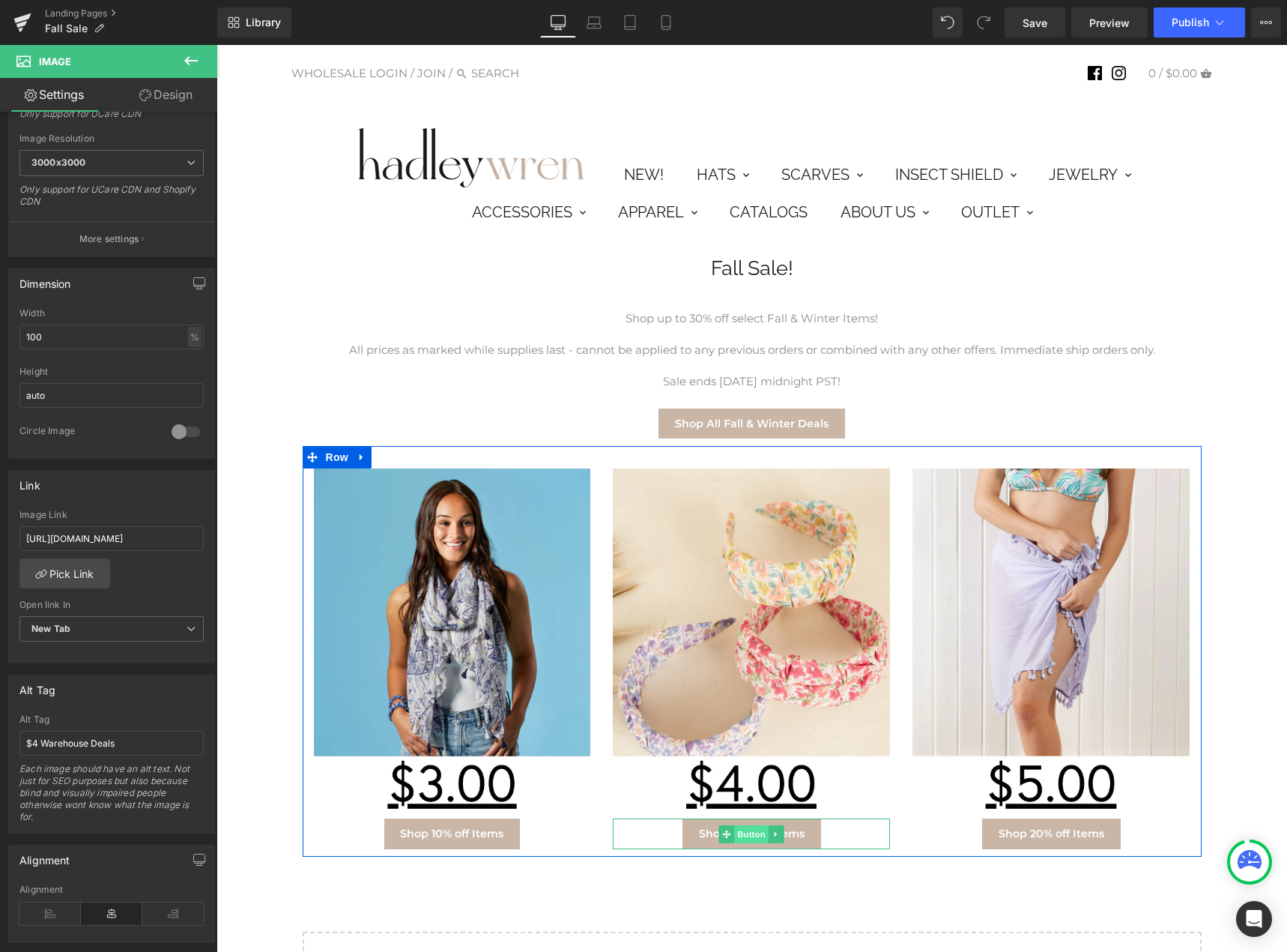
click at [743, 833] on span "Button" at bounding box center [752, 834] width 35 height 18
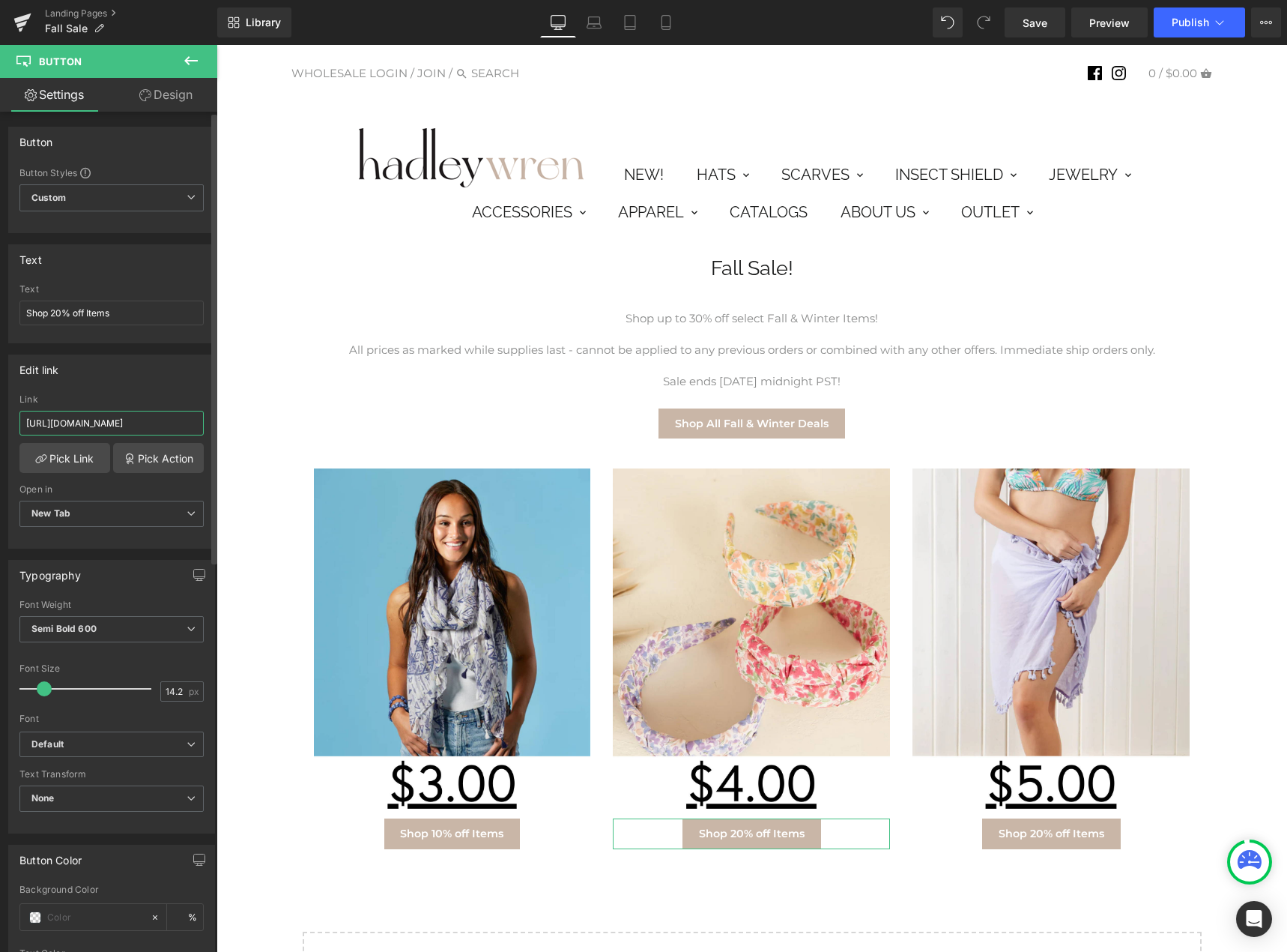
click at [71, 427] on input "[URL][DOMAIN_NAME]" at bounding box center [111, 423] width 184 height 25
paste input "fall-sale-20-off"
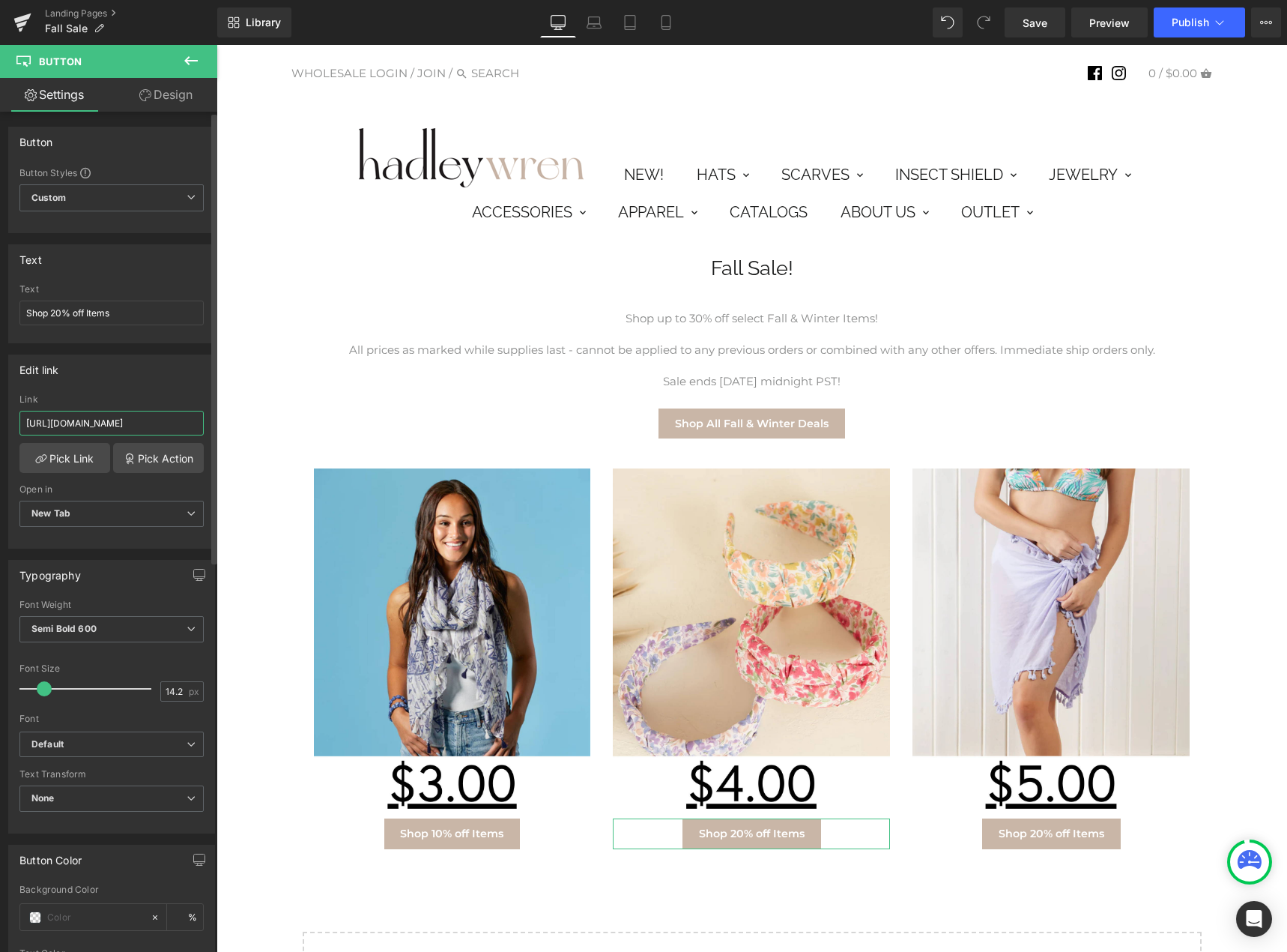
type input "[URL][DOMAIN_NAME]"
click at [133, 381] on div "Edit link" at bounding box center [112, 369] width 206 height 28
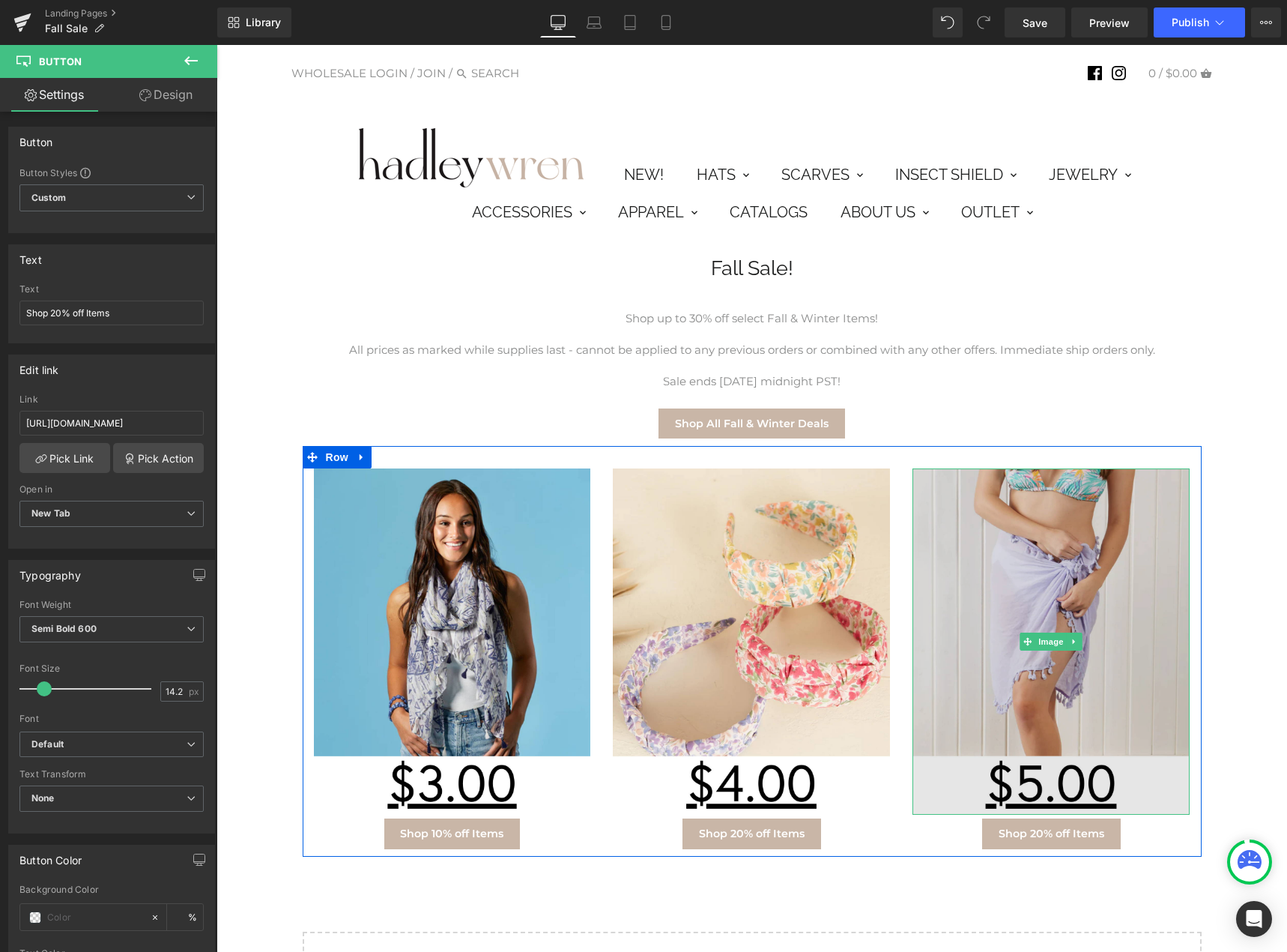
click at [1073, 687] on img at bounding box center [1051, 641] width 277 height 346
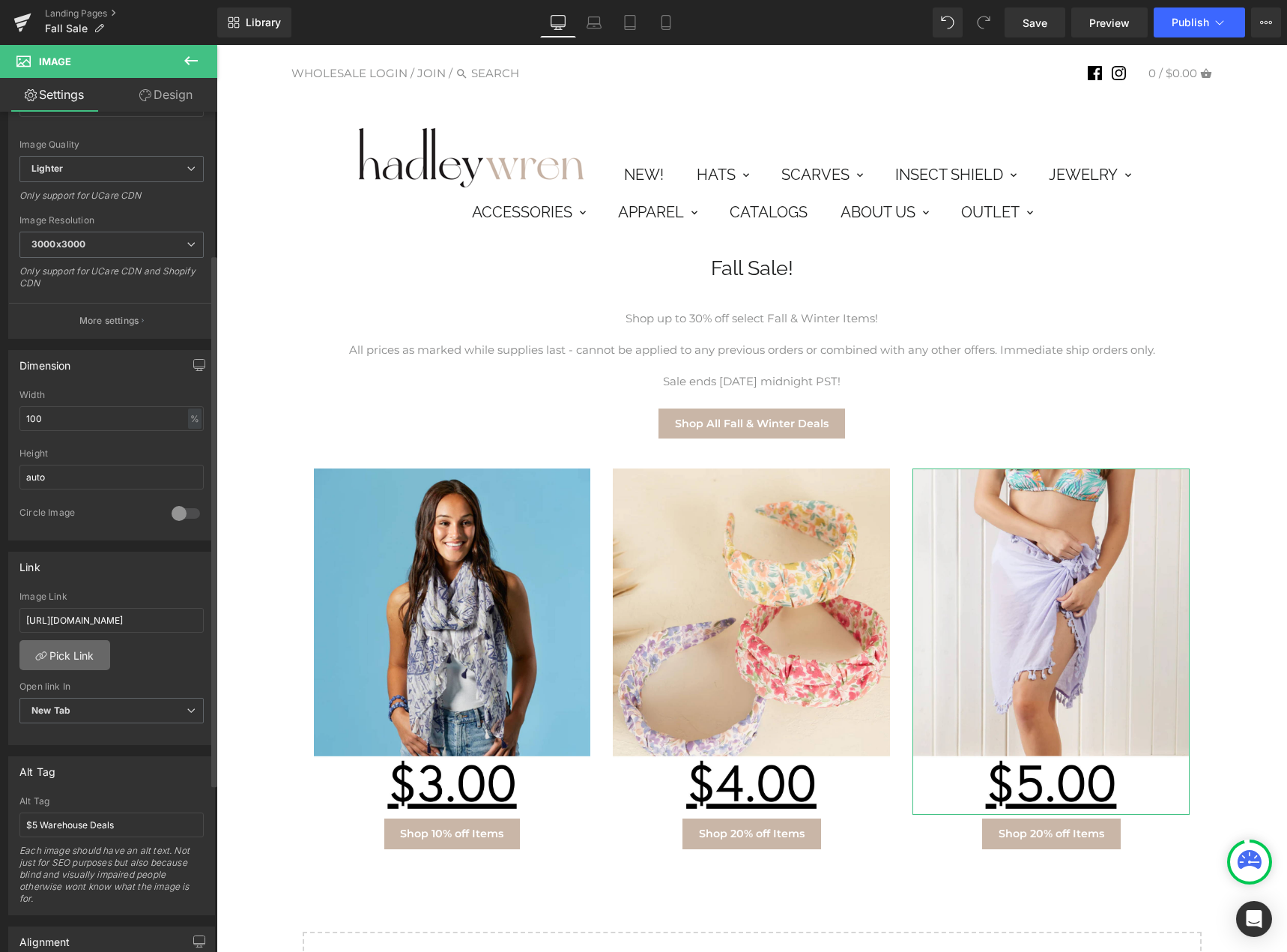
scroll to position [225, 0]
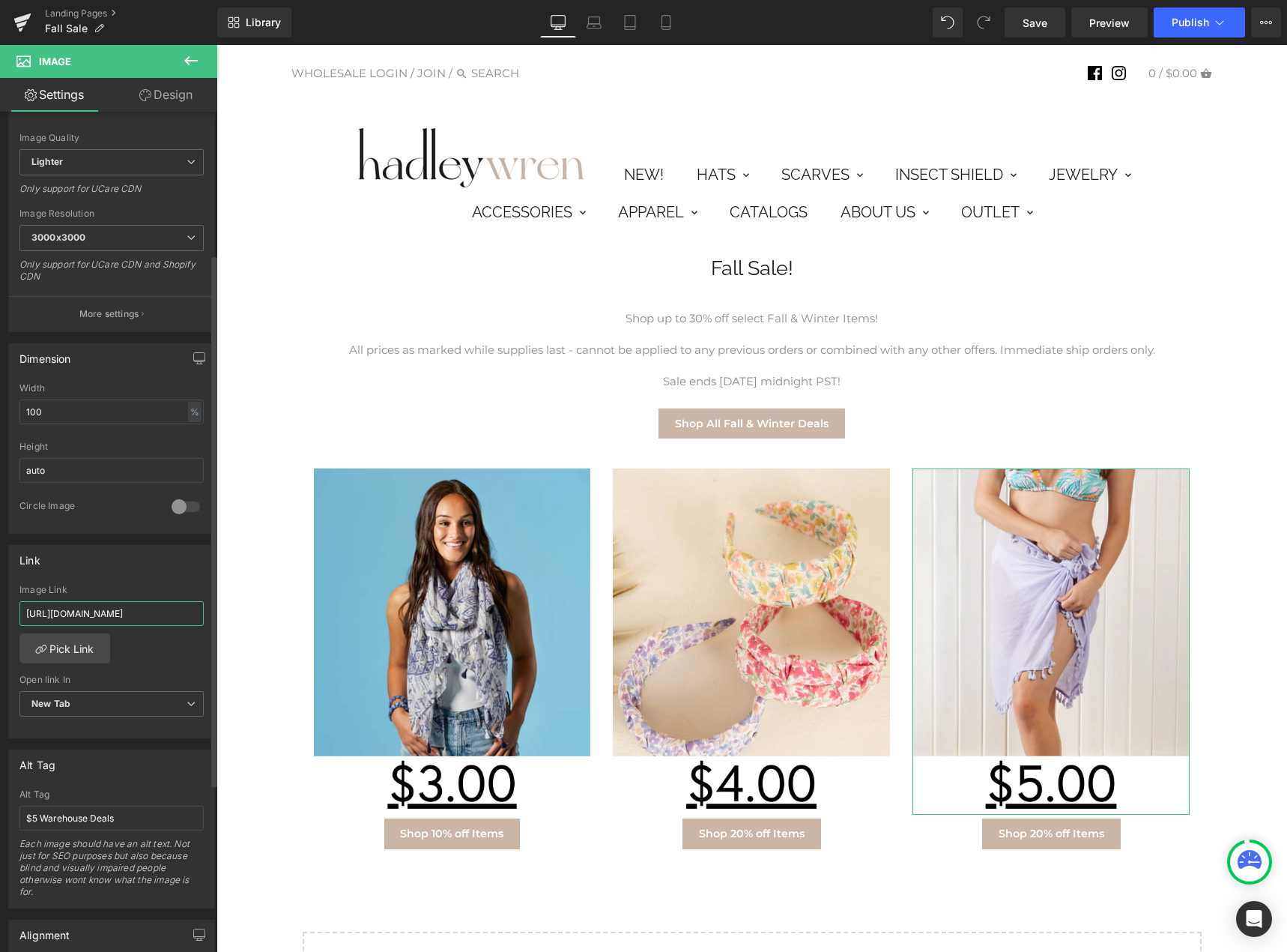
click at [87, 621] on input "[URL][DOMAIN_NAME]" at bounding box center [111, 613] width 184 height 25
type input "[URL][DOMAIN_NAME]"
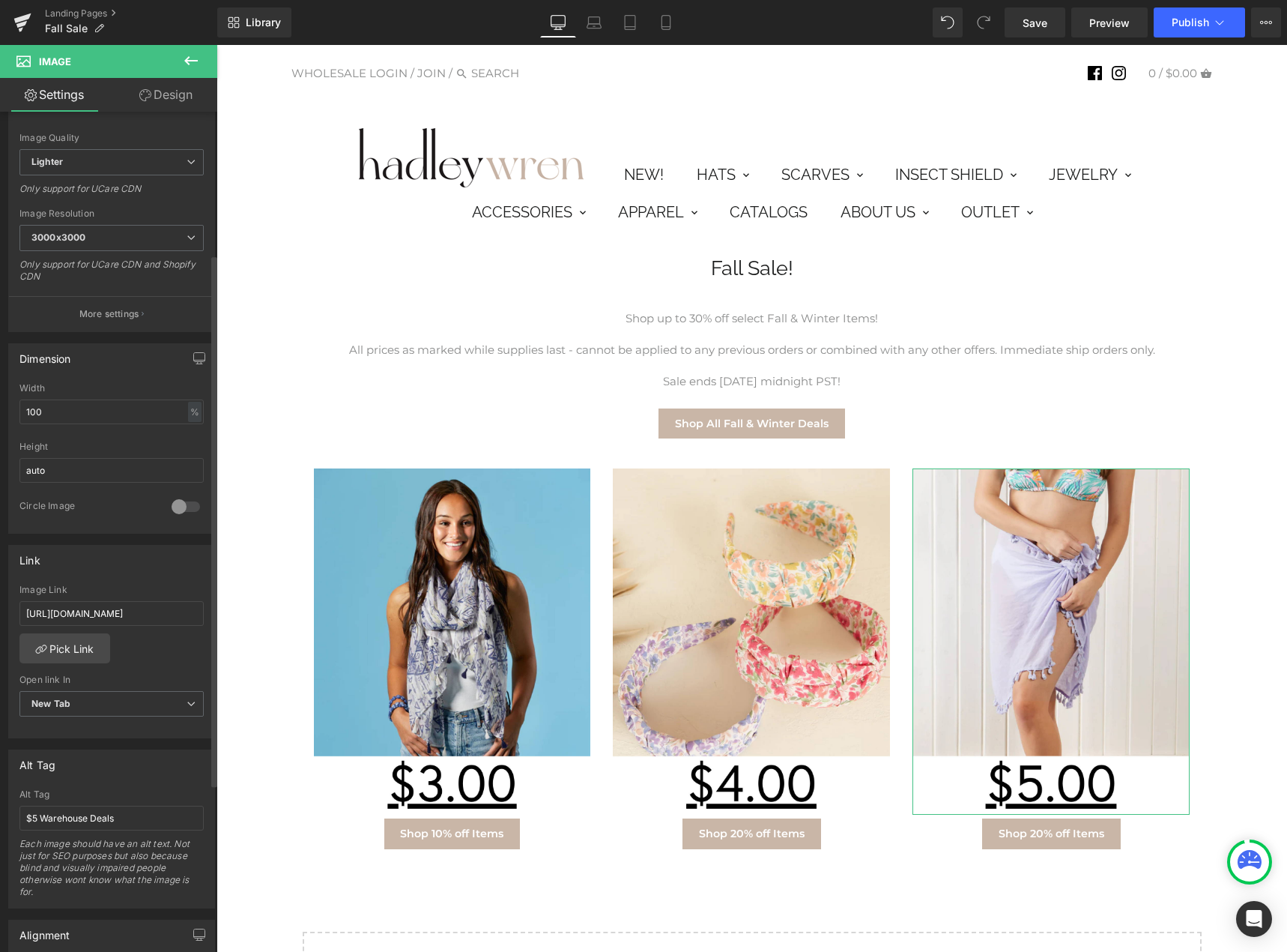
click at [153, 648] on div "[URL][DOMAIN_NAME] Image Link [URL][DOMAIN_NAME] Pick Link Current Tab New Tab …" at bounding box center [112, 661] width 206 height 153
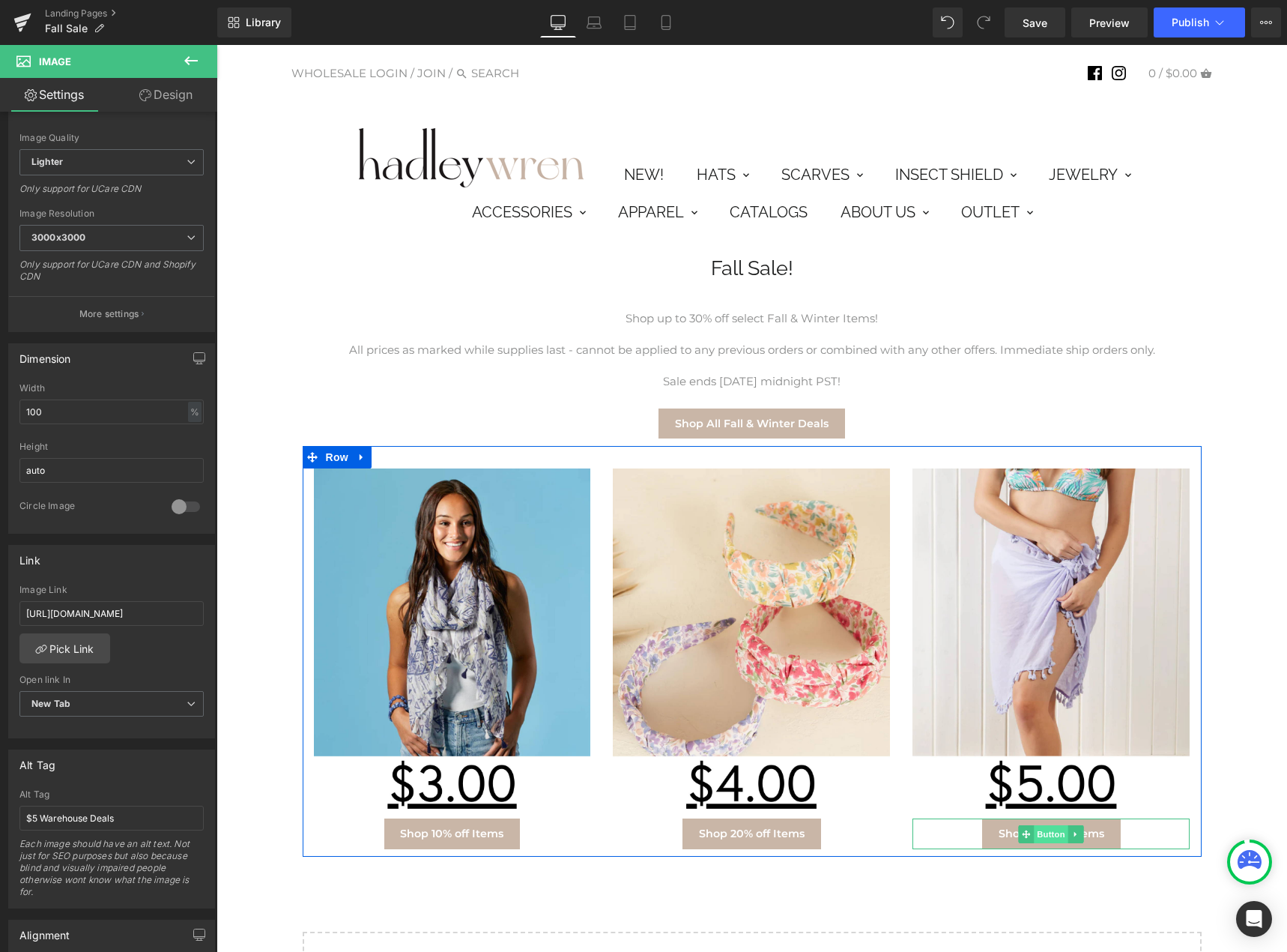
click at [1043, 835] on span "Button" at bounding box center [1052, 834] width 35 height 18
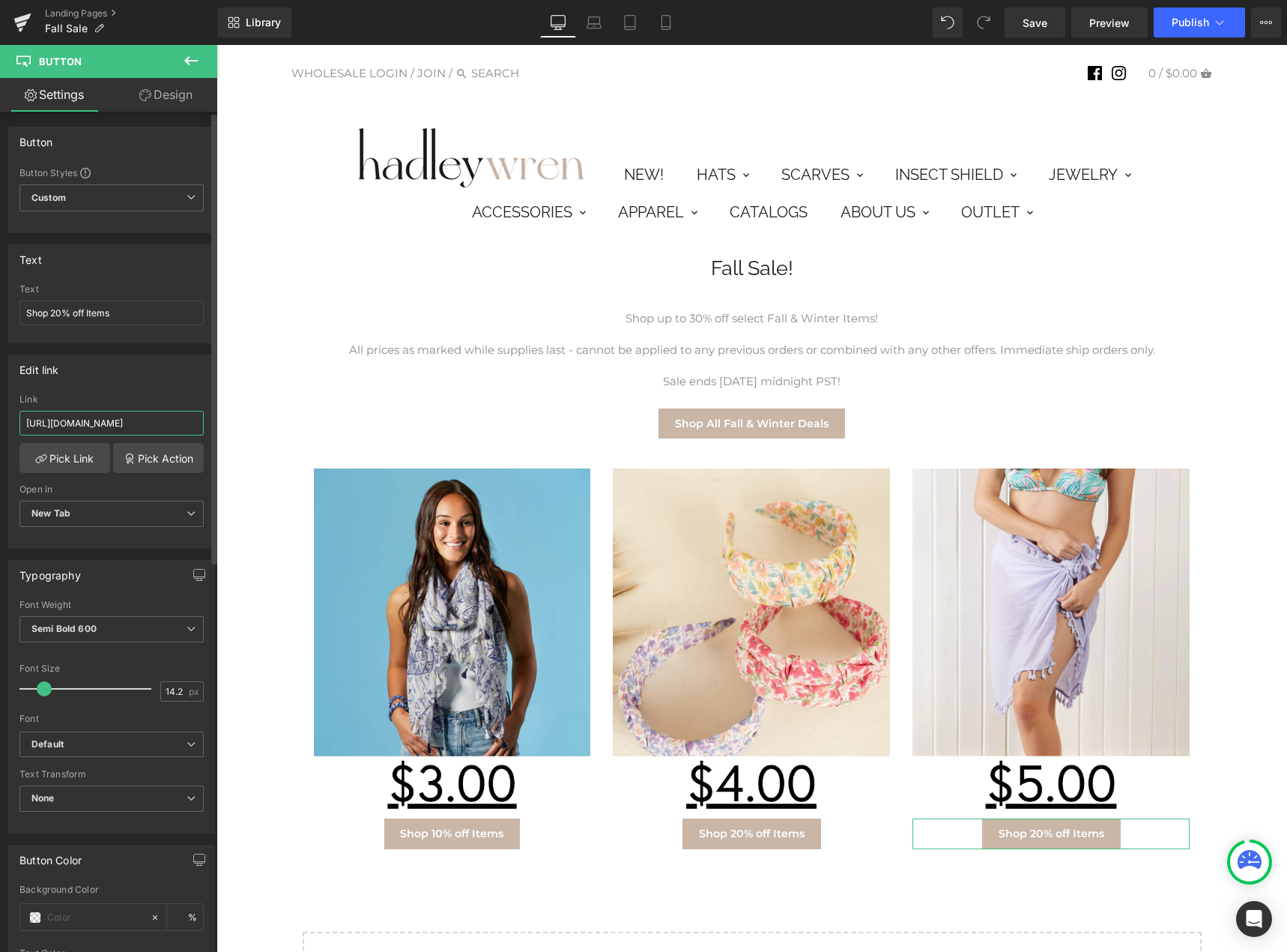
click at [81, 433] on input "[URL][DOMAIN_NAME]" at bounding box center [111, 423] width 184 height 25
paste input "fall-sale-30-off"
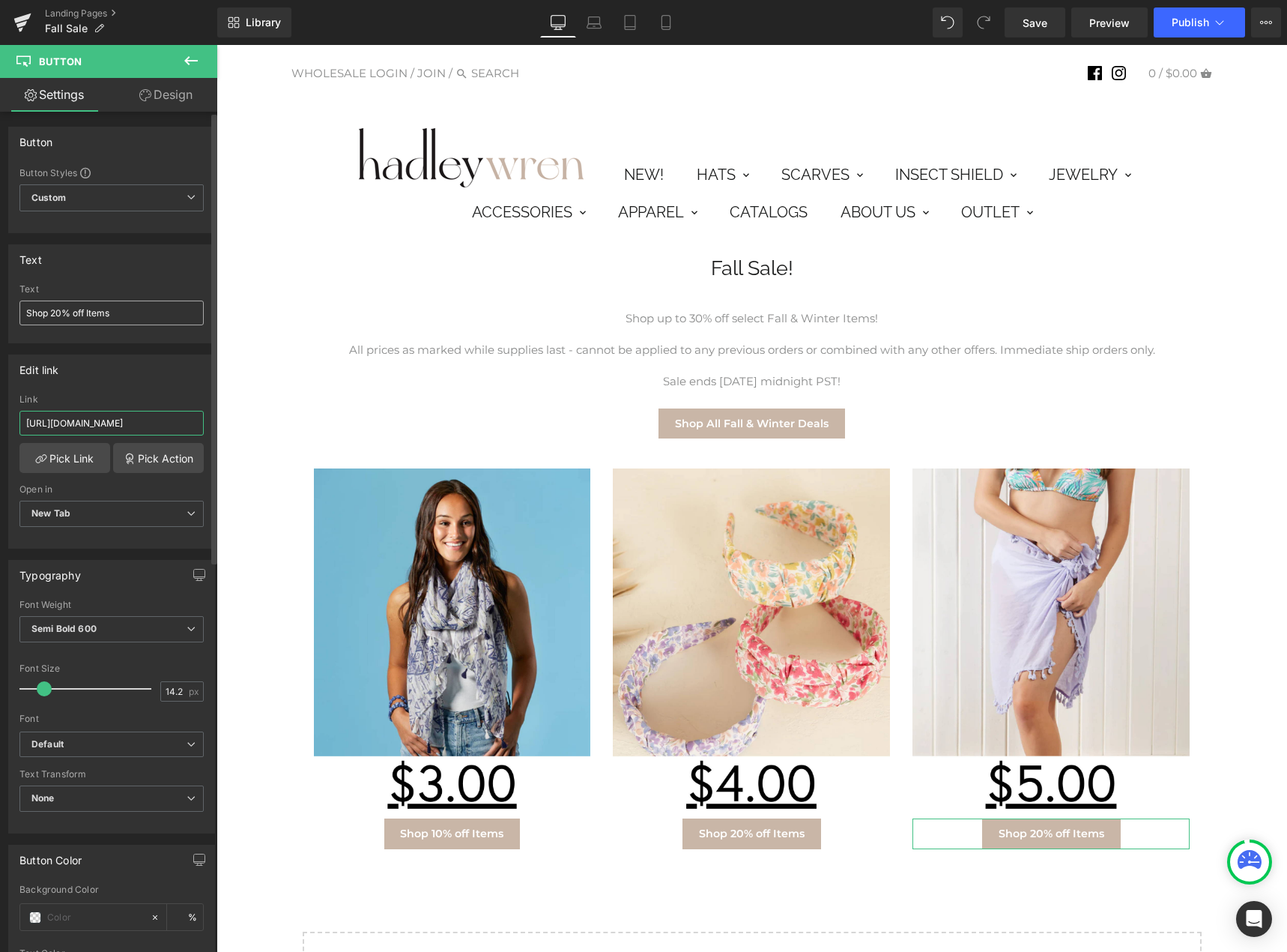
type input "[URL][DOMAIN_NAME]"
click at [58, 314] on input "Shop 20% off Items" at bounding box center [111, 313] width 184 height 25
type input "Shop 30% off Items"
click at [1223, 21] on icon at bounding box center [1220, 22] width 8 height 5
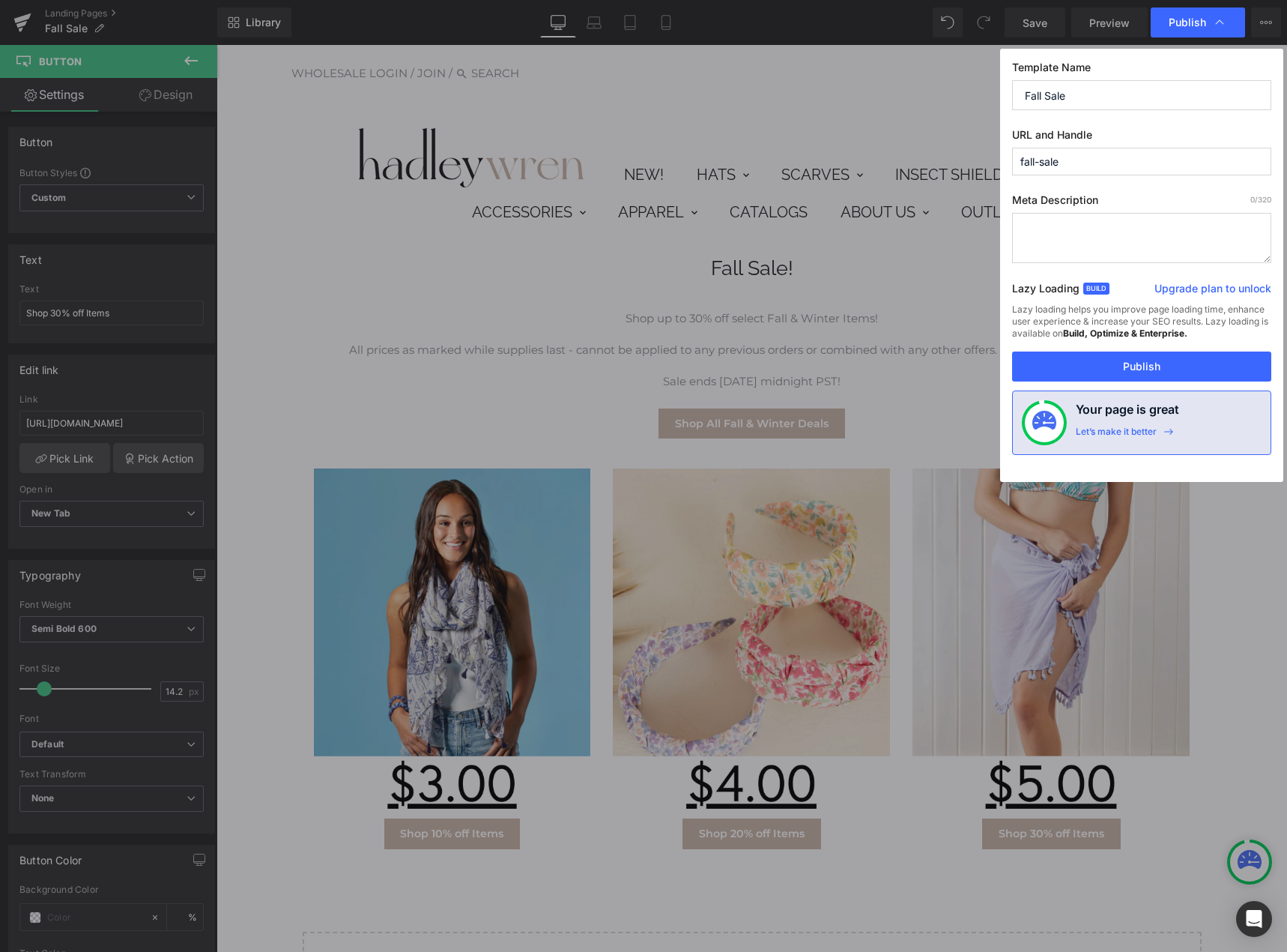
click at [1105, 160] on input "fall-sale" at bounding box center [1142, 161] width 259 height 28
type input "fall-sale-2025"
click at [1126, 190] on div "Template Name Fall Sale URL and Handle fall-sale-2025 Meta Description 0 /320 L…" at bounding box center [1141, 265] width 283 height 433
click at [1117, 235] on textarea at bounding box center [1142, 237] width 259 height 50
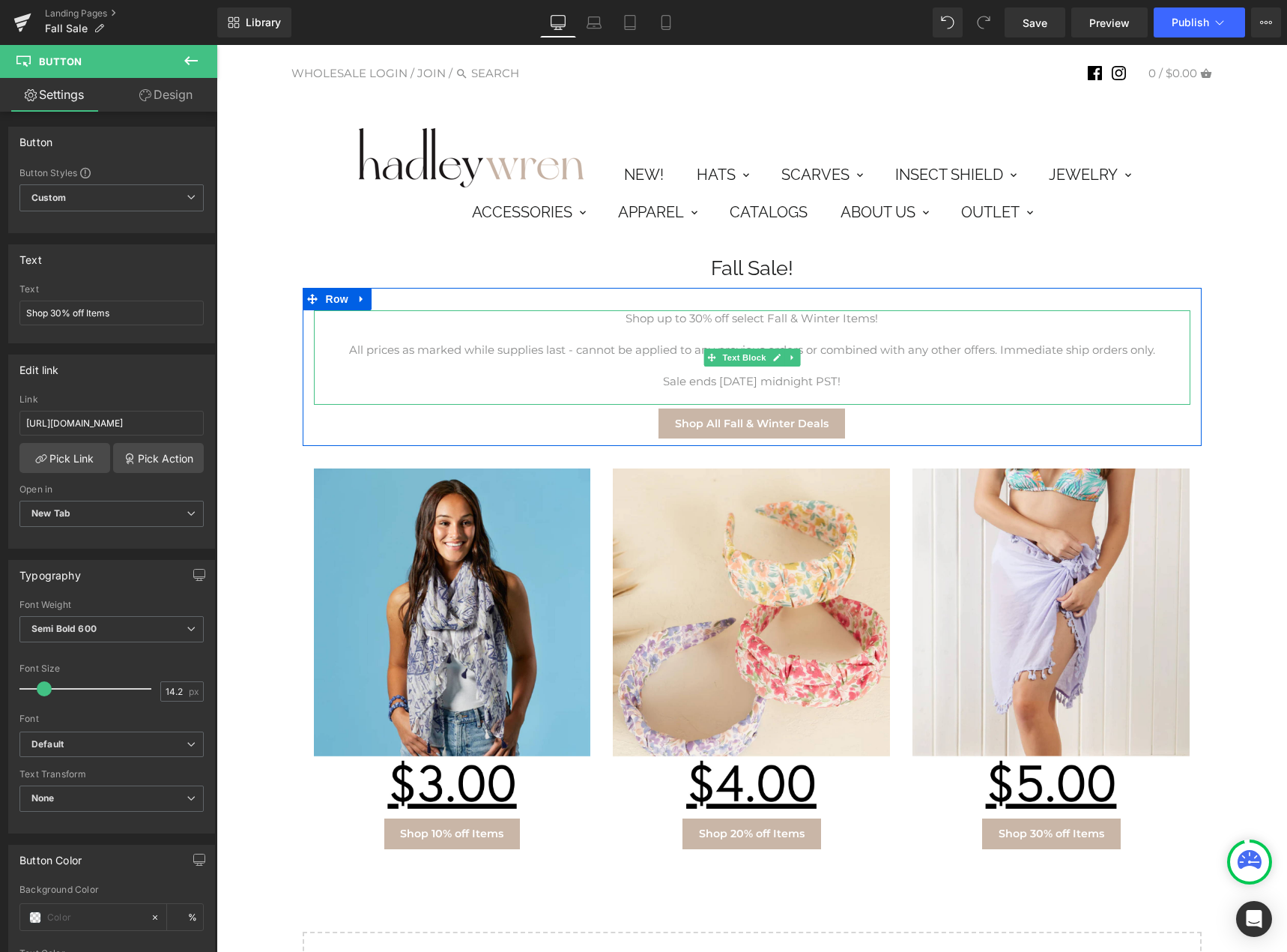
click at [791, 334] on p at bounding box center [752, 334] width 877 height 16
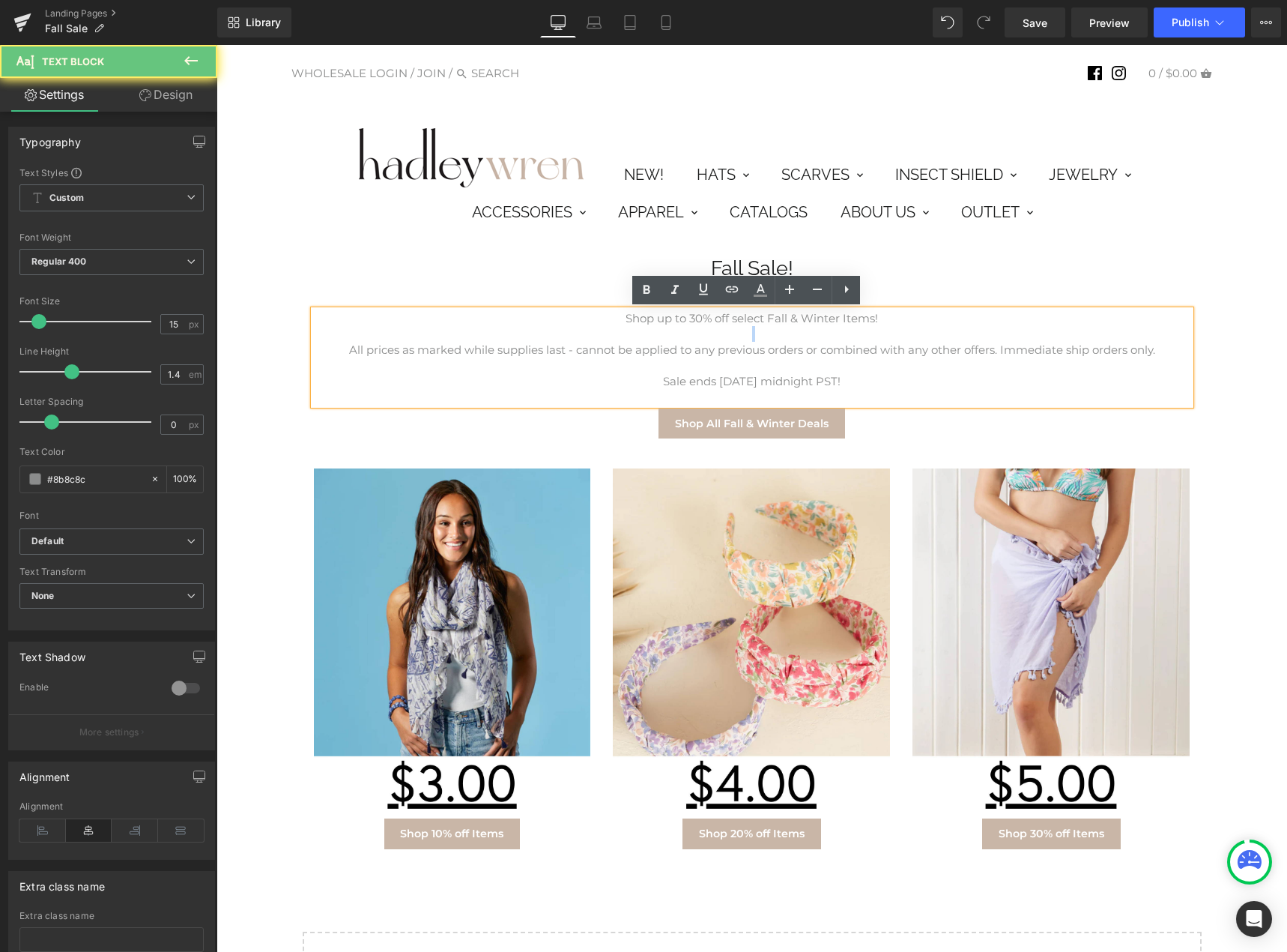
click at [791, 334] on p at bounding box center [752, 334] width 877 height 16
click at [828, 318] on p "Shop up to 30% off select Fall & Winter Items!" at bounding box center [752, 318] width 877 height 16
copy p "Shop up to 30% off select Fall & Winter Items!"
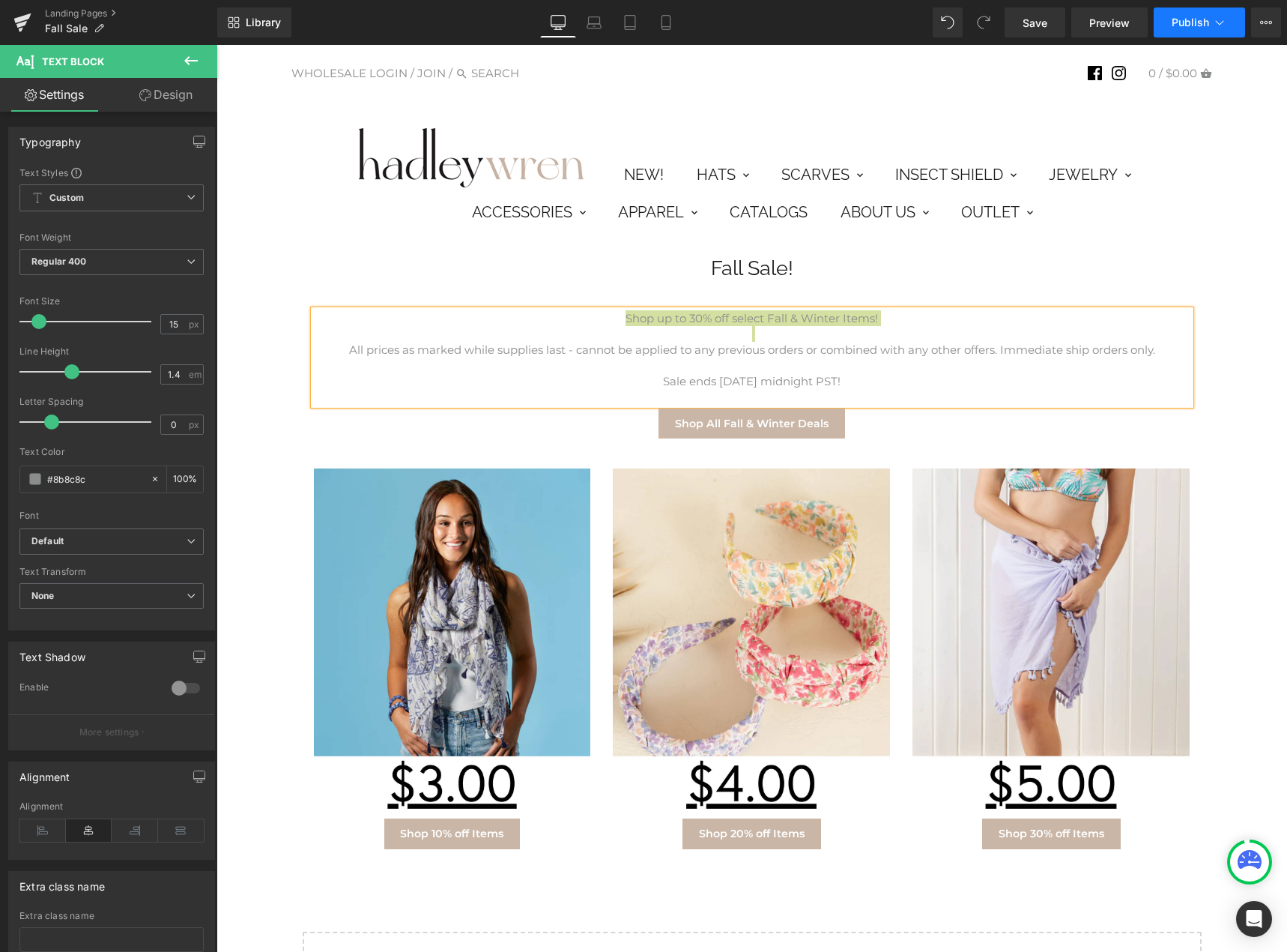
click at [1228, 17] on button "Publish" at bounding box center [1199, 22] width 91 height 30
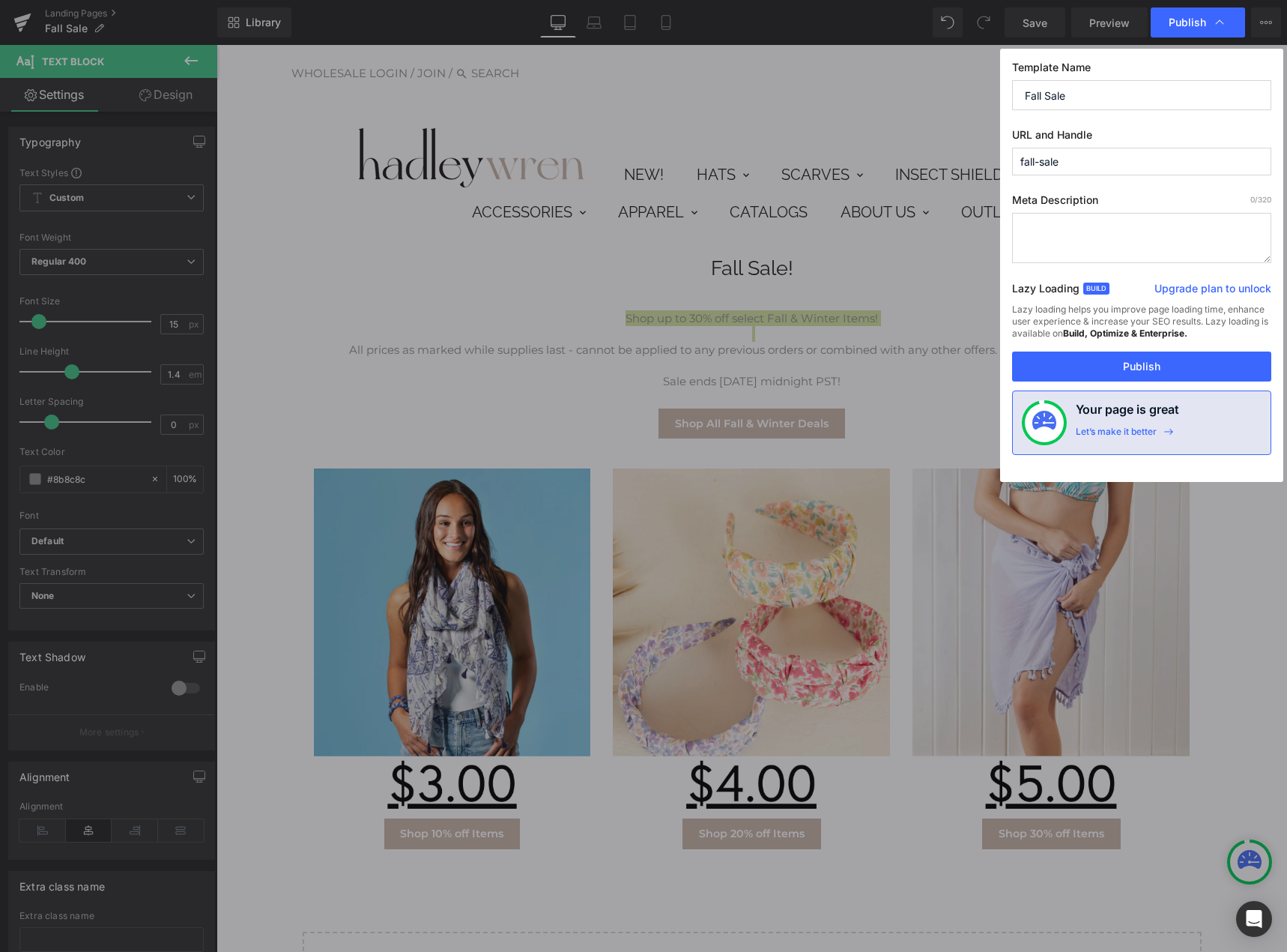
click at [1126, 233] on textarea at bounding box center [1142, 237] width 259 height 50
paste textarea "Shop up to 30% off select Fall & Winter Items!"
click at [1161, 229] on textarea "Shop up to 30% off select Fall & Winter Items!" at bounding box center [1142, 237] width 259 height 50
click at [1159, 229] on textarea "Shop up to 30% off select Fall & Winter Items!" at bounding box center [1142, 237] width 259 height 50
click at [1111, 249] on textarea "Shop up to 30% off select [PERSON_NAME] Fall & Winter Items!" at bounding box center [1142, 237] width 259 height 50
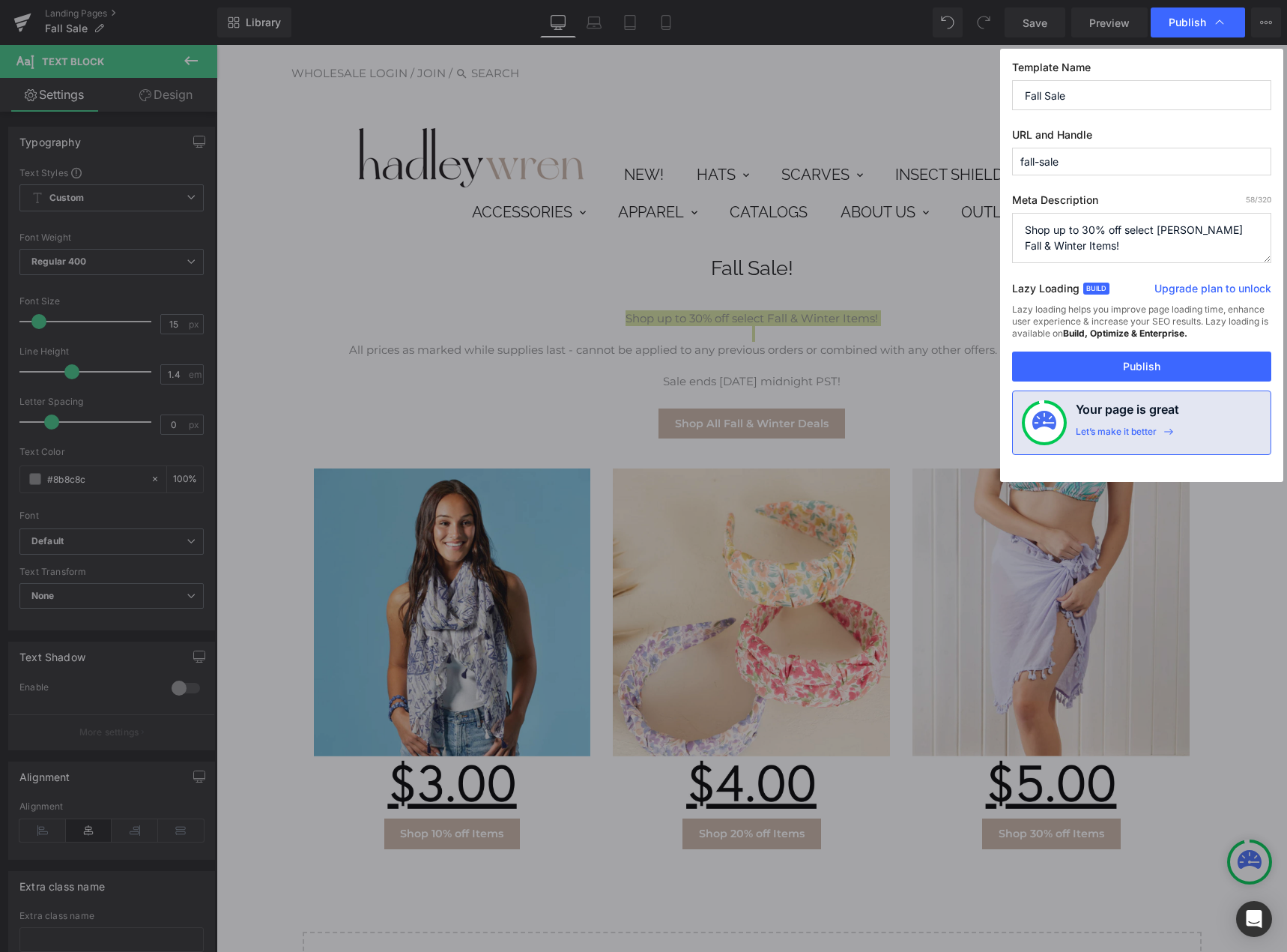
type textarea "Shop up to 30% off select [PERSON_NAME] Fall & Winter Items!"
click at [1137, 281] on div "Lazy Loading Build Upgrade plan to unlock" at bounding box center [1142, 291] width 259 height 25
click at [1131, 373] on button "Publish" at bounding box center [1142, 366] width 259 height 30
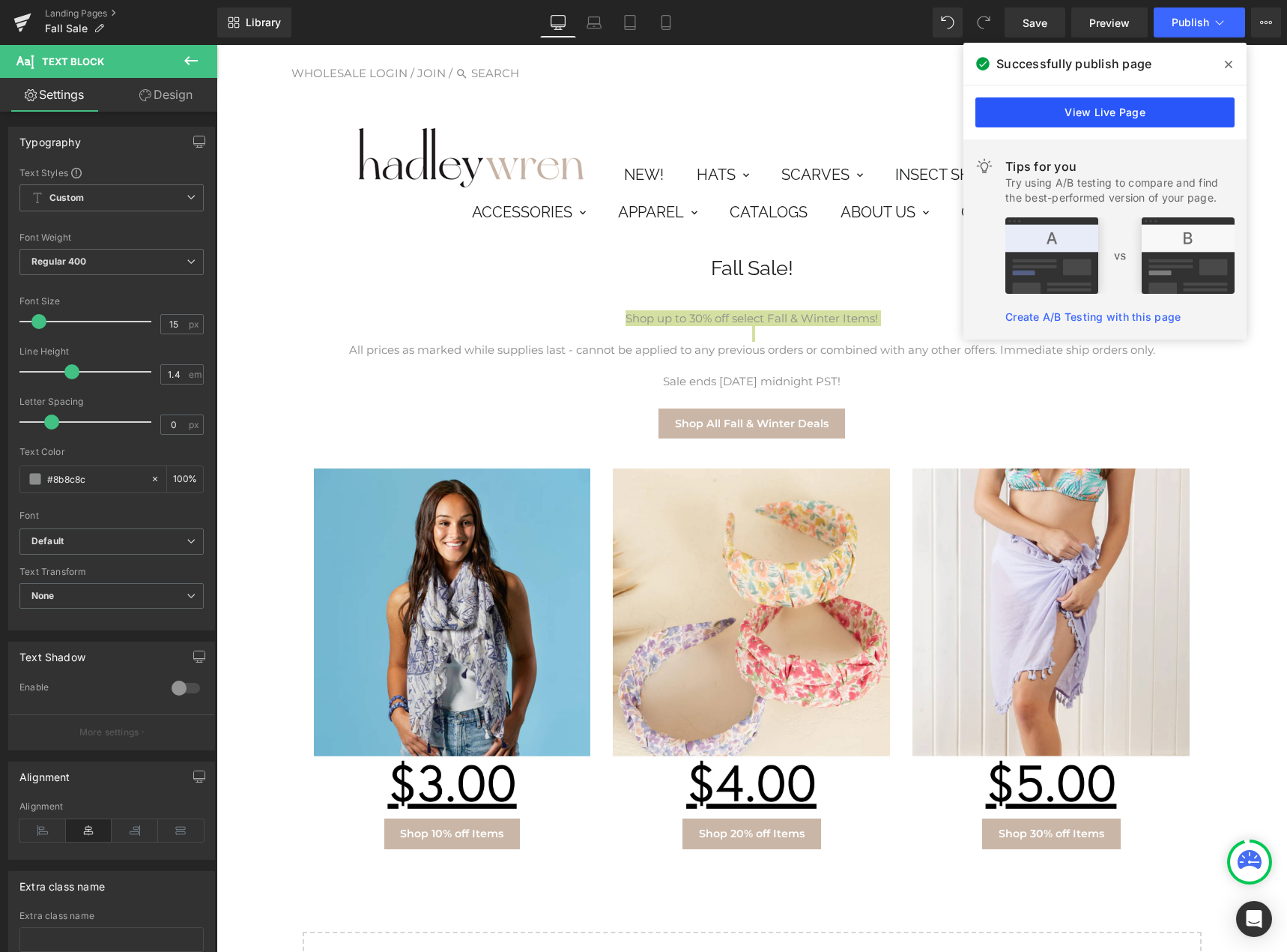
click at [1105, 114] on link "View Live Page" at bounding box center [1105, 112] width 259 height 30
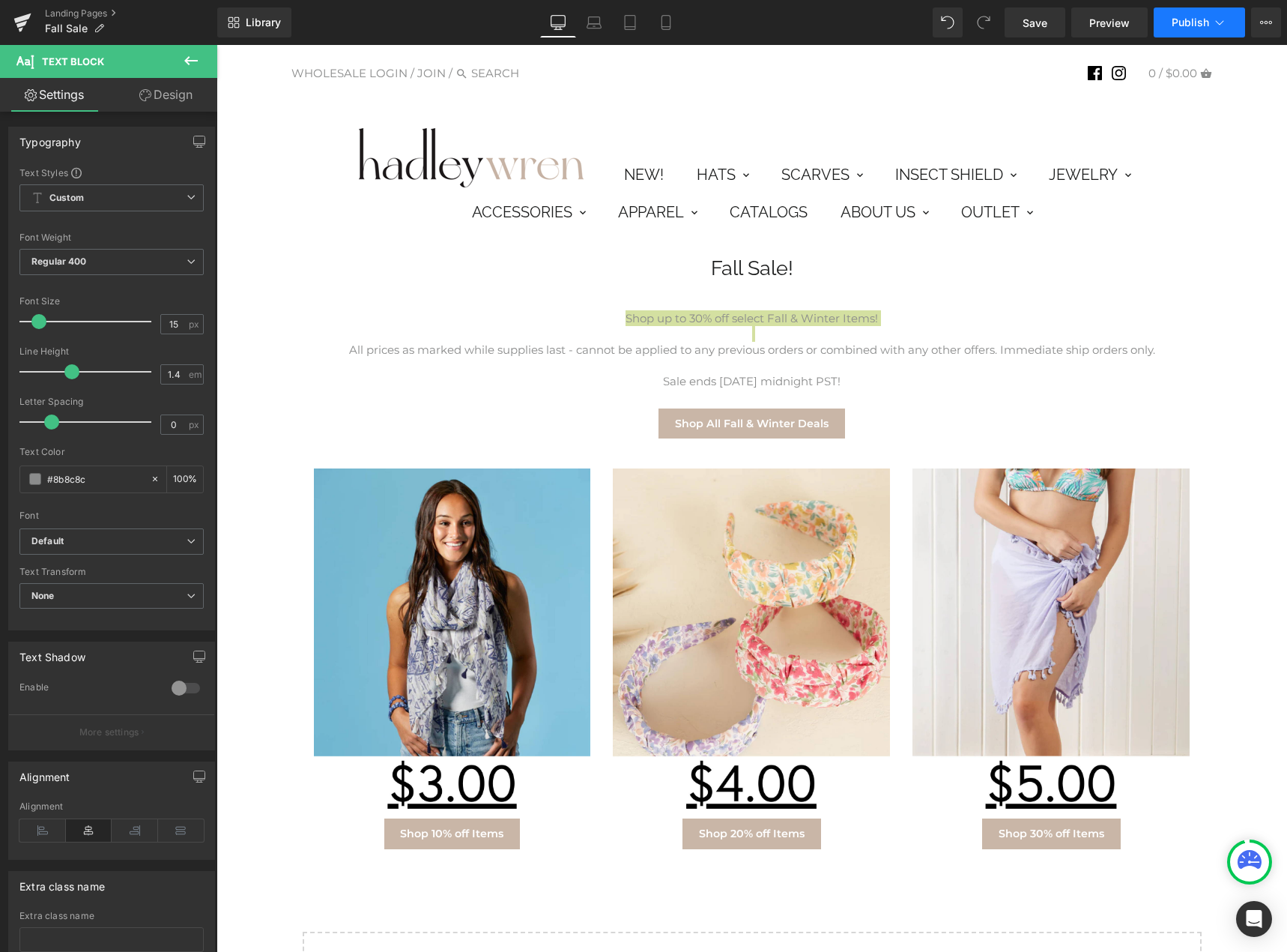
click at [1245, 21] on button "Publish" at bounding box center [1199, 22] width 91 height 30
click at [1266, 28] on icon at bounding box center [1266, 22] width 12 height 12
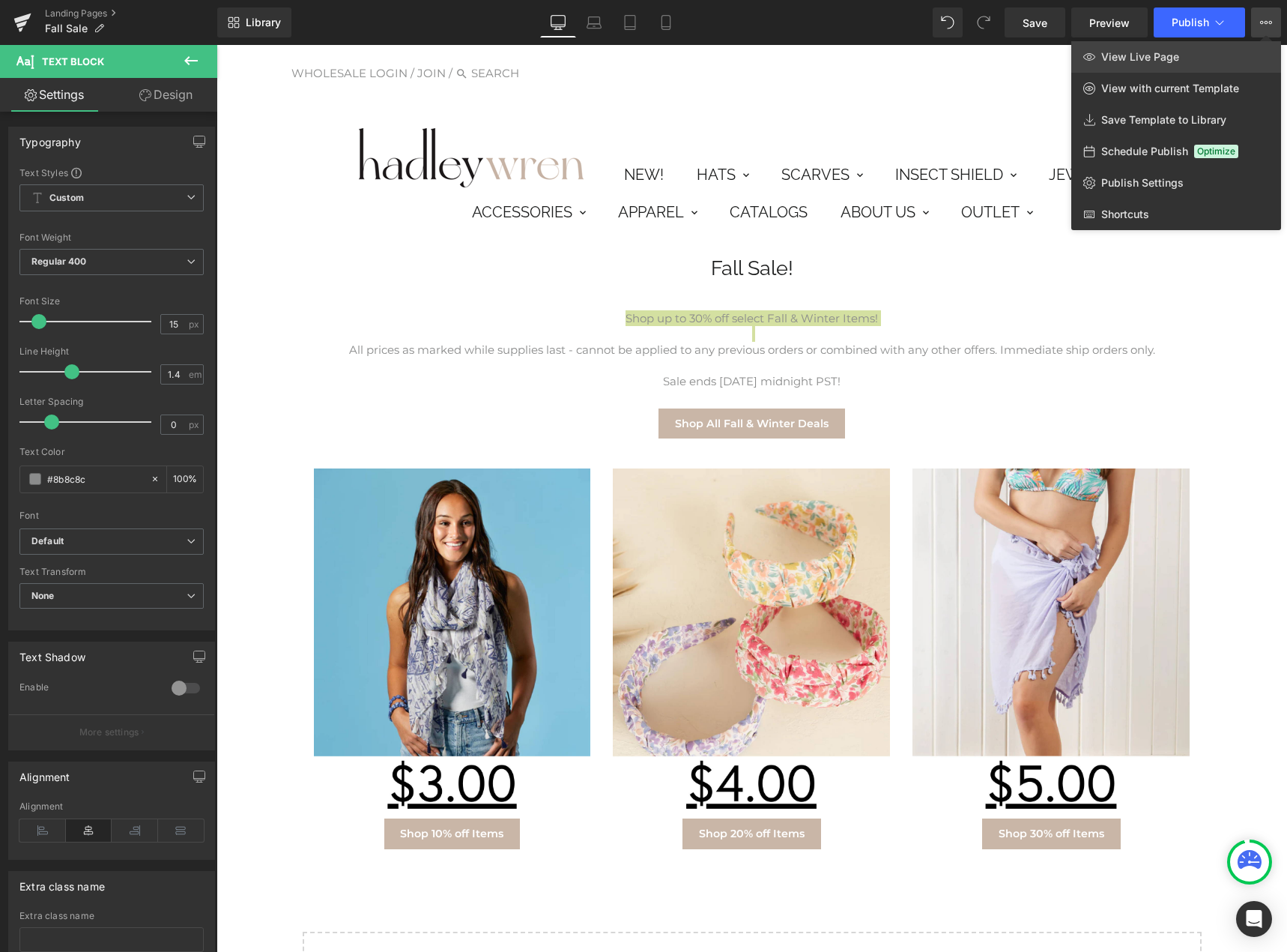
click at [1124, 56] on span "View Live Page" at bounding box center [1141, 57] width 78 height 14
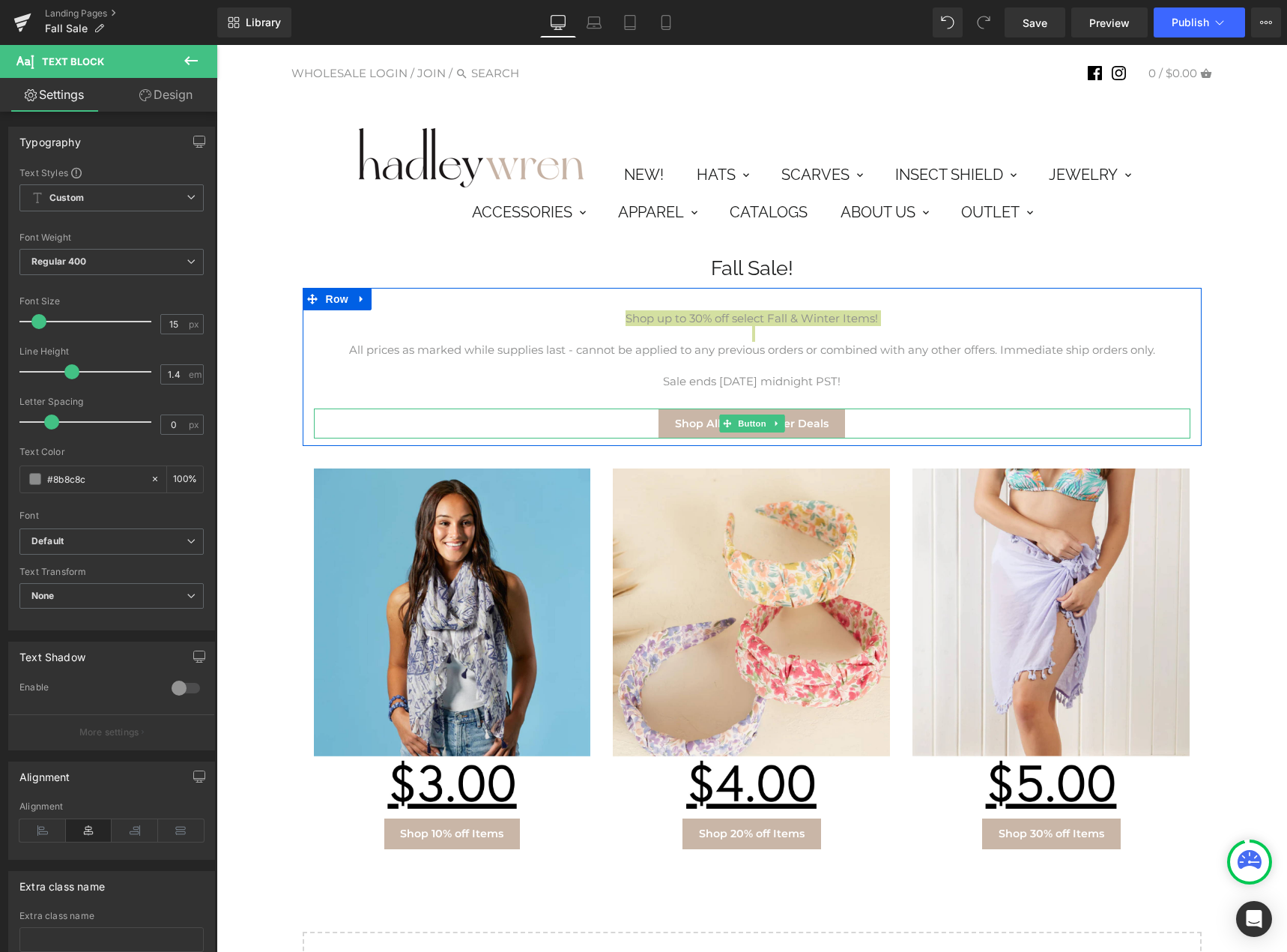
click at [314, 418] on div at bounding box center [315, 423] width 4 height 30
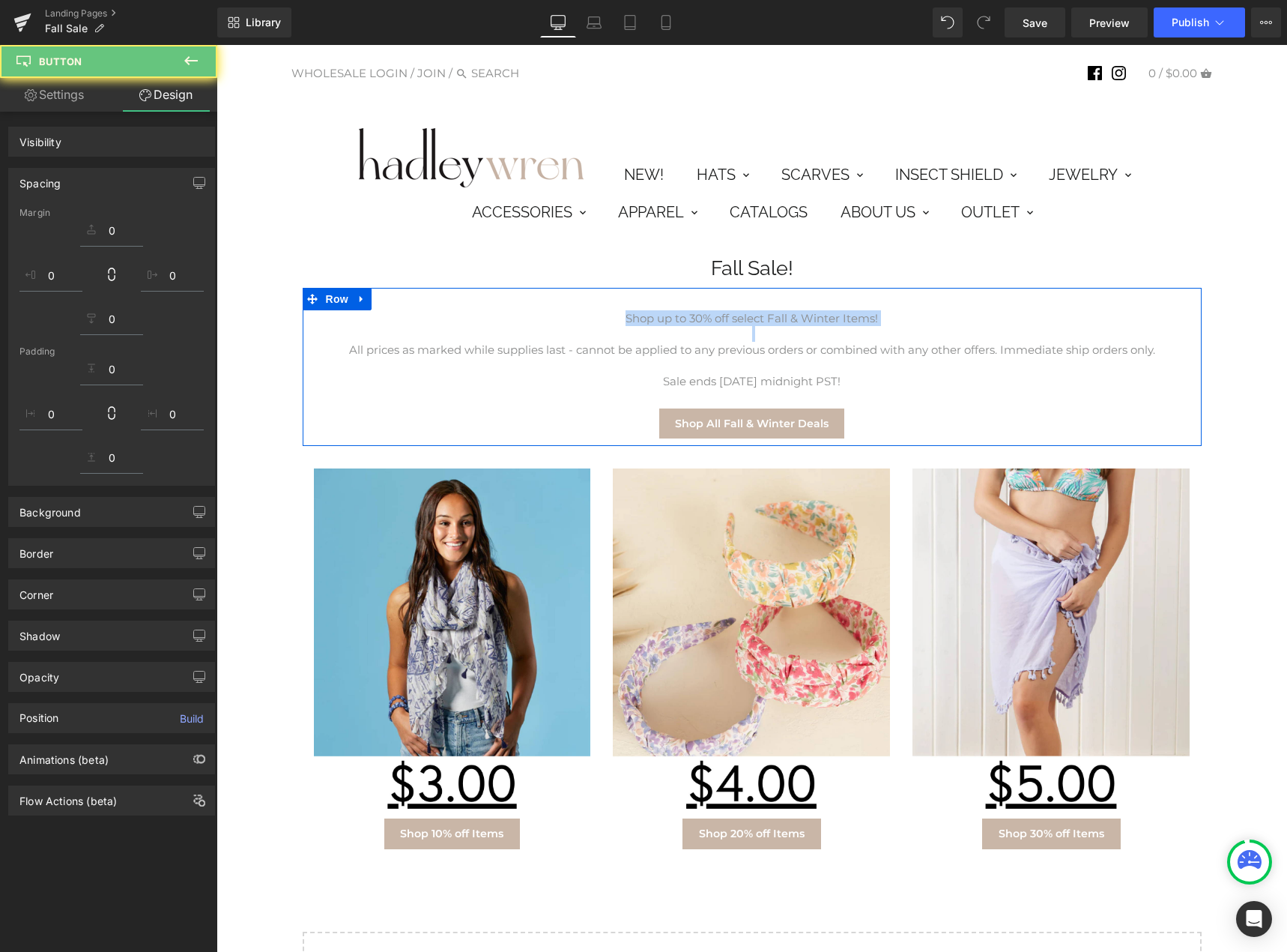
click at [628, 320] on p "Shop up to 30% off select Fall & Winter Items!" at bounding box center [752, 318] width 877 height 16
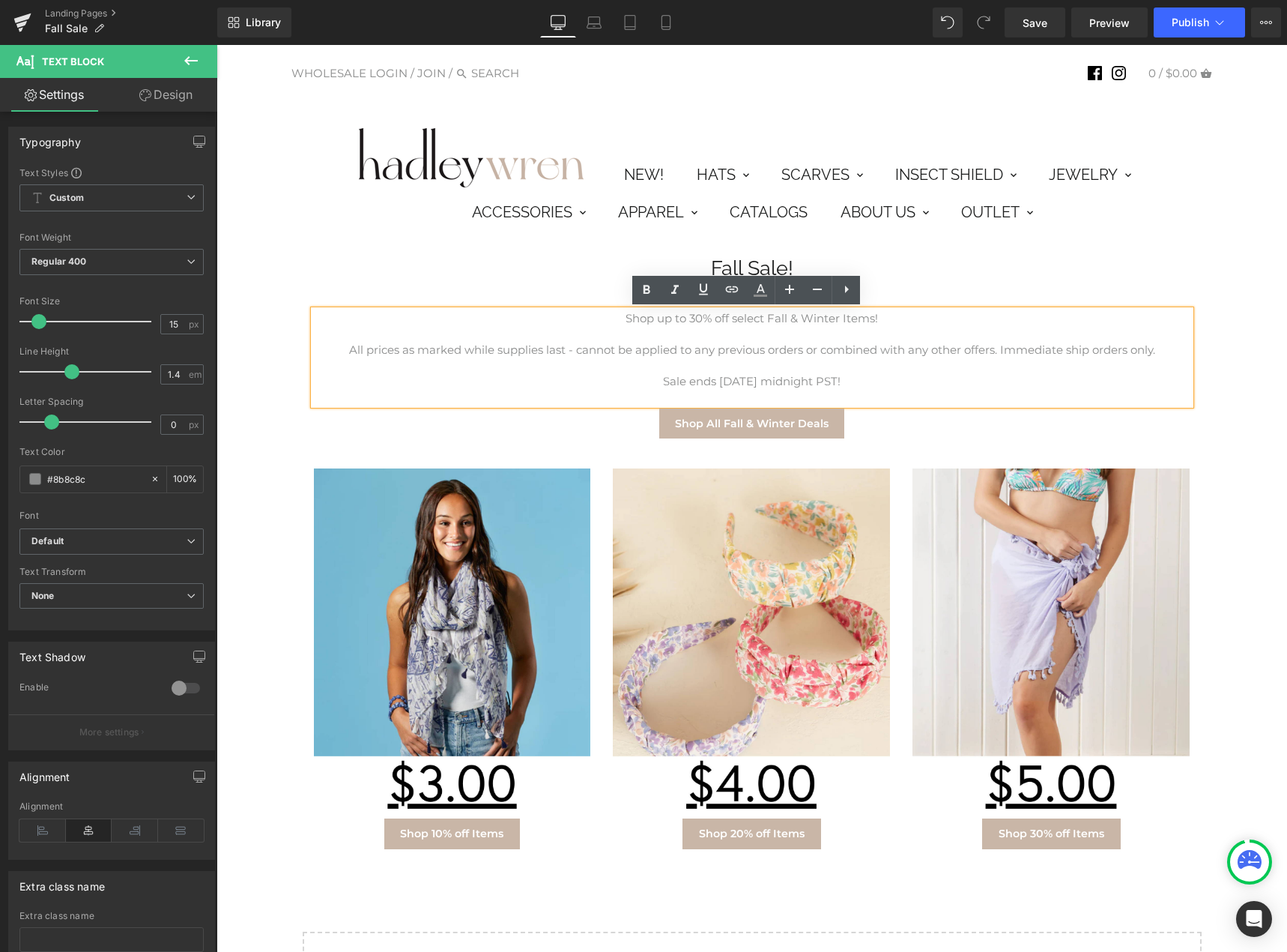
click at [281, 428] on div "Fall Sale! Heading Row Shop up to 30% off select Fall & Winter Items! All price…" at bounding box center [752, 644] width 1055 height 821
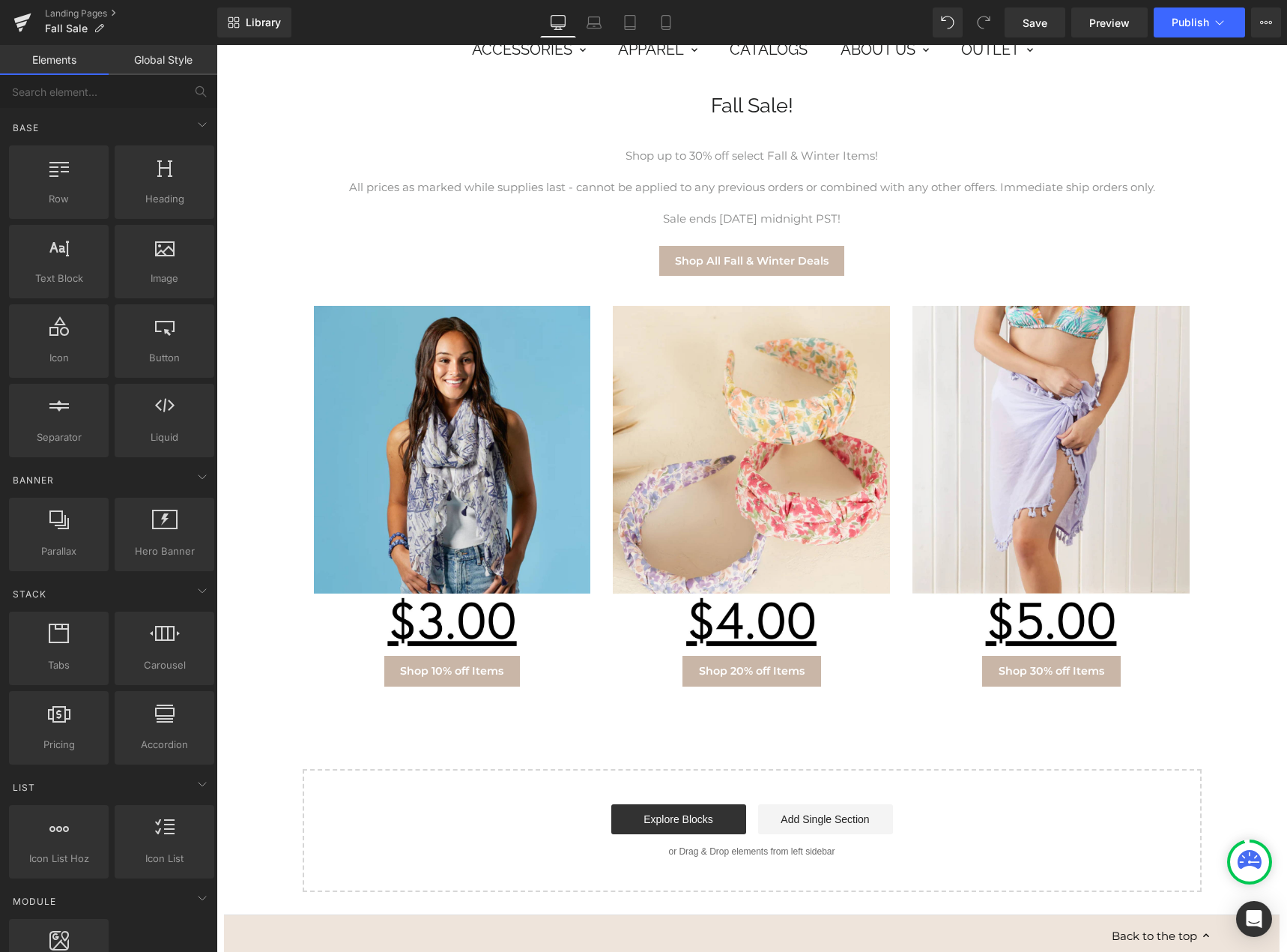
scroll to position [143, 0]
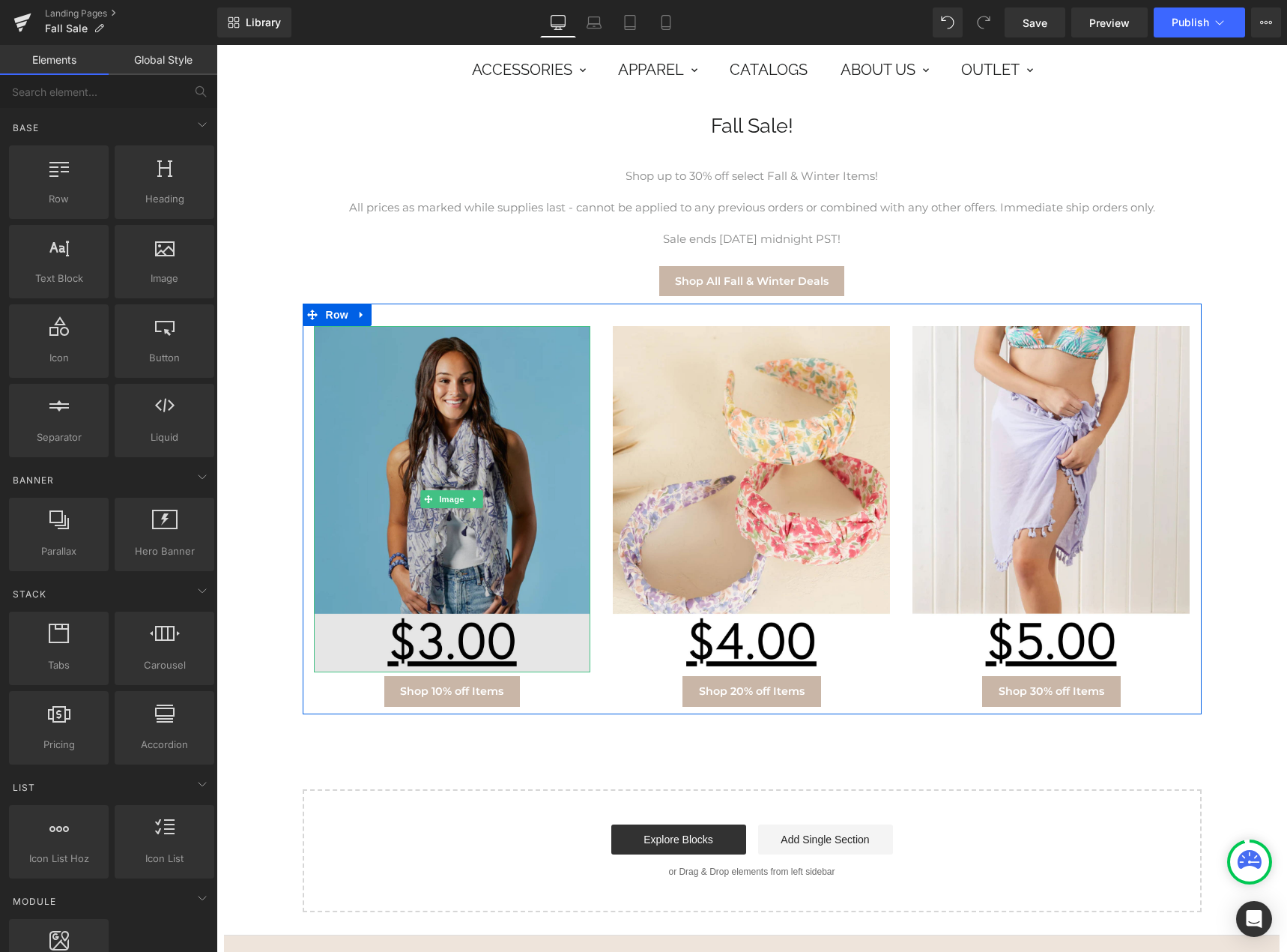
click at [453, 544] on img at bounding box center [452, 499] width 277 height 346
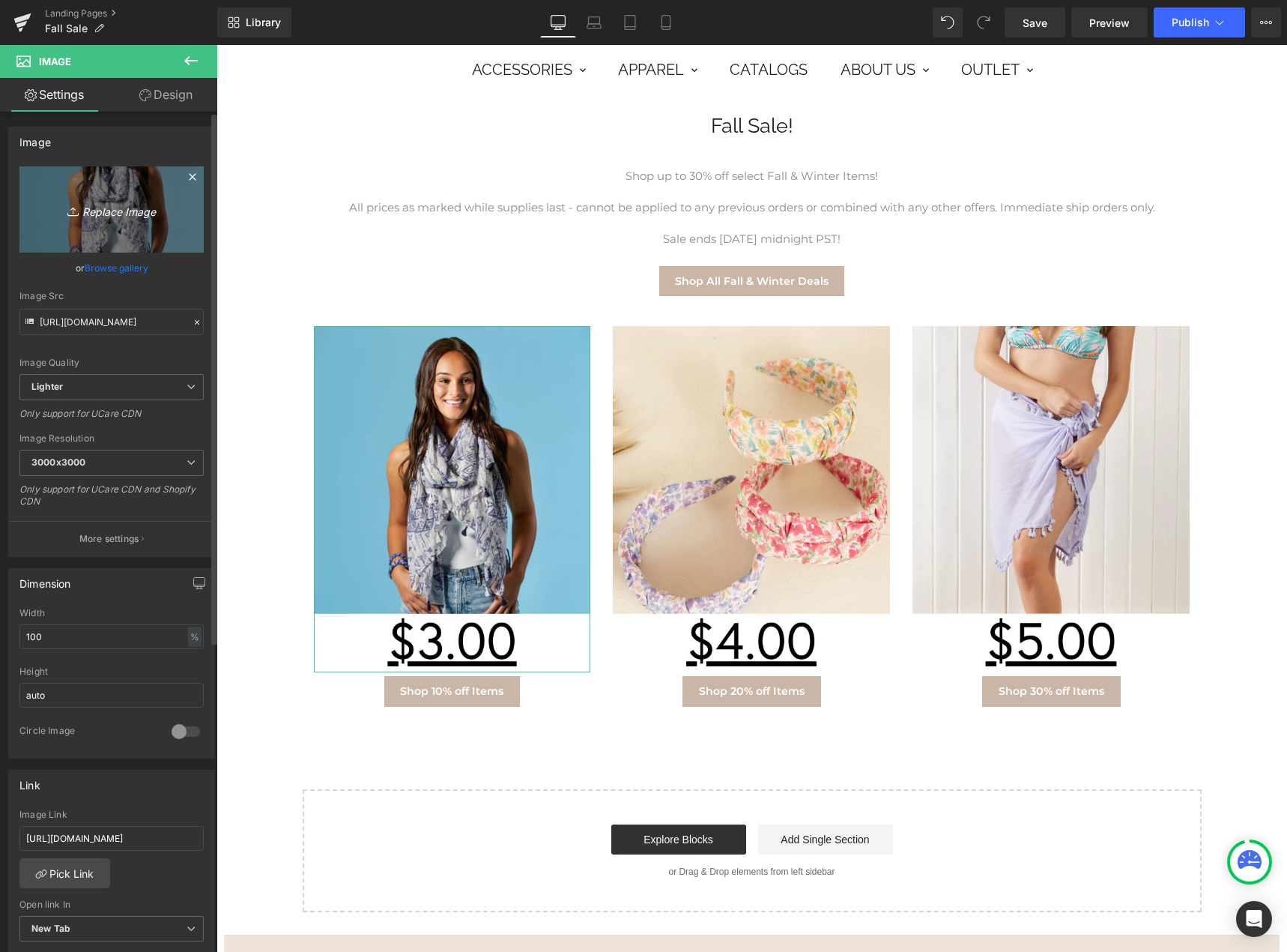
click at [117, 222] on link "Replace Image" at bounding box center [111, 209] width 184 height 86
click at [192, 323] on icon at bounding box center [197, 322] width 11 height 11
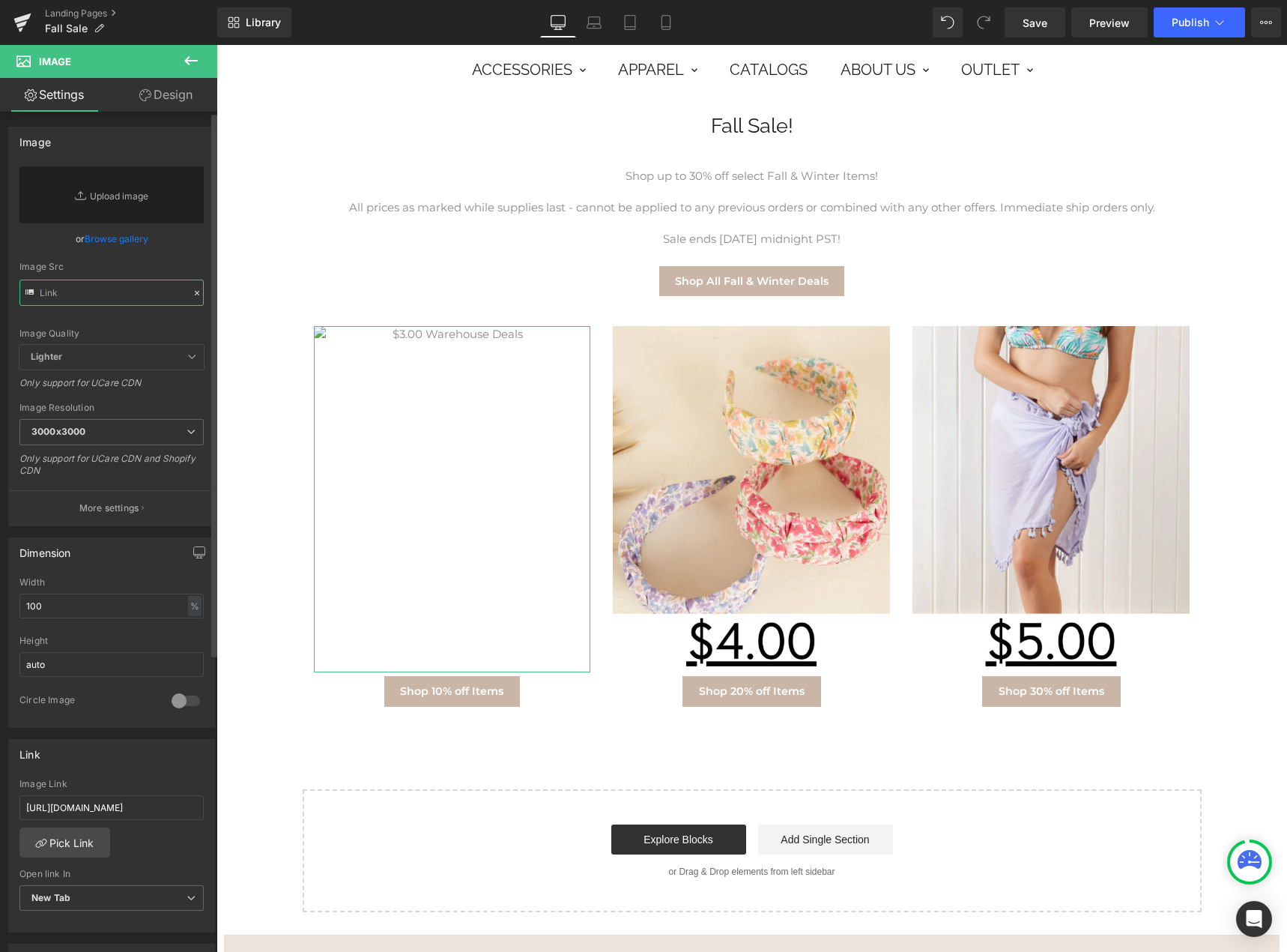
click at [112, 297] on input "text" at bounding box center [111, 292] width 184 height 26
paste input "[URL][DOMAIN_NAME]"
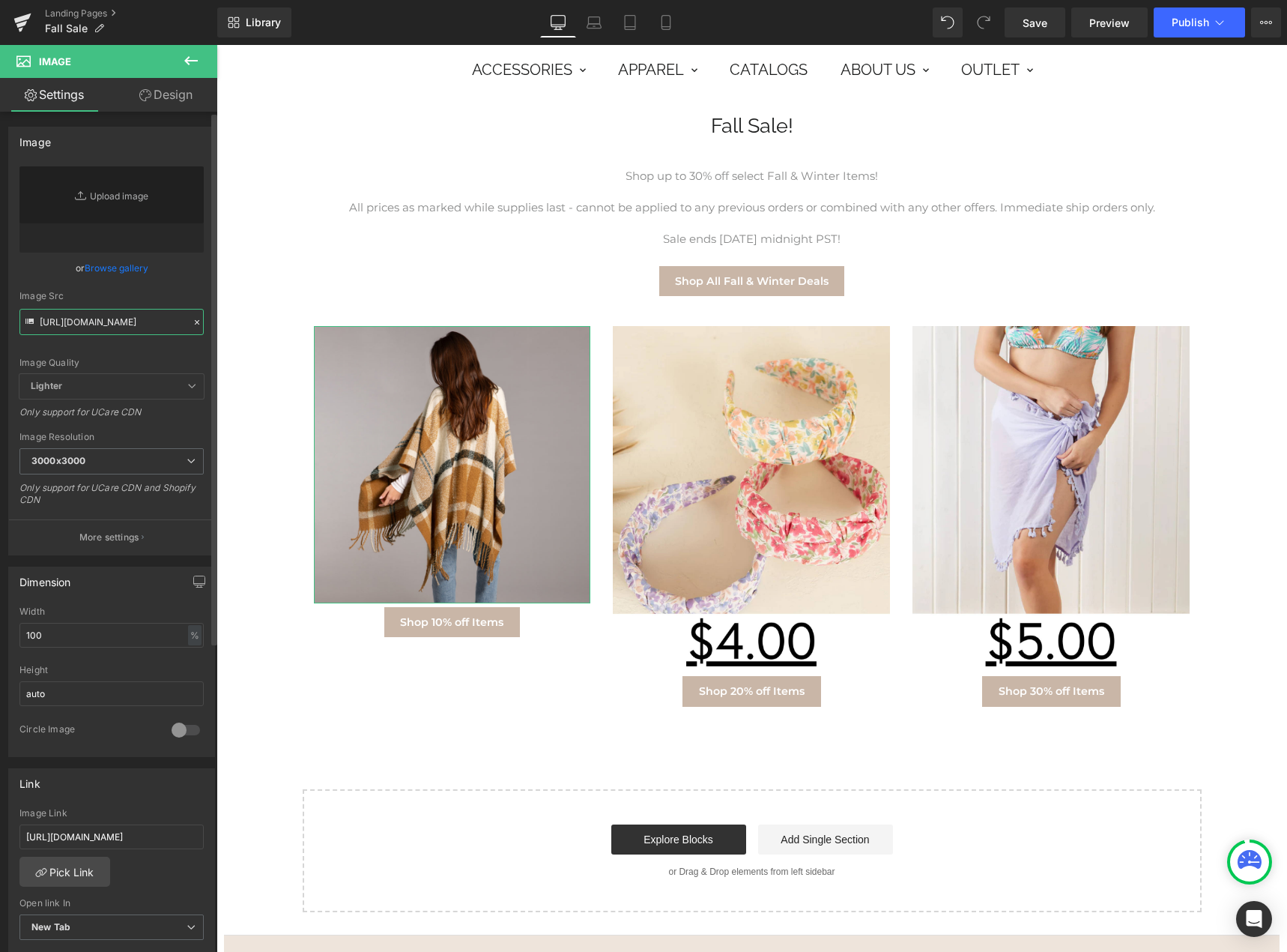
click at [119, 315] on input "[URL][DOMAIN_NAME]" at bounding box center [111, 321] width 184 height 26
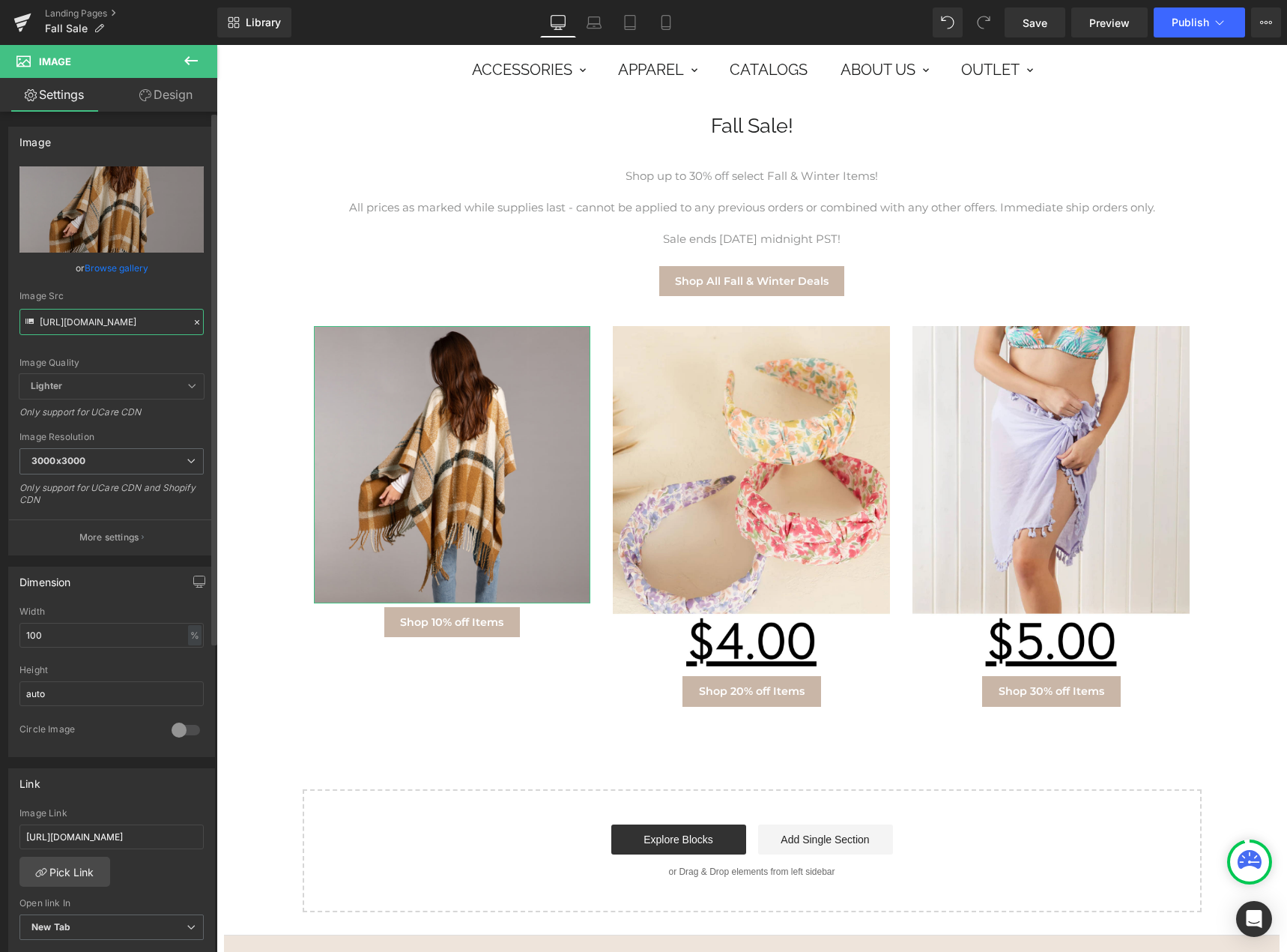
type input "[URL][DOMAIN_NAME]"
click at [119, 294] on div "Image Src" at bounding box center [111, 296] width 184 height 11
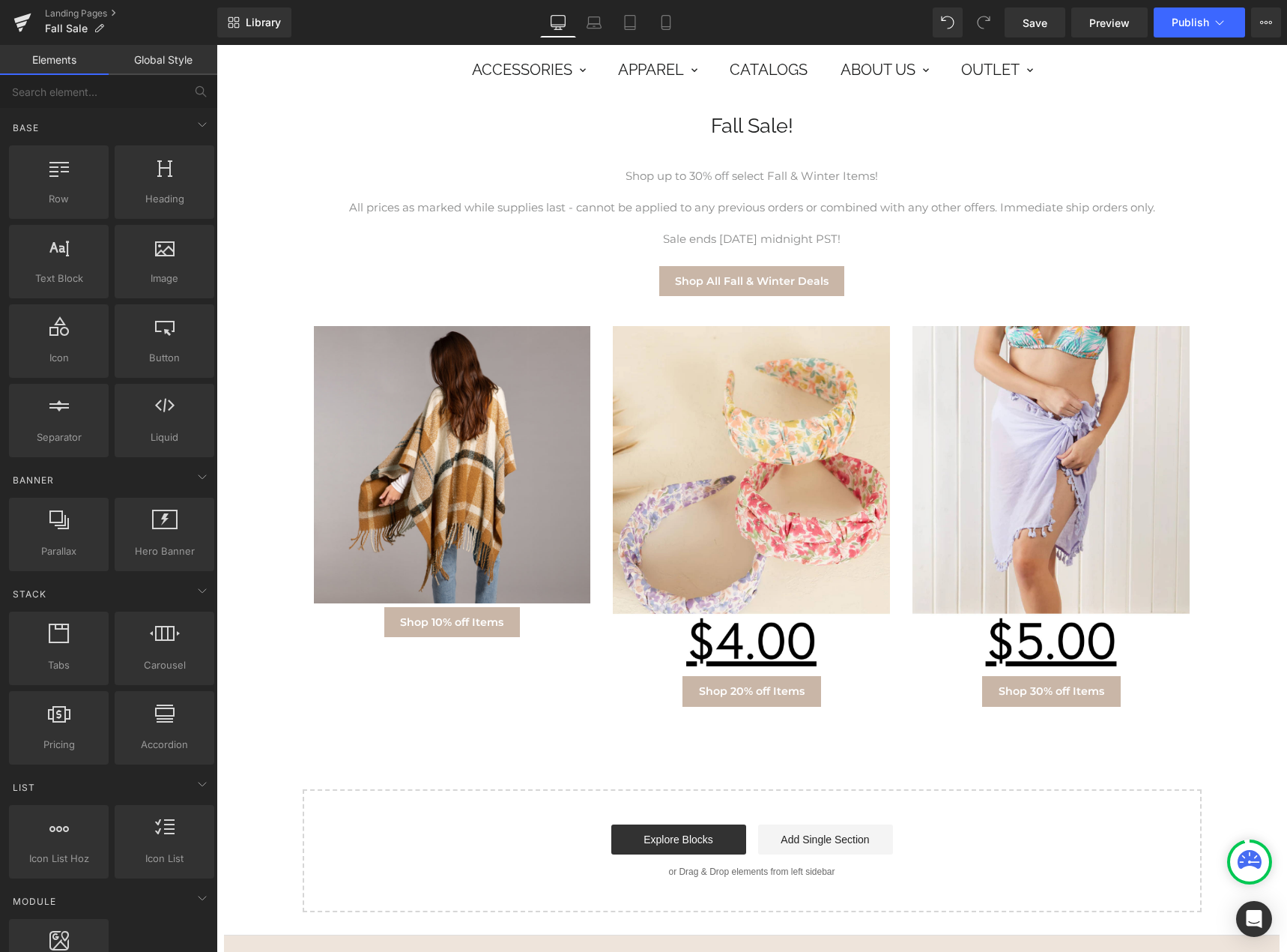
click at [459, 747] on div "Fall Sale! Heading Row Shop up to 30% off select Fall & Winter Items! All price…" at bounding box center [752, 502] width 1055 height 821
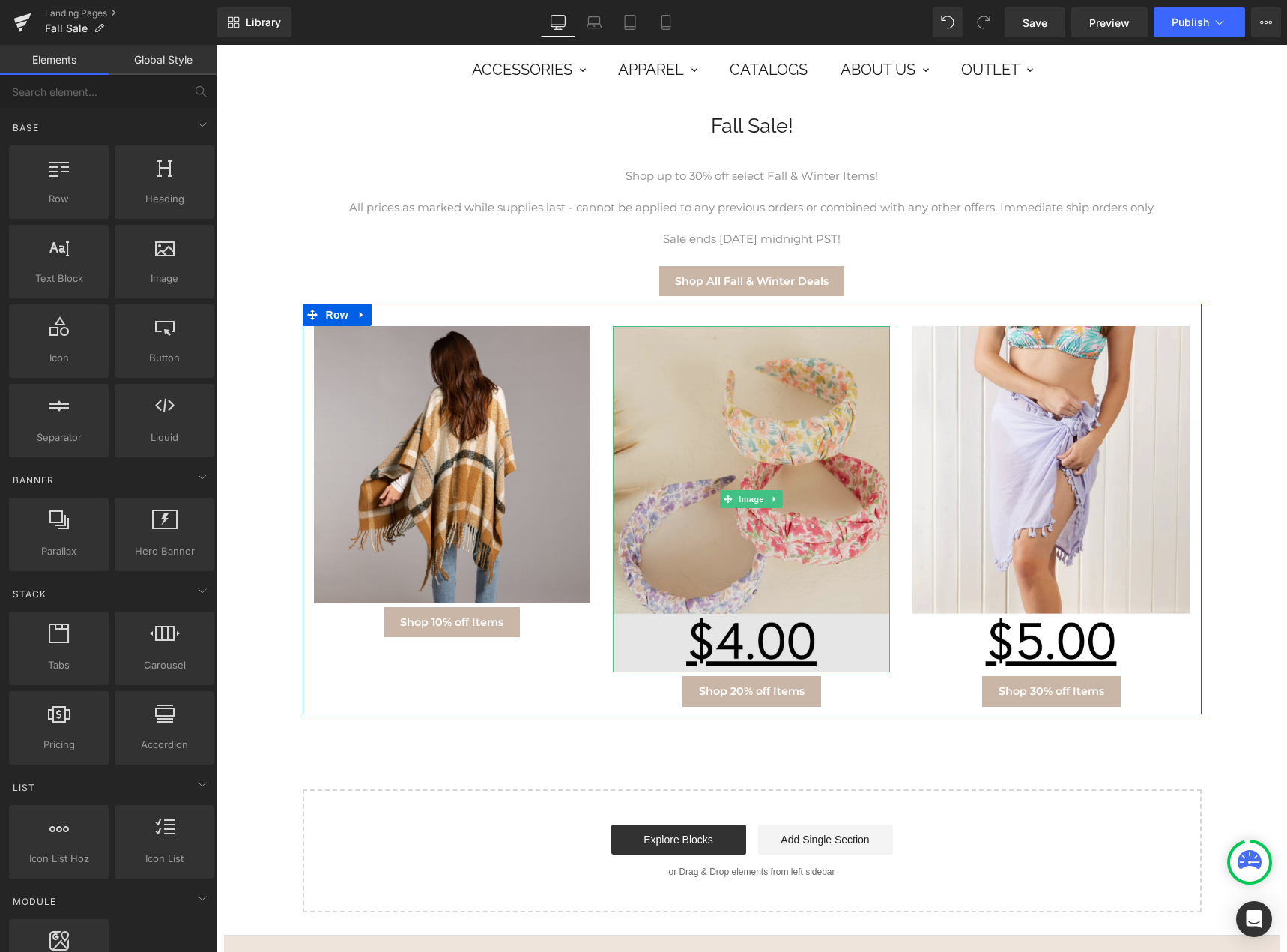
click at [771, 558] on img at bounding box center [751, 499] width 277 height 346
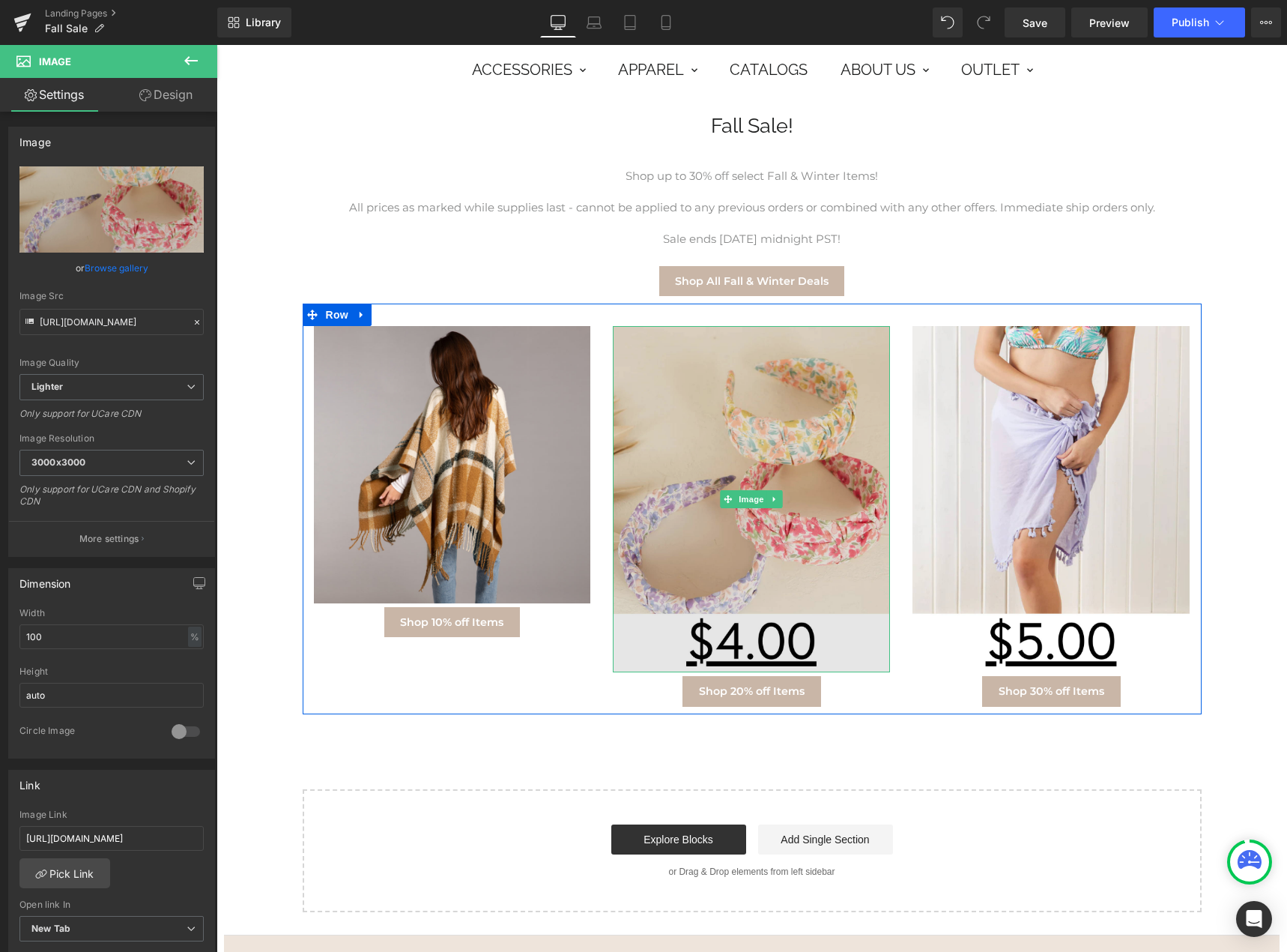
click at [734, 518] on img at bounding box center [751, 499] width 277 height 346
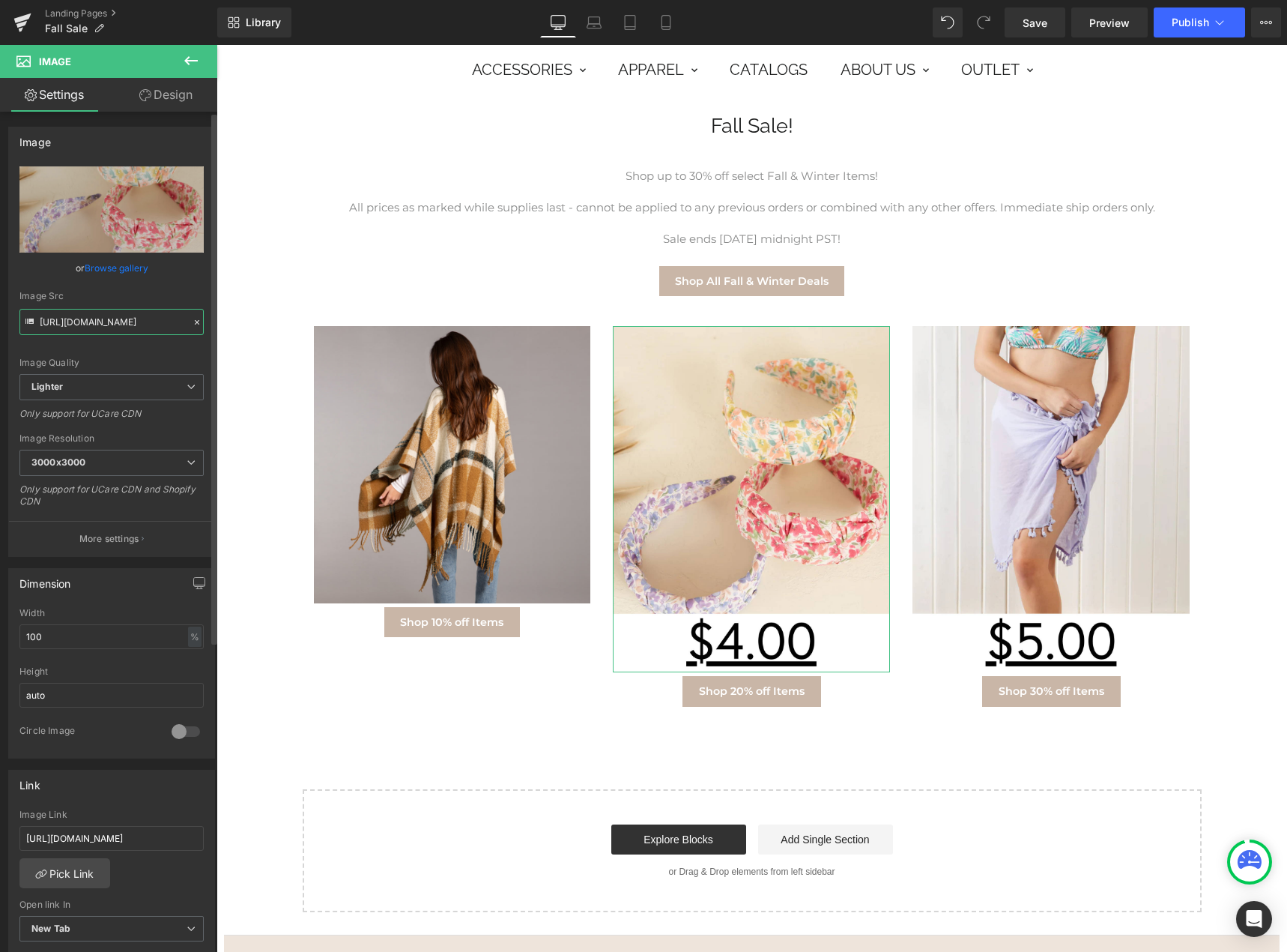
click at [101, 314] on input "[URL][DOMAIN_NAME]" at bounding box center [111, 321] width 184 height 26
paste input "[DOMAIN_NAME][URL]"
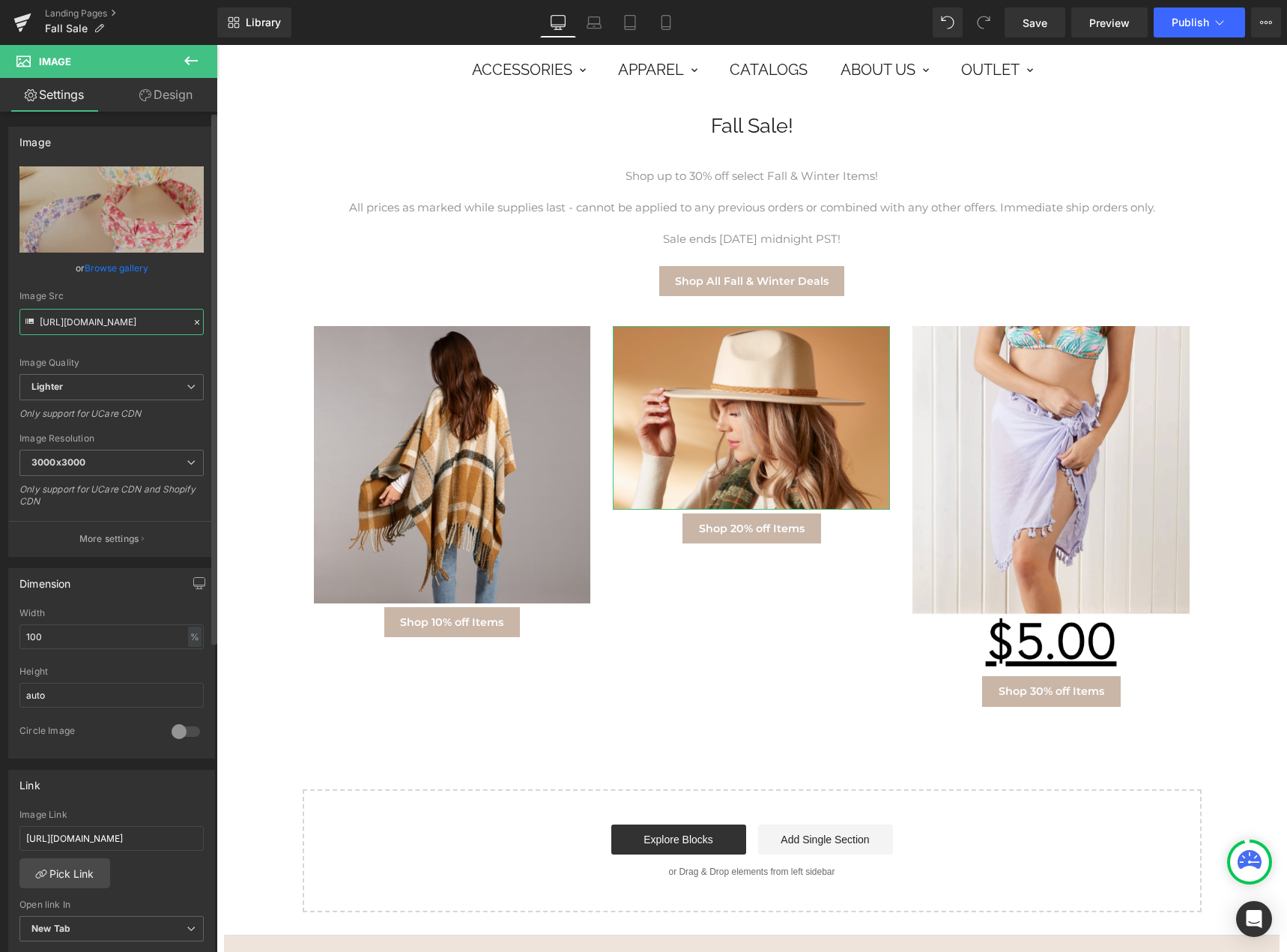
type input "[URL][DOMAIN_NAME]"
click at [112, 288] on div "Image Quality Lighter Lightest Lighter Lighter Lightest Only support for UCare …" at bounding box center [111, 270] width 184 height 208
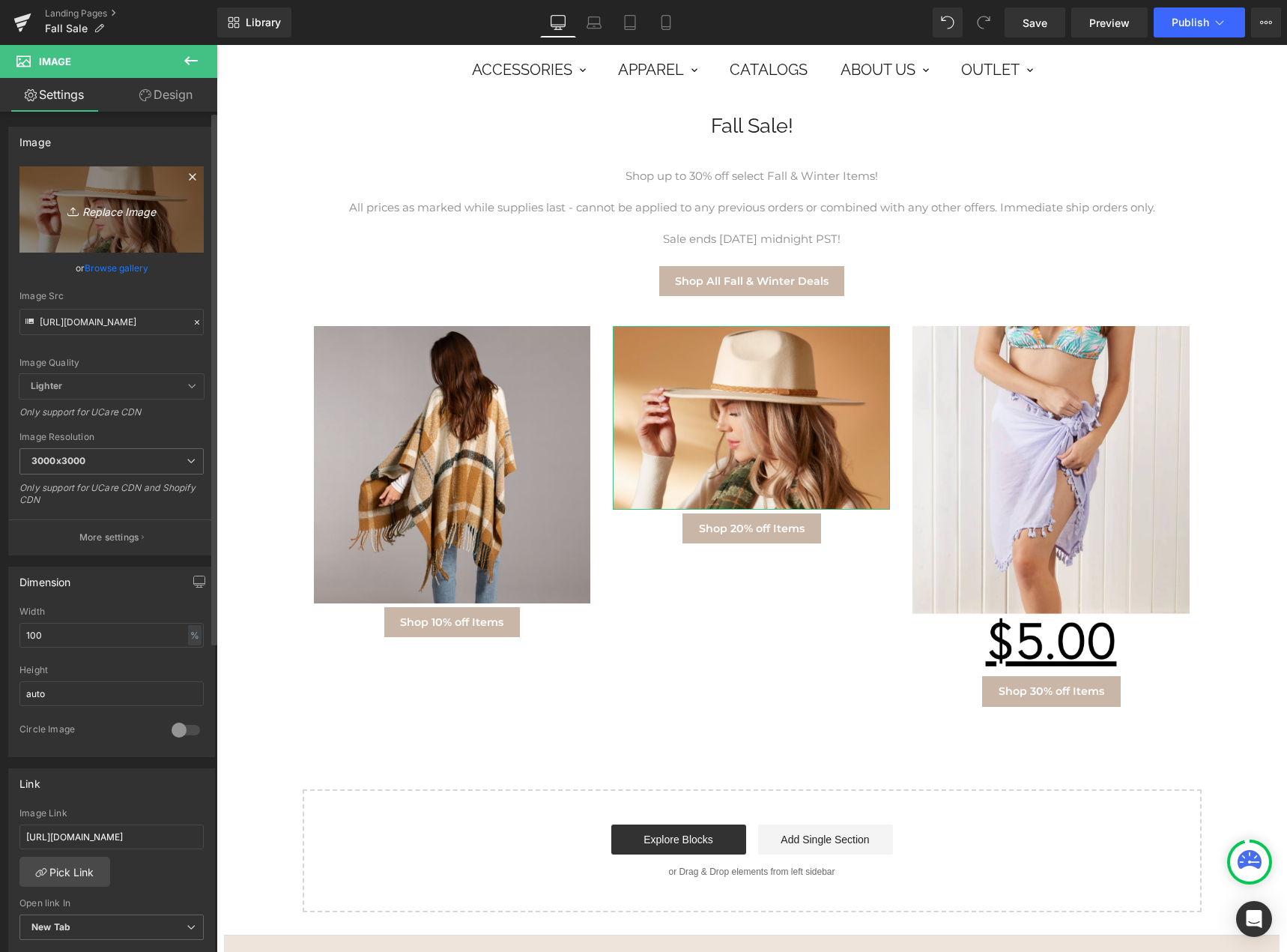
click at [105, 205] on icon "Replace Image" at bounding box center [111, 209] width 120 height 18
click at [130, 216] on icon "Replace Image" at bounding box center [111, 209] width 120 height 18
type input "C:\fakepath\e2c45ca8-c280-4b29-adb6-a72e114afcfc.jpg"
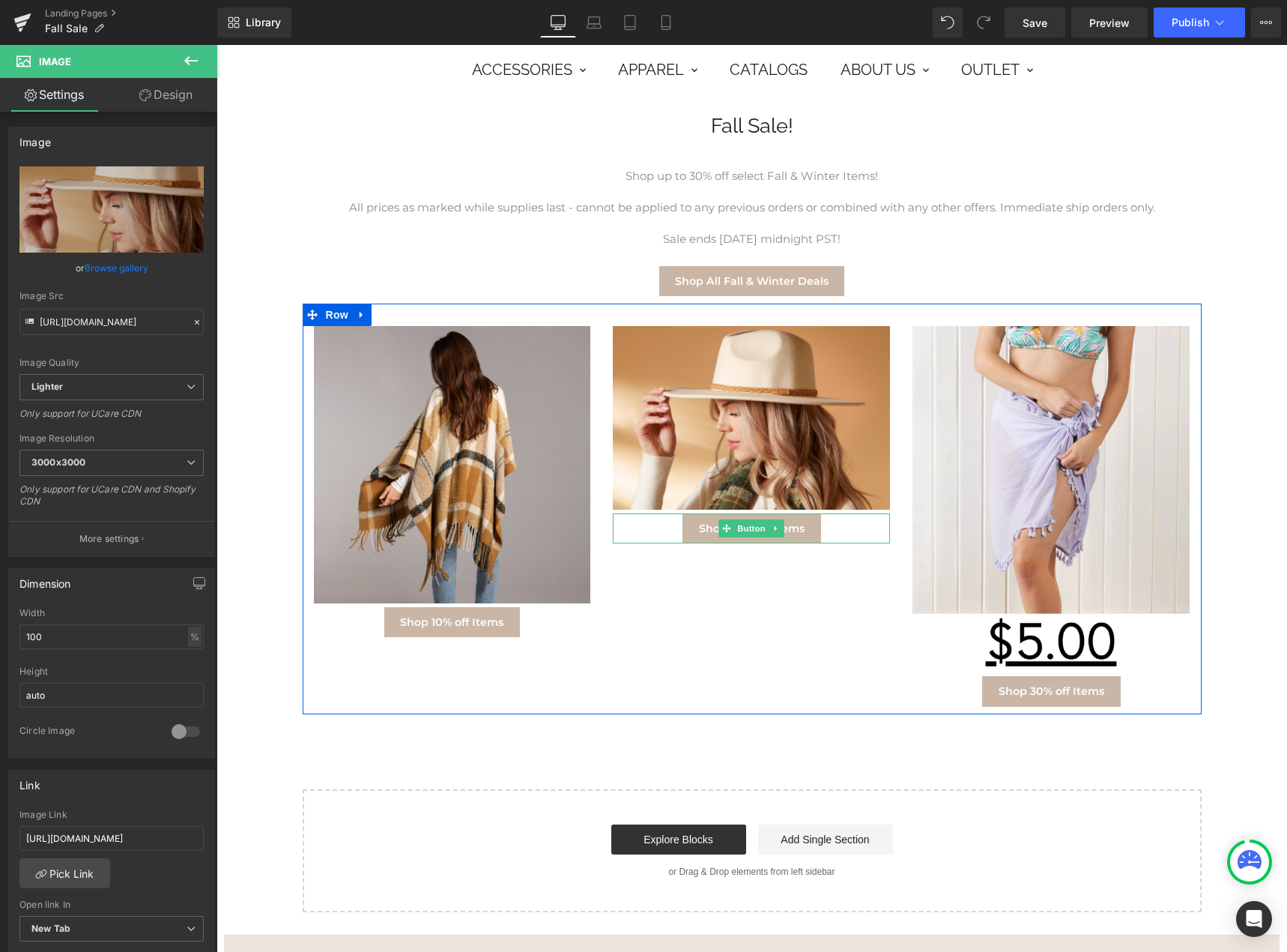
type input "[URL][DOMAIN_NAME]"
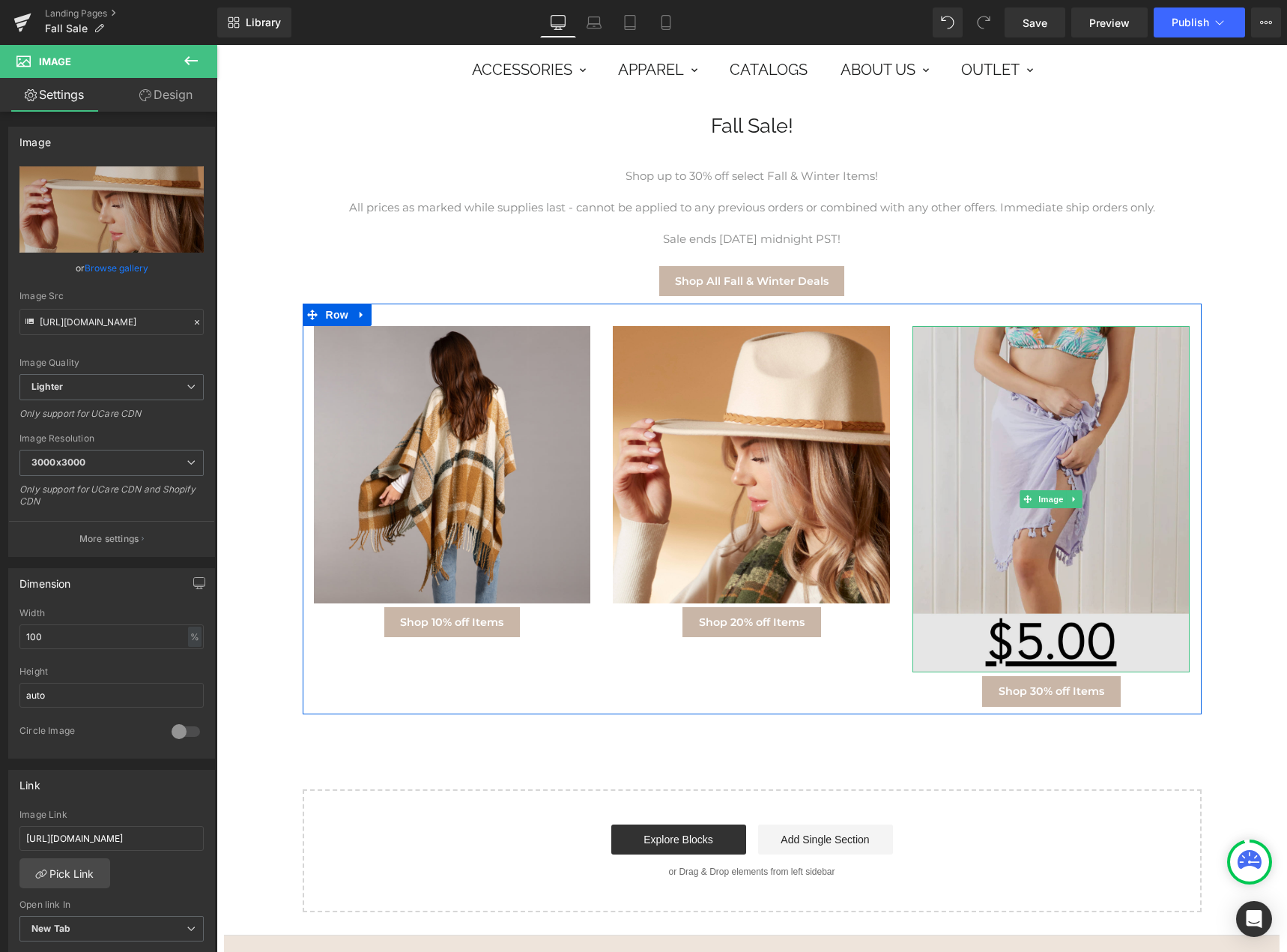
click at [1105, 549] on img at bounding box center [1051, 499] width 277 height 346
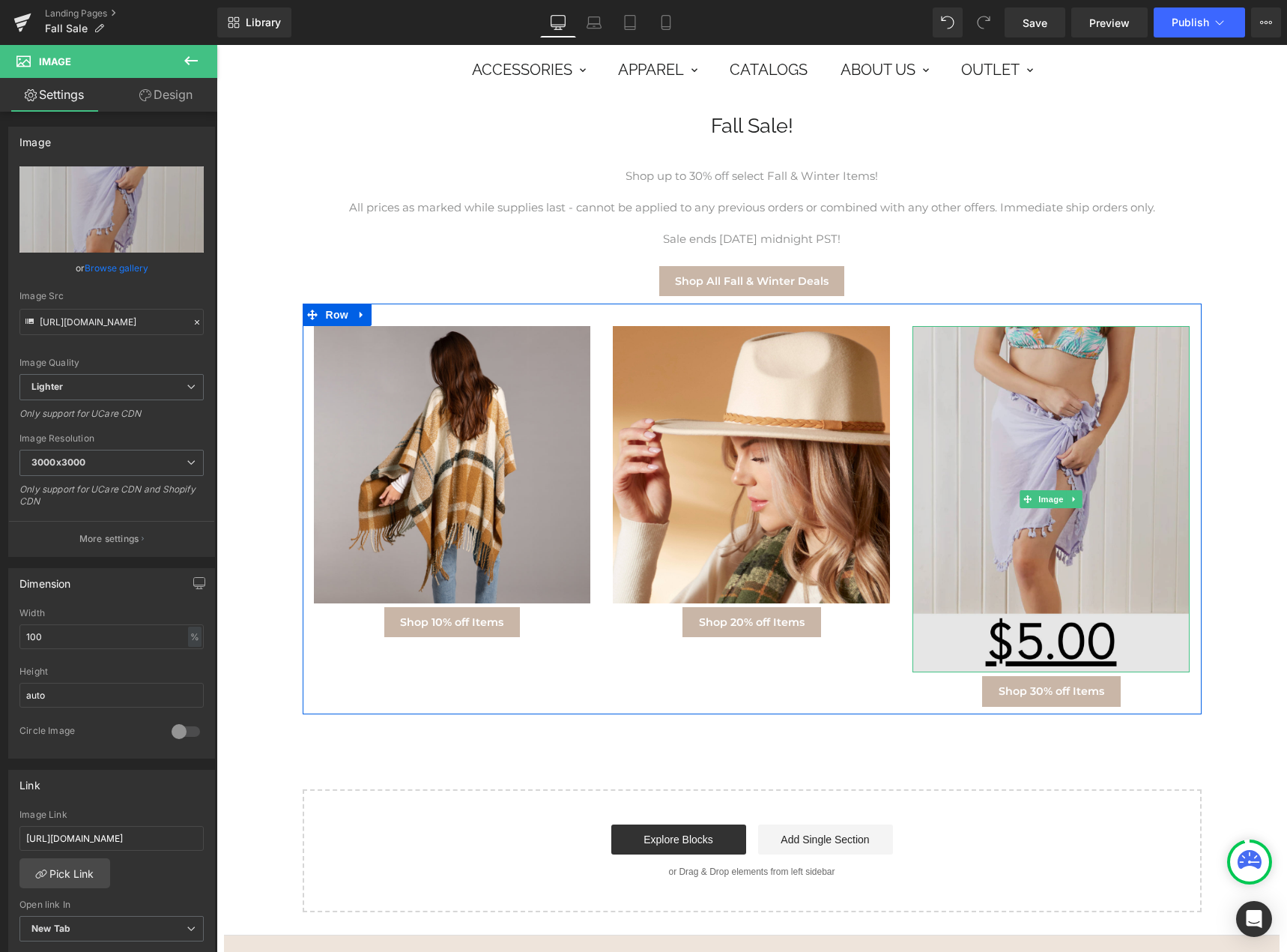
click at [1000, 462] on img at bounding box center [1051, 499] width 277 height 346
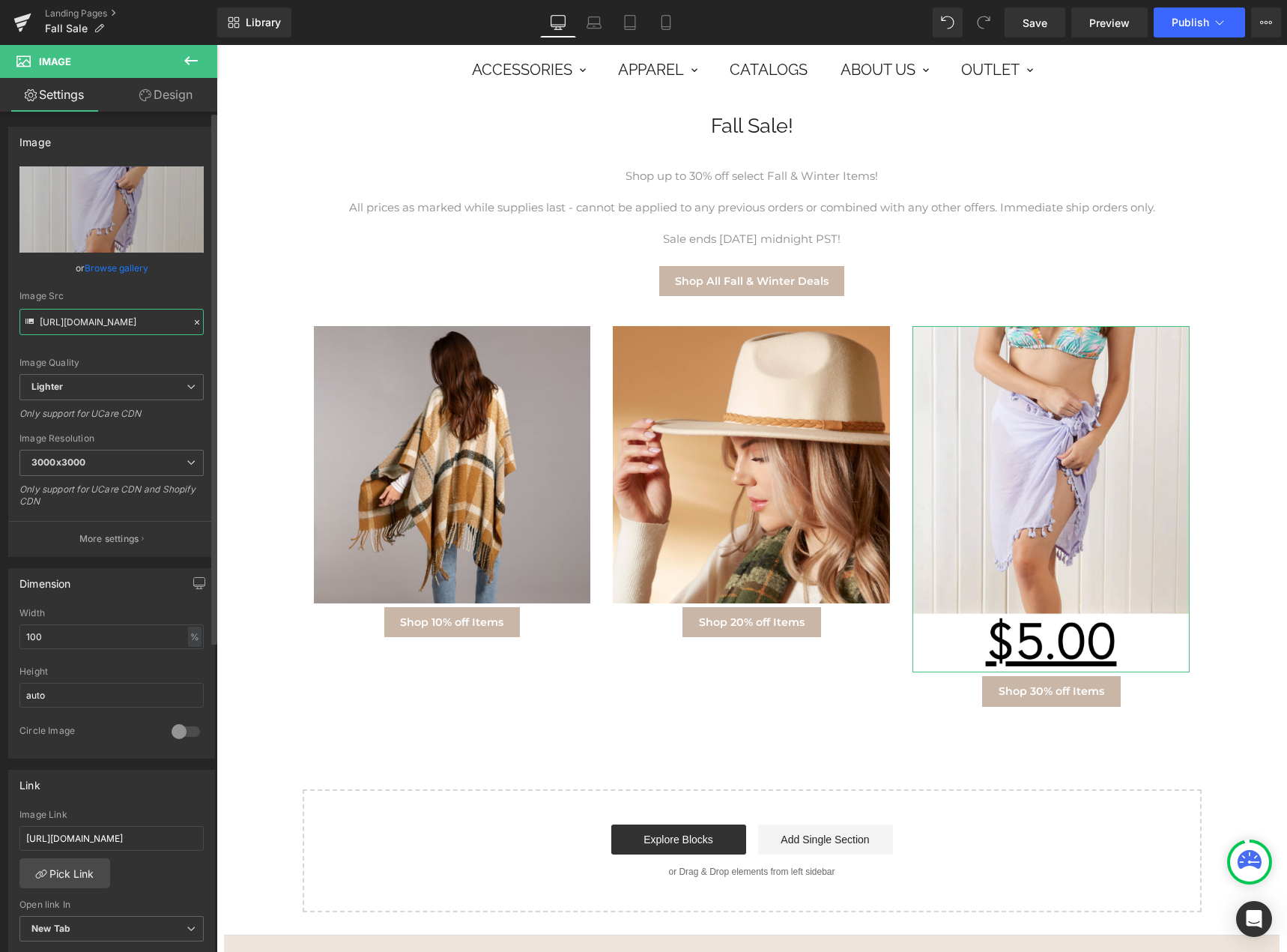
click at [133, 327] on input "[URL][DOMAIN_NAME]" at bounding box center [111, 321] width 184 height 26
paste input "[DOMAIN_NAME][URL]"
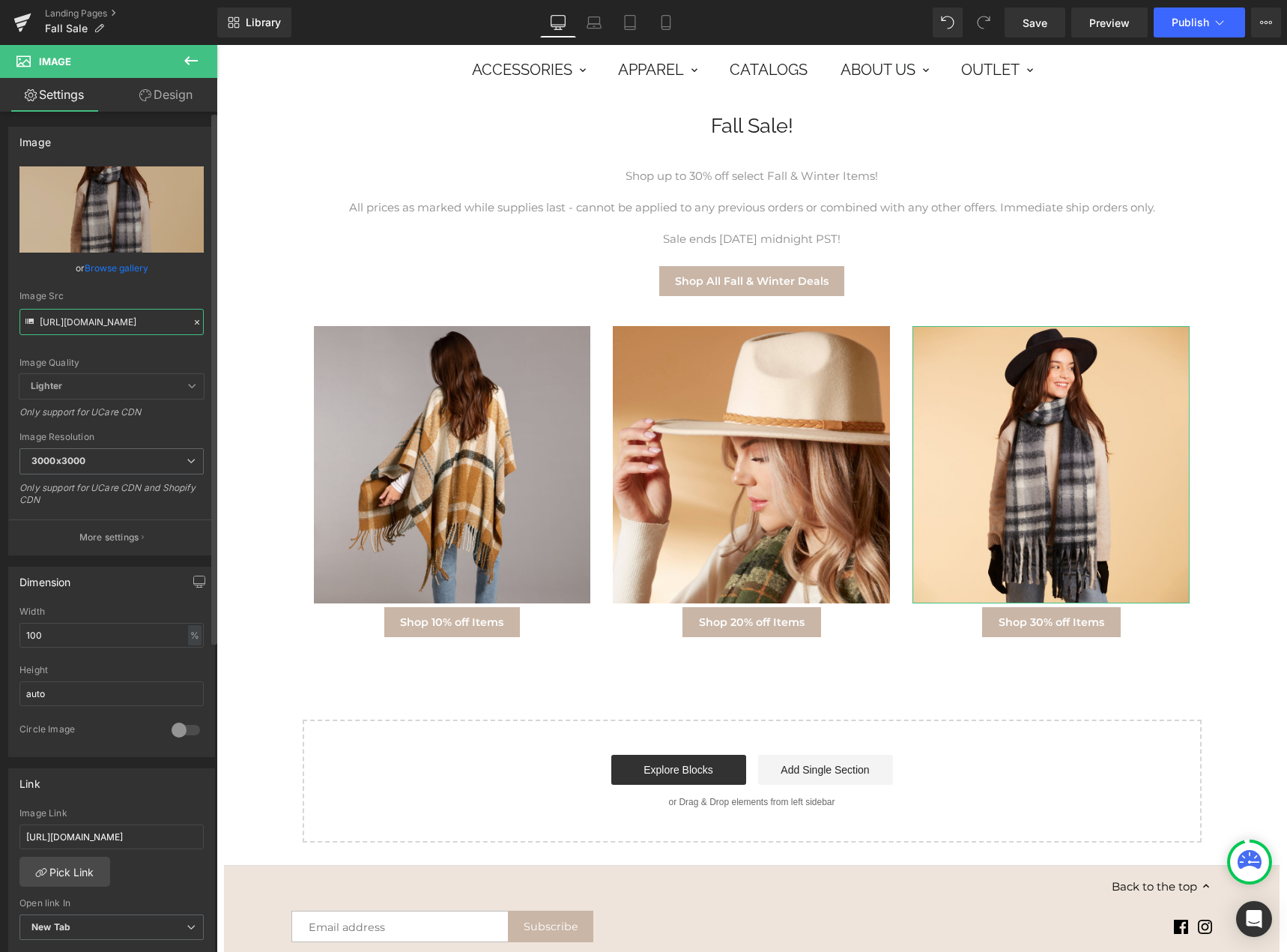
type input "[URL][DOMAIN_NAME]"
click at [114, 354] on div "Image Quality Lighter Lightest Lighter Lighter Lightest Only support for UCare …" at bounding box center [111, 270] width 184 height 208
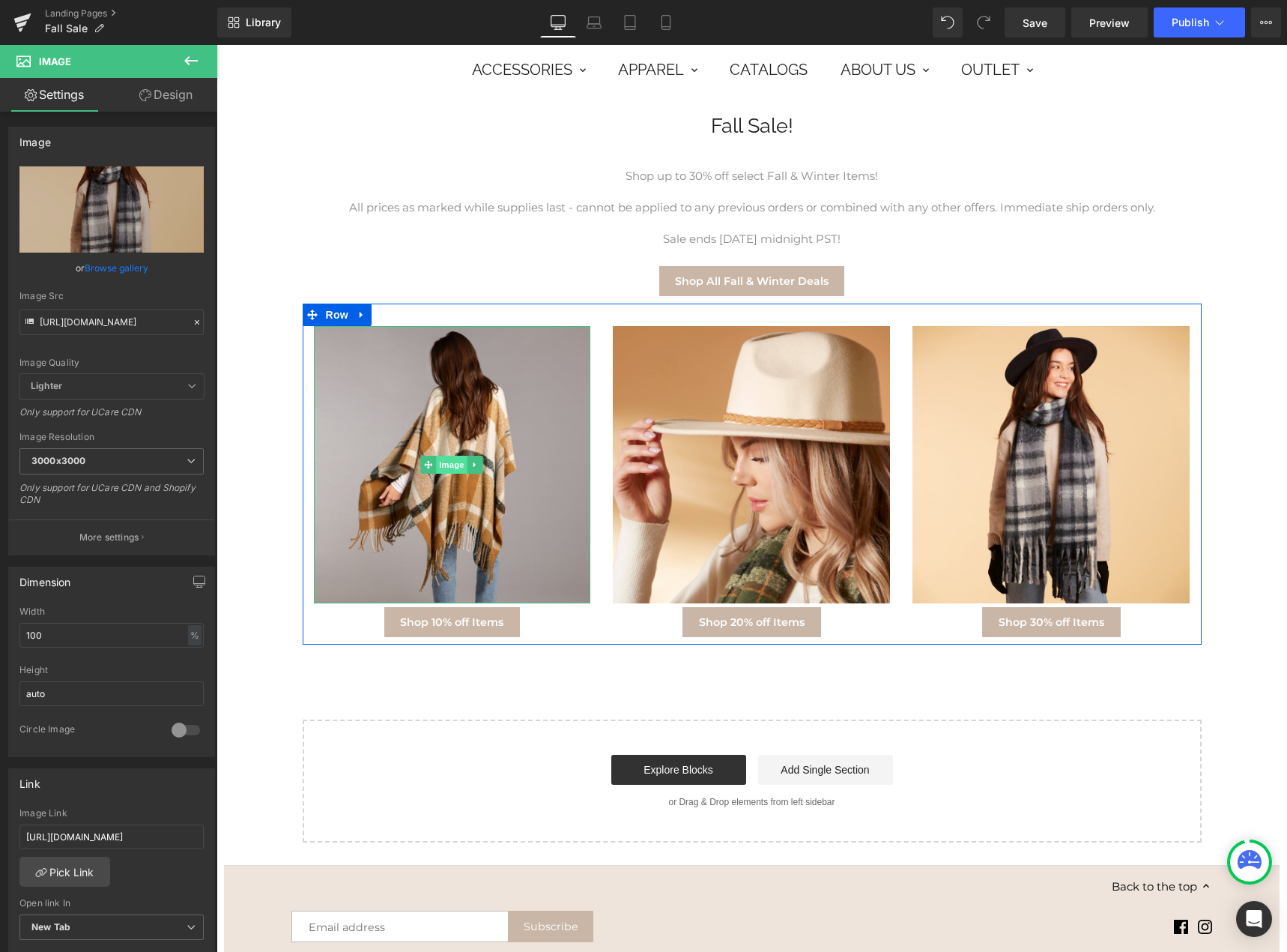
click at [438, 457] on span "Image" at bounding box center [453, 464] width 31 height 18
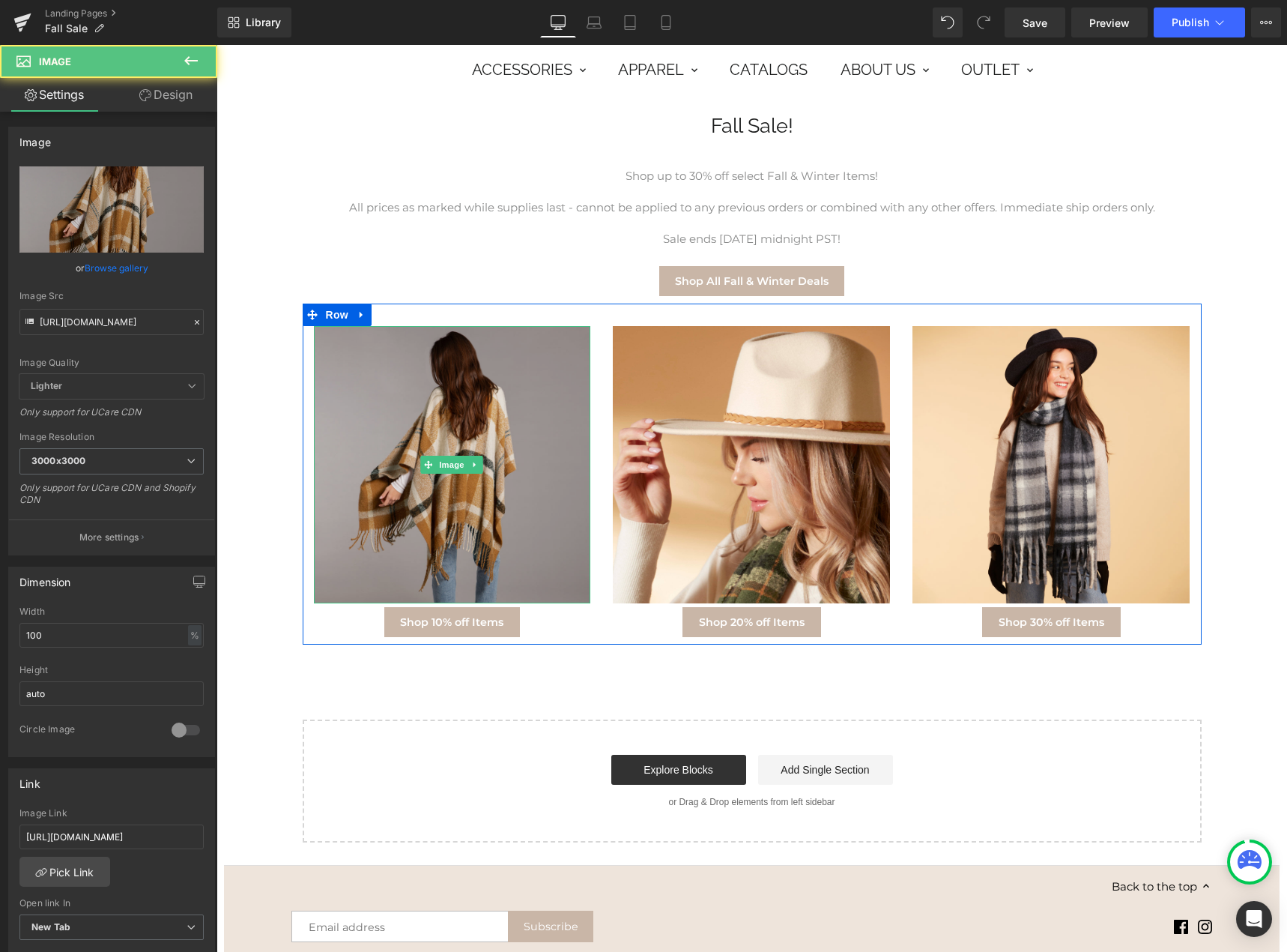
click at [433, 376] on img at bounding box center [452, 464] width 277 height 277
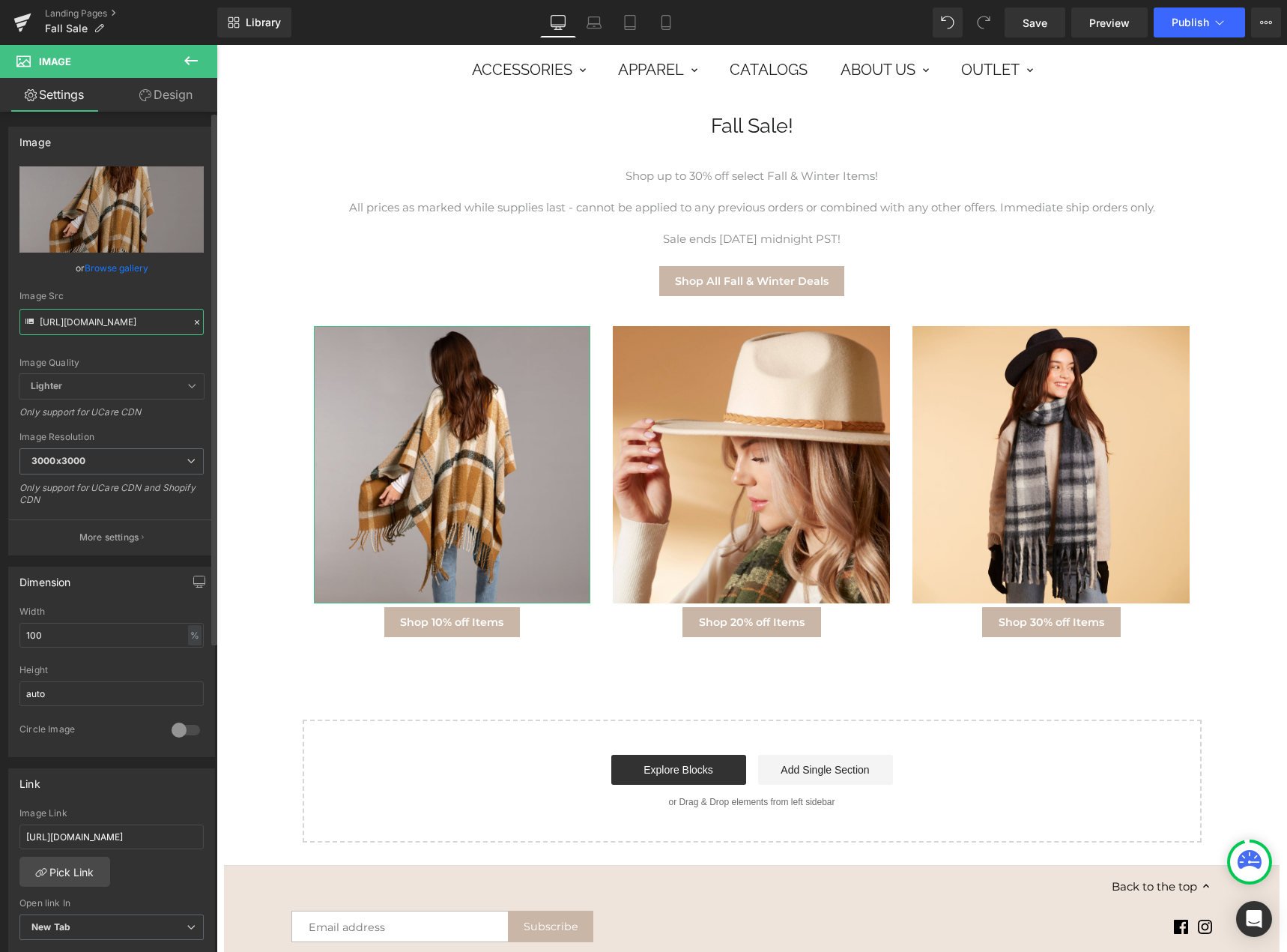
click at [130, 324] on input "[URL][DOMAIN_NAME]" at bounding box center [111, 321] width 184 height 26
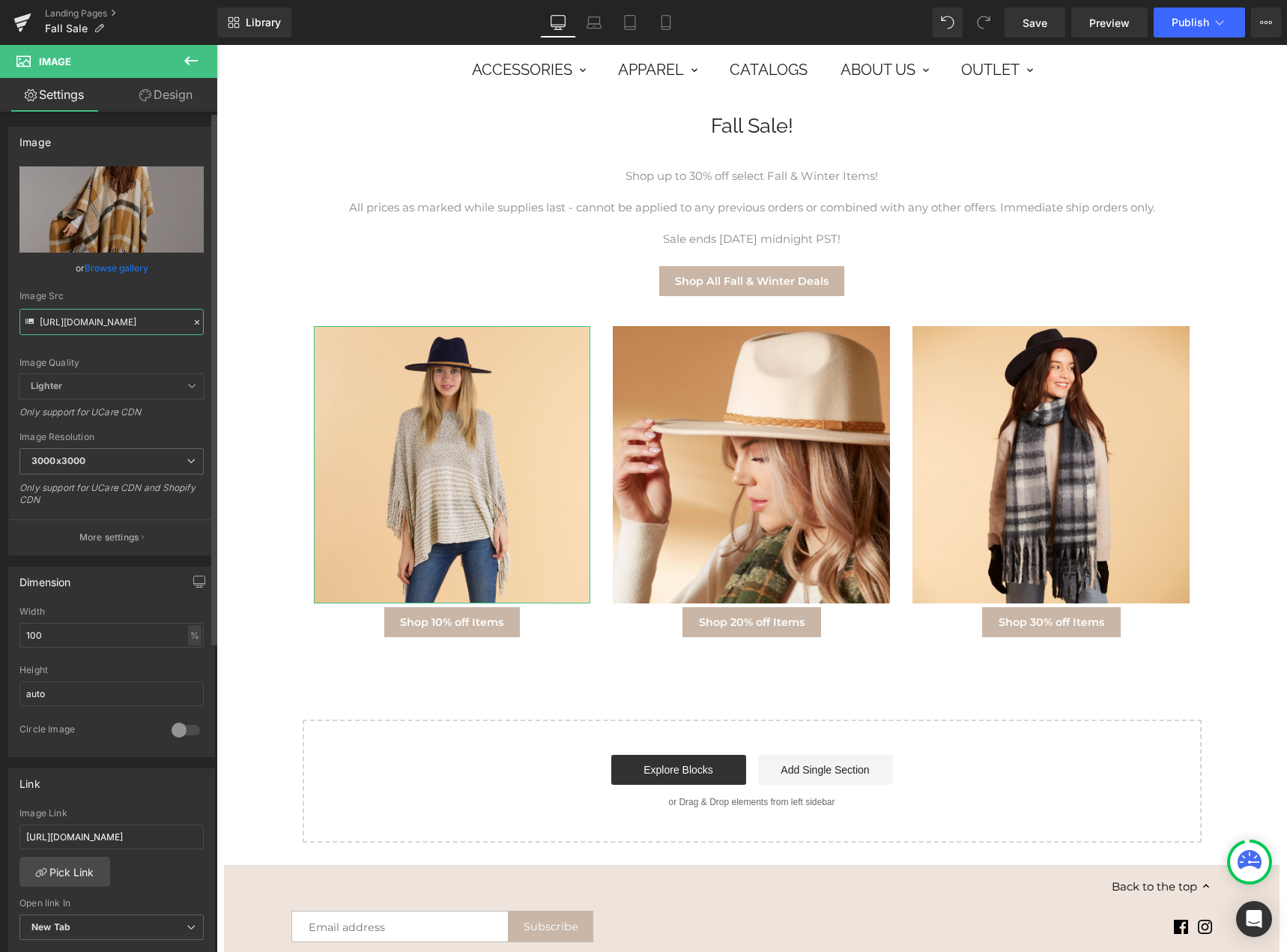
type input "[URL][DOMAIN_NAME]"
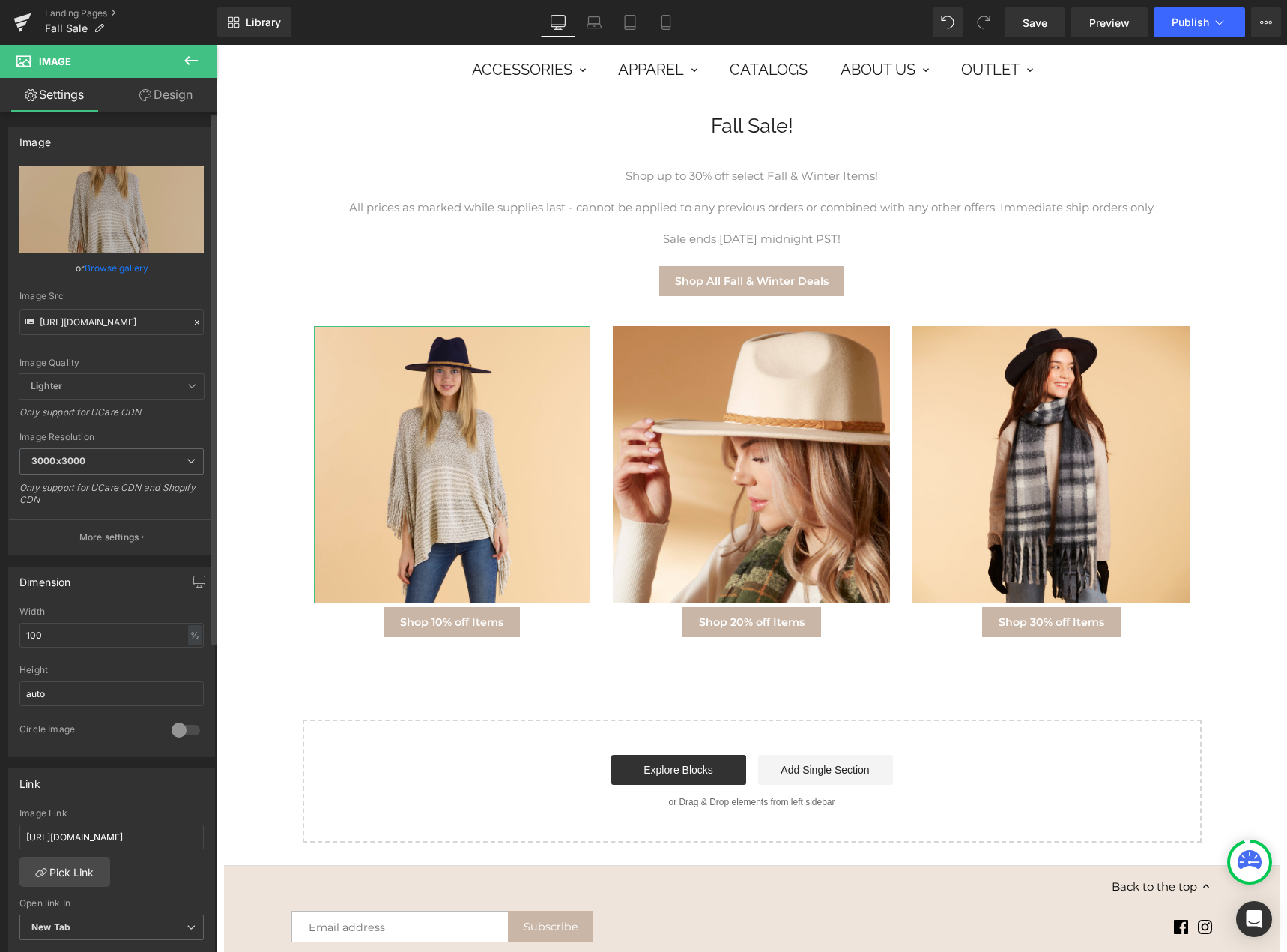
click at [136, 350] on div "Image Quality Lighter Lightest Lighter Lighter Lightest Only support for UCare …" at bounding box center [111, 270] width 184 height 208
click at [193, 56] on icon at bounding box center [190, 60] width 18 height 18
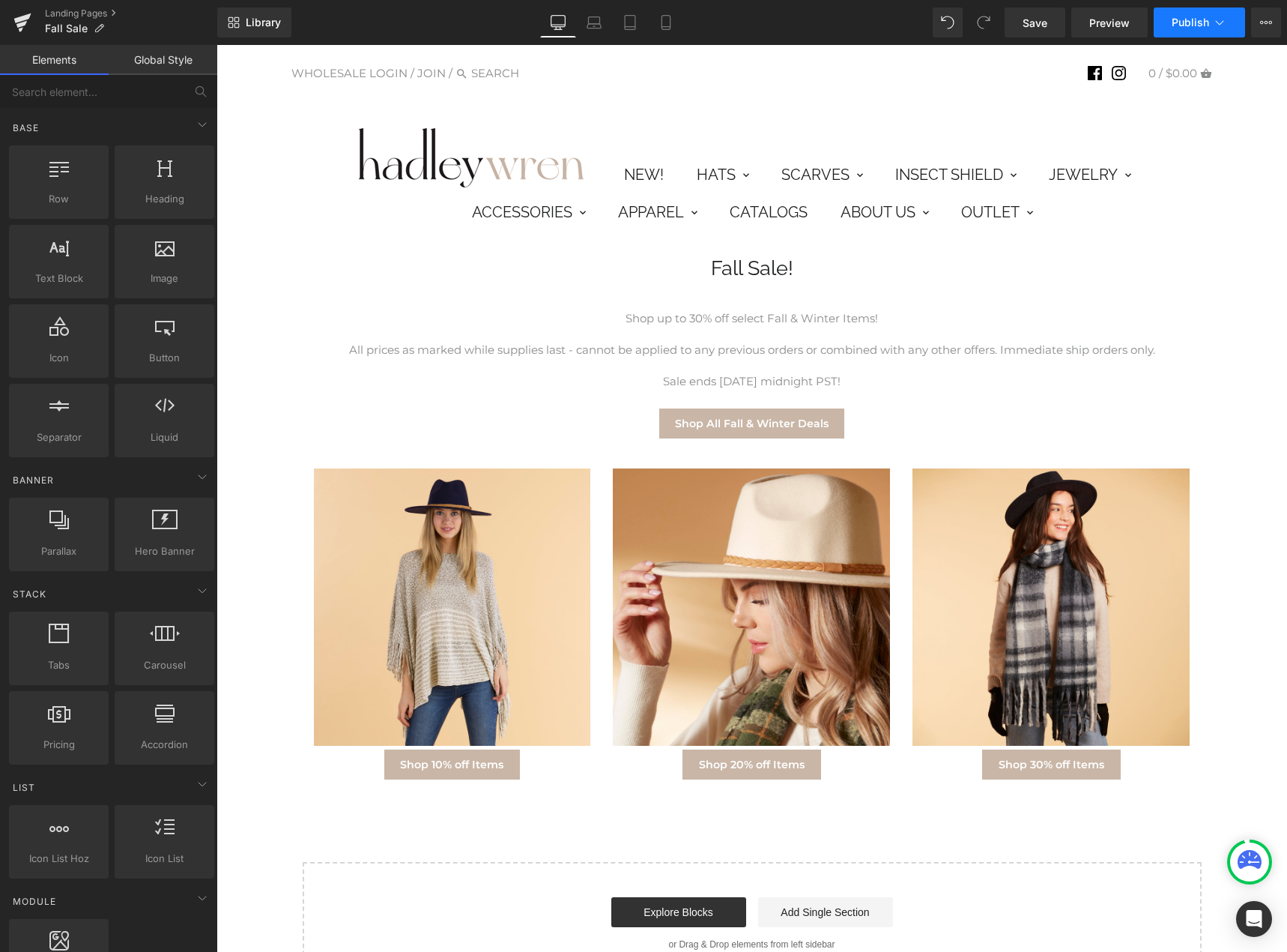
click at [1185, 21] on span "Publish" at bounding box center [1190, 22] width 38 height 12
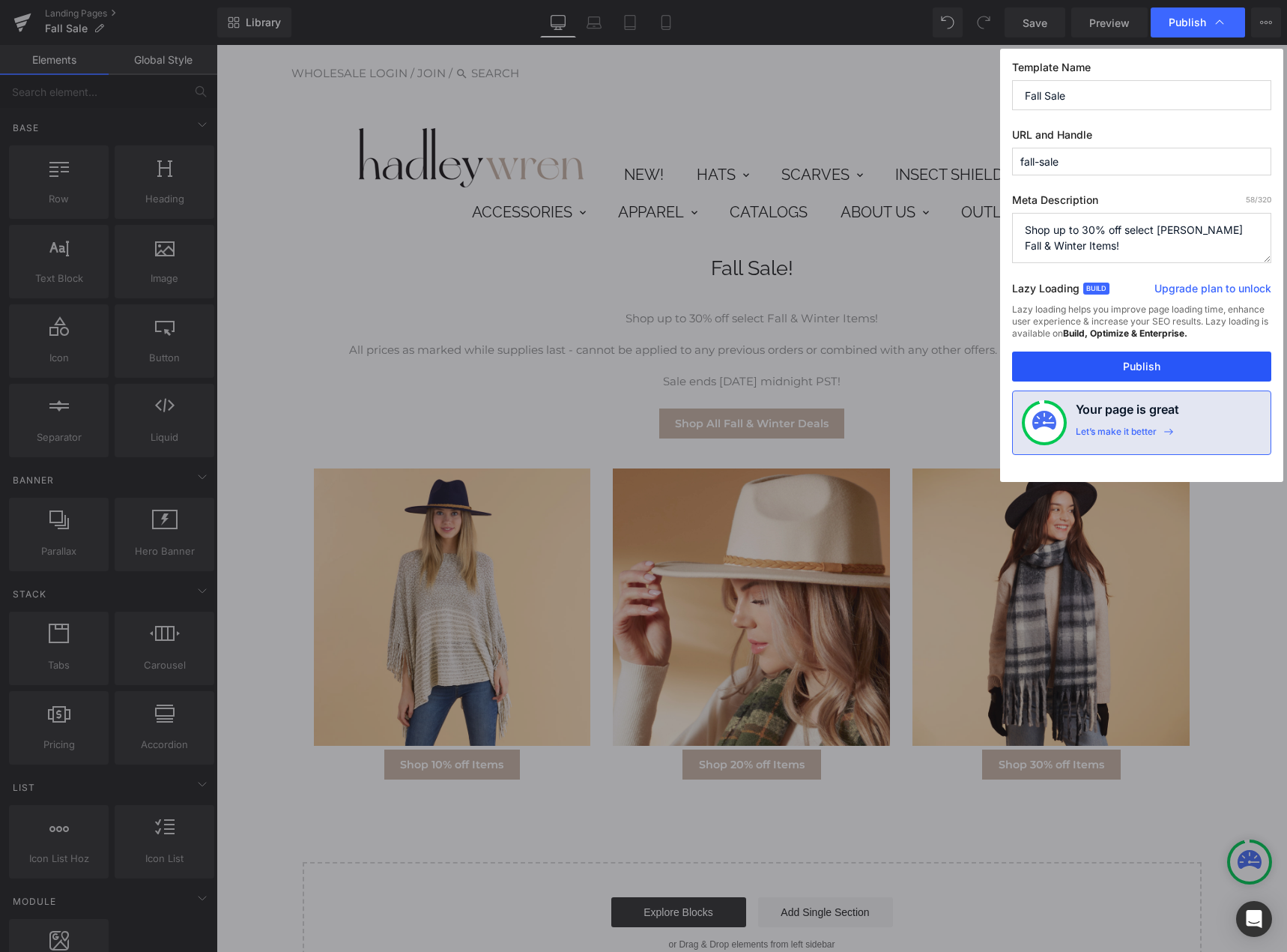
click at [1133, 367] on button "Publish" at bounding box center [1142, 366] width 259 height 30
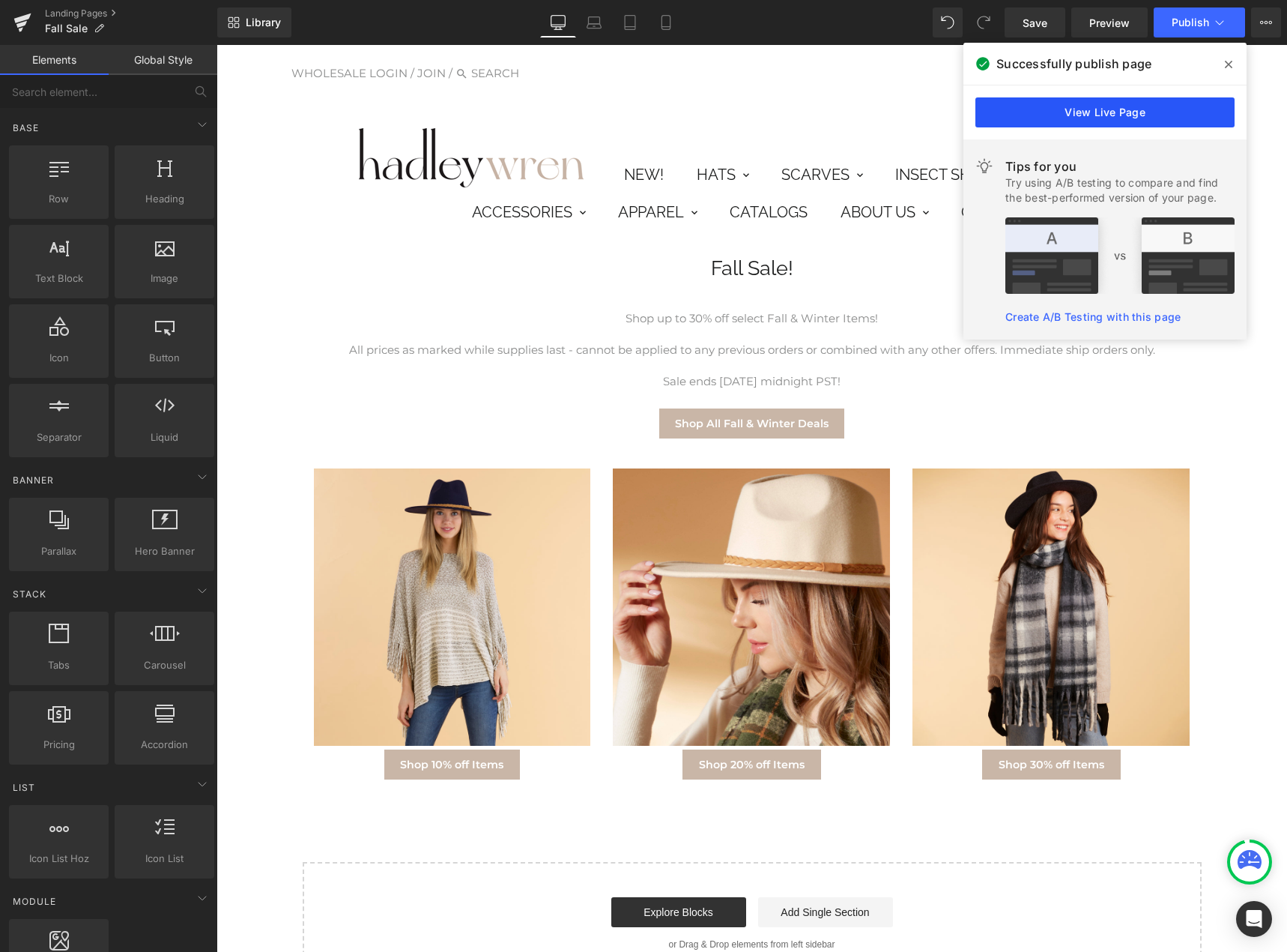
click at [1160, 109] on link "View Live Page" at bounding box center [1105, 112] width 259 height 30
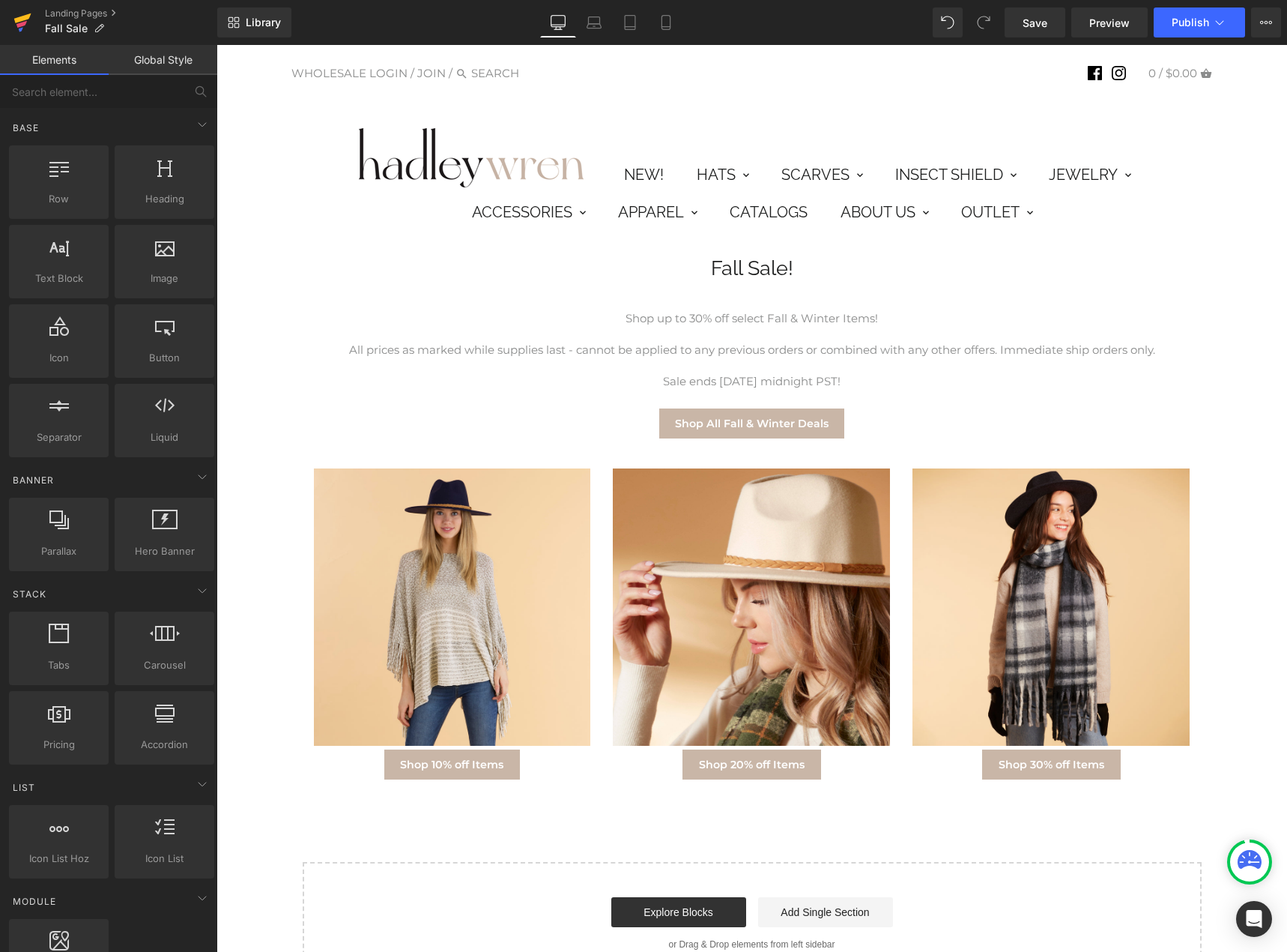
click at [16, 23] on icon at bounding box center [22, 22] width 18 height 38
